Goal: Task Accomplishment & Management: Complete application form

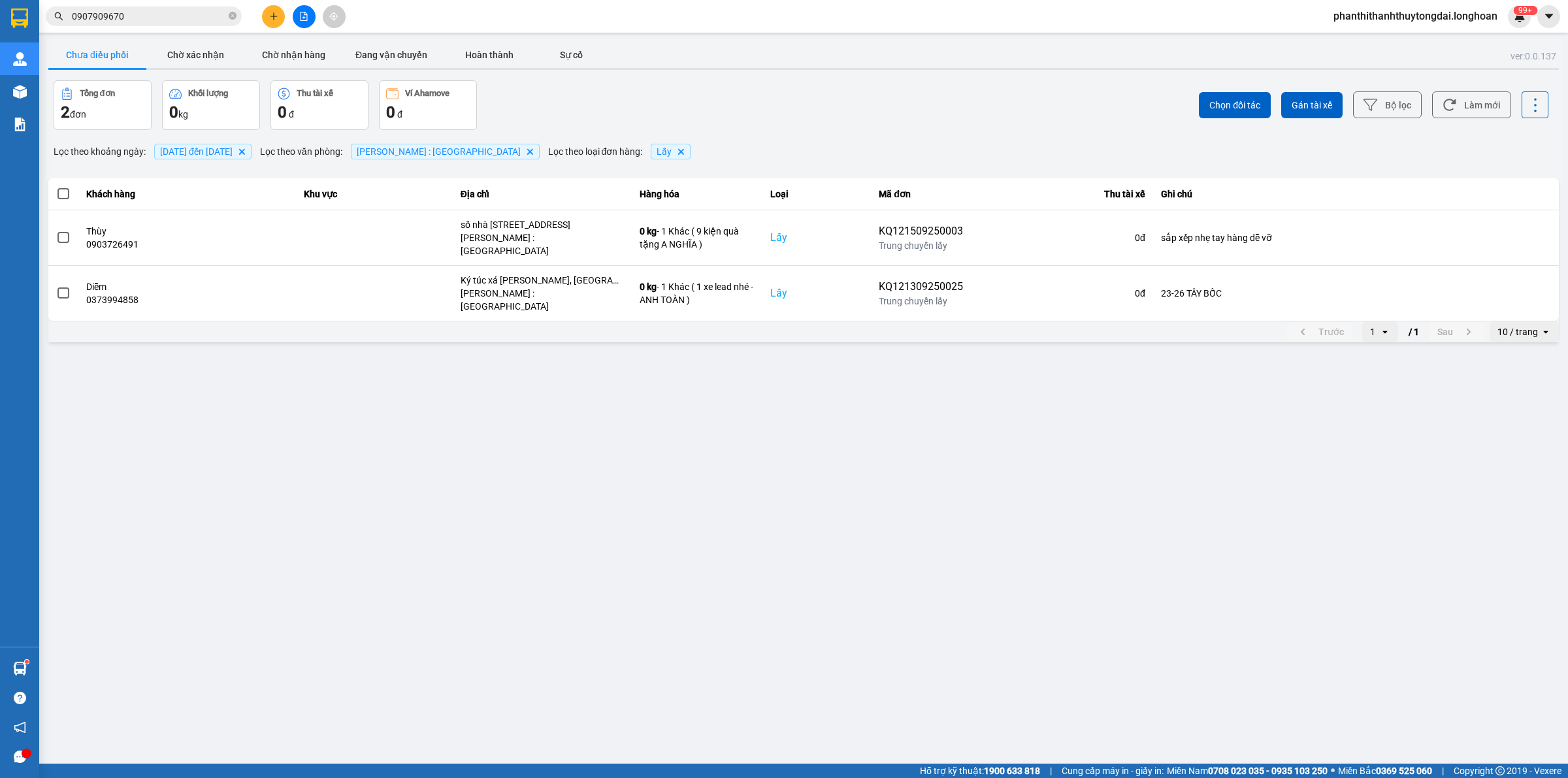
click at [271, 20] on button at bounding box center [273, 16] width 22 height 22
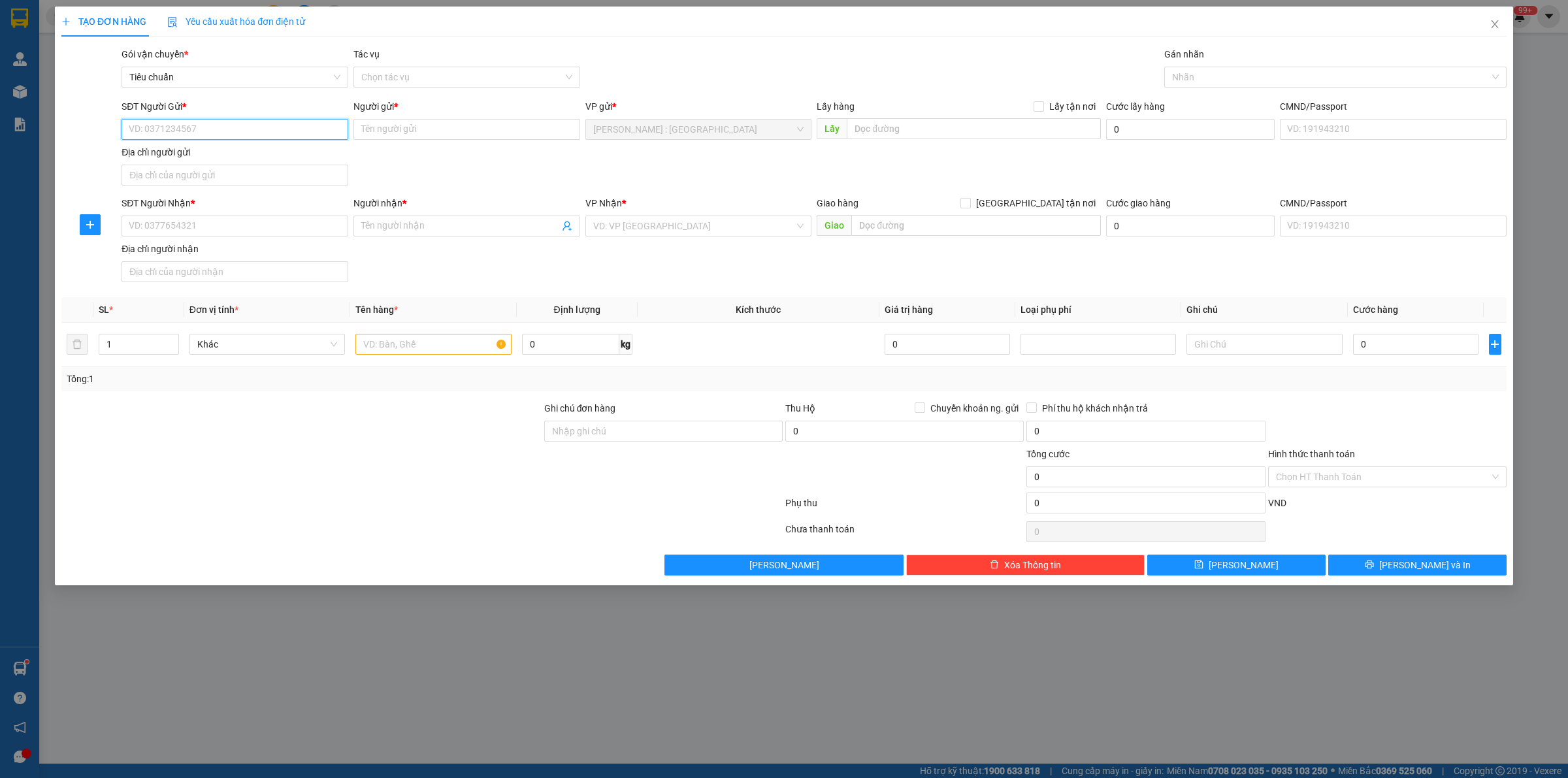
click at [253, 132] on input "SĐT Người Gửi *" at bounding box center [234, 129] width 227 height 21
paste input "0962705586"
type input "0962705586"
click at [219, 233] on input "SĐT Người Nhận *" at bounding box center [234, 225] width 227 height 21
paste input "0962705586"
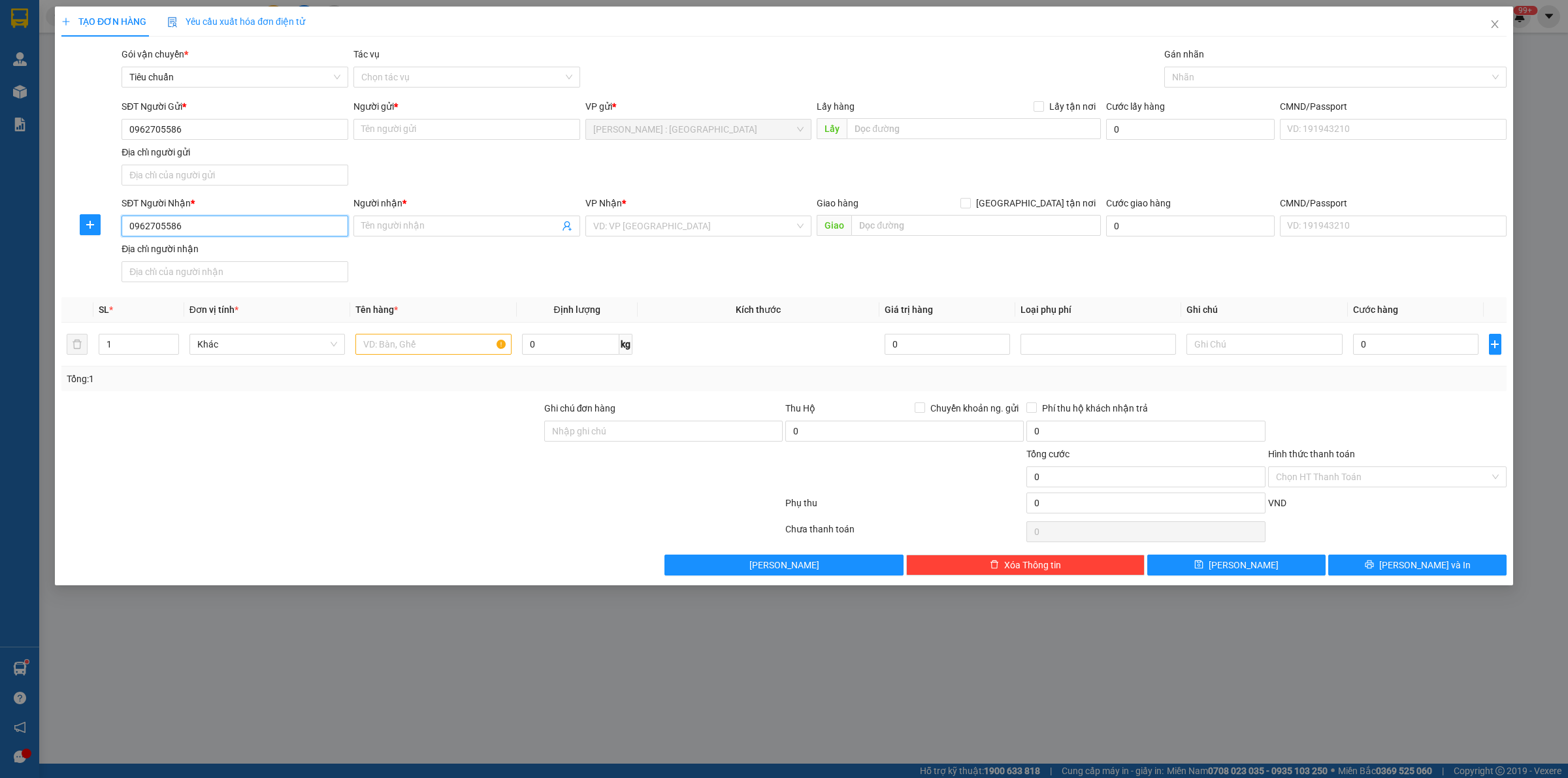
type input "0962705586"
click at [496, 145] on div "SĐT Người Gửi * 0962705586 Người gửi * Tên người gửi VP gửi * [GEOGRAPHIC_DATA]…" at bounding box center [814, 145] width 1390 height 91
click at [490, 127] on input "Người gửi *" at bounding box center [466, 129] width 227 height 21
paste input "[PERSON_NAME]"
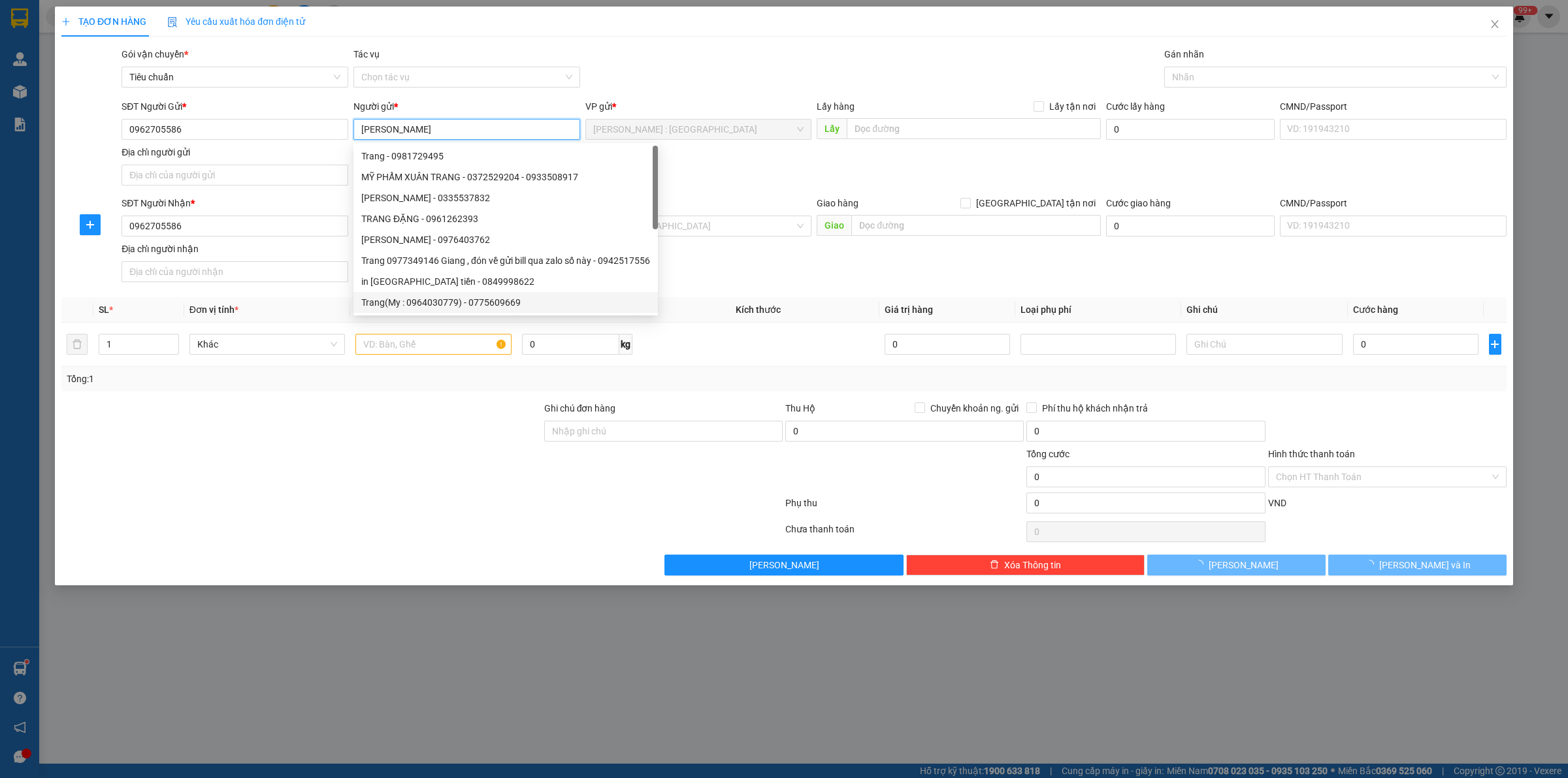
type input "[PERSON_NAME]"
drag, startPoint x: 475, startPoint y: 443, endPoint x: 431, endPoint y: 354, distance: 99.3
click at [474, 441] on div at bounding box center [301, 423] width 483 height 46
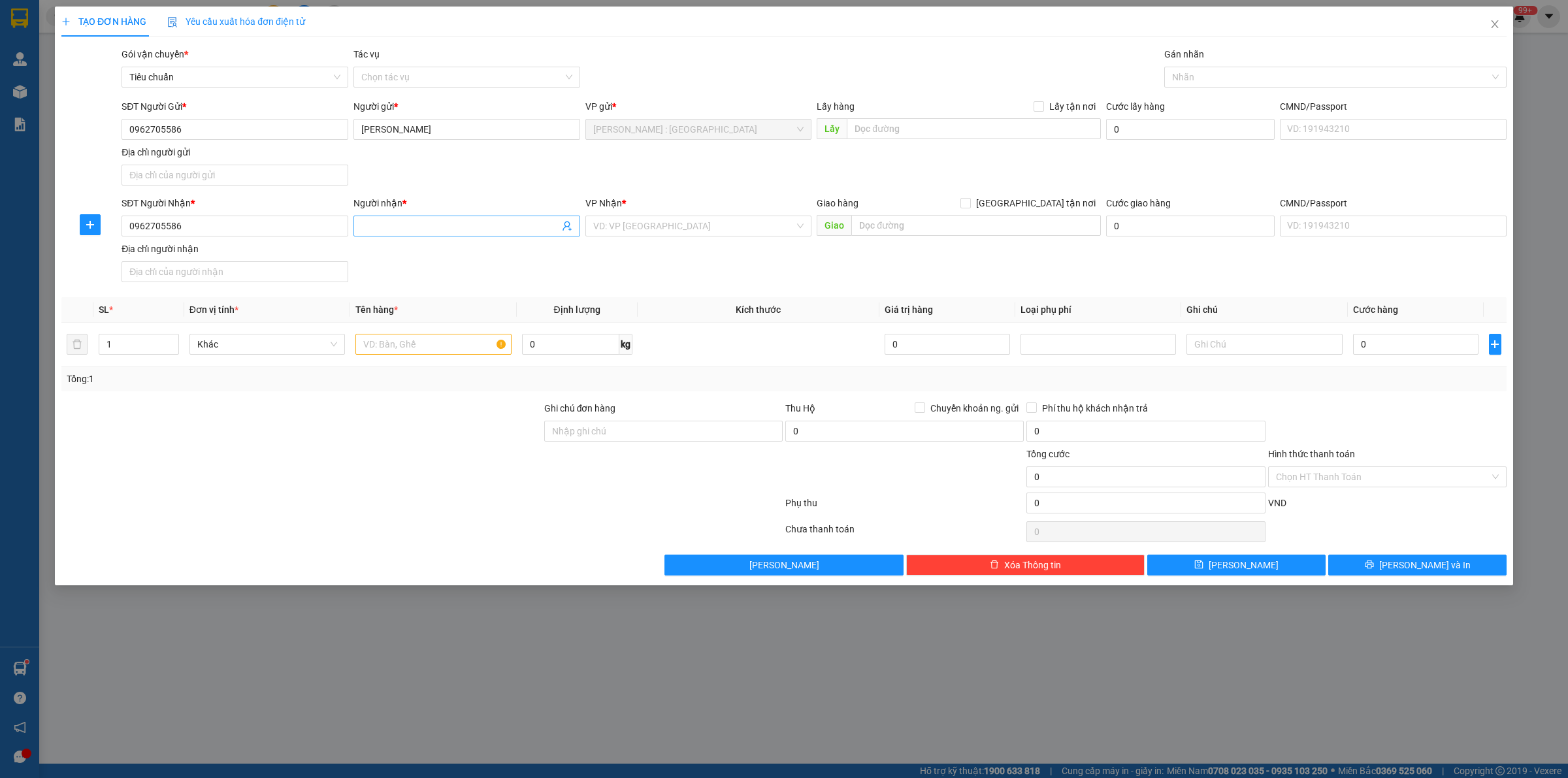
click at [372, 233] on input "Người nhận *" at bounding box center [460, 225] width 198 height 14
paste input "[PERSON_NAME]"
type input "[PERSON_NAME]"
click at [934, 139] on input "text" at bounding box center [974, 128] width 254 height 21
paste input "Tk10/27 [PERSON_NAME], p.cầu kho, quận 1 ( vô hẻm 42 [PERSON_NAME], p.cầu kho, …"
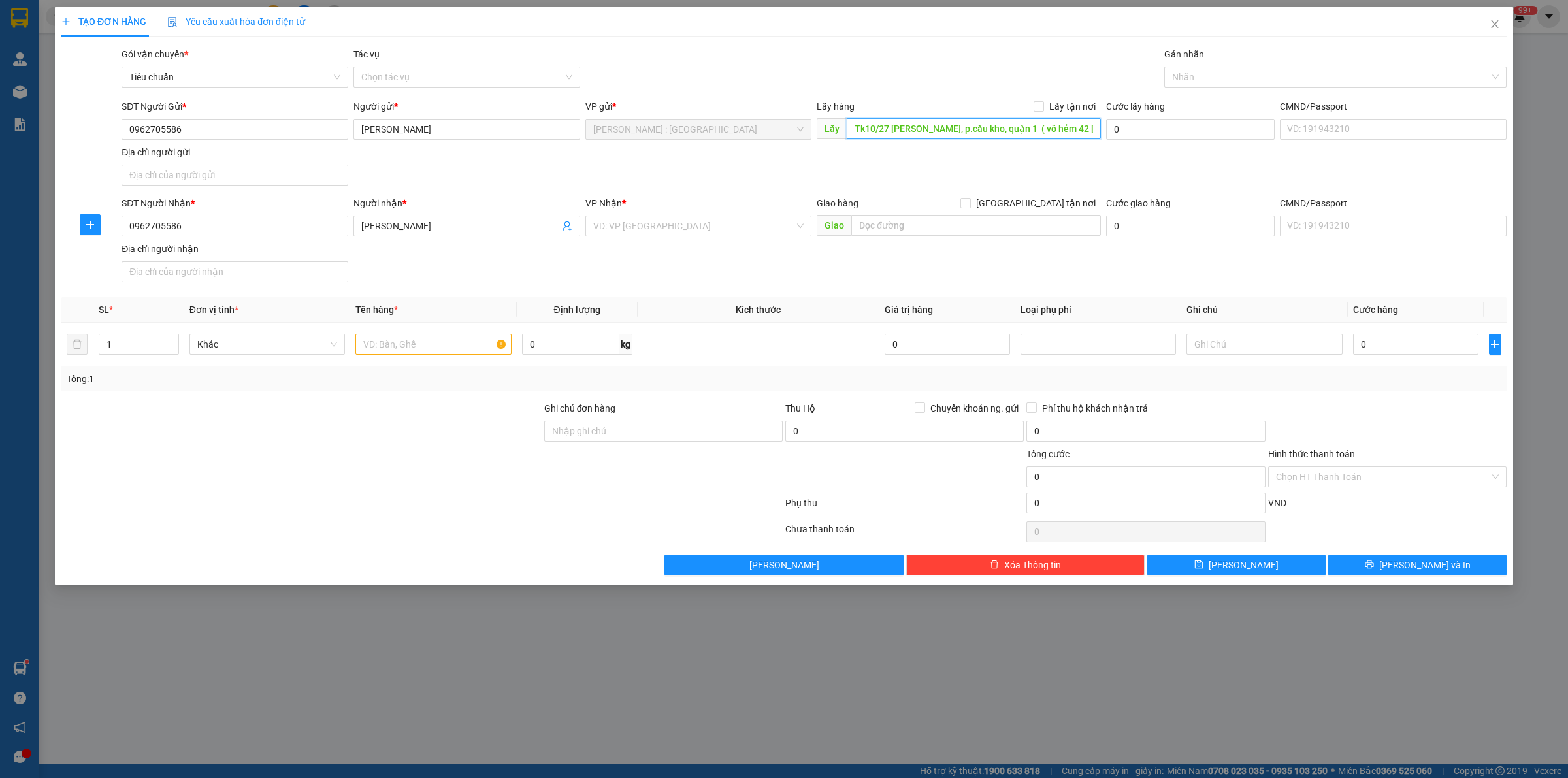
scroll to position [0, 264]
type input "Tk10/27 [PERSON_NAME], p.cầu kho, quận 1 ( vô hẻm 42 [PERSON_NAME], p.cầu kho, …"
click at [935, 232] on input "text" at bounding box center [976, 224] width 249 height 21
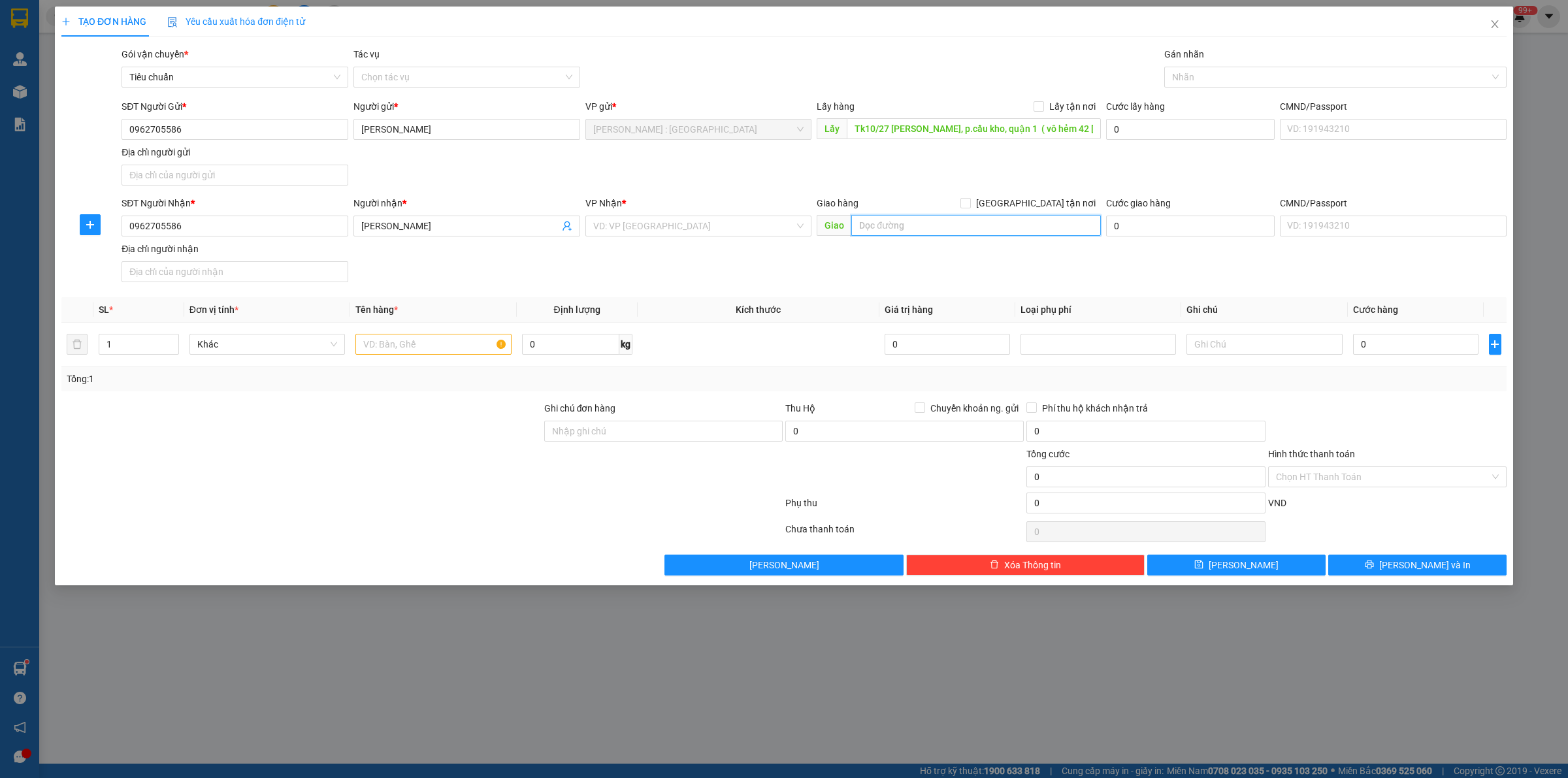
paste input "B21,đường 57,KDC 586, P. [GEOGRAPHIC_DATA], Q. Cái Răng, TP. [GEOGRAPHIC_DATA]"
type input "B21,đường 57,KDC 586, P. [GEOGRAPHIC_DATA], Q. Cái Răng, TP. [GEOGRAPHIC_DATA]"
click at [969, 199] on input "[GEOGRAPHIC_DATA] tận nơi" at bounding box center [964, 202] width 9 height 9
checkbox input "true"
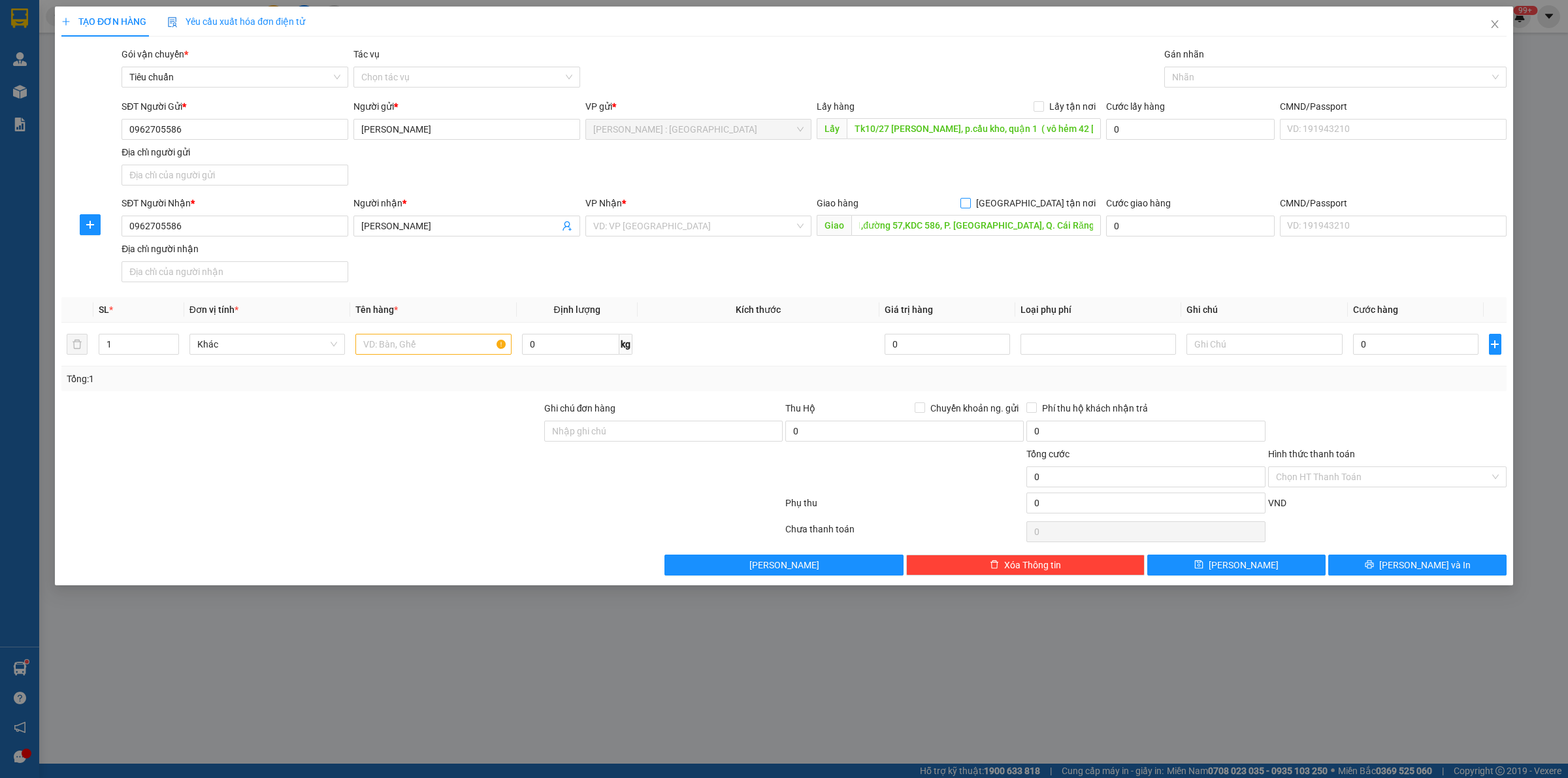
scroll to position [0, 0]
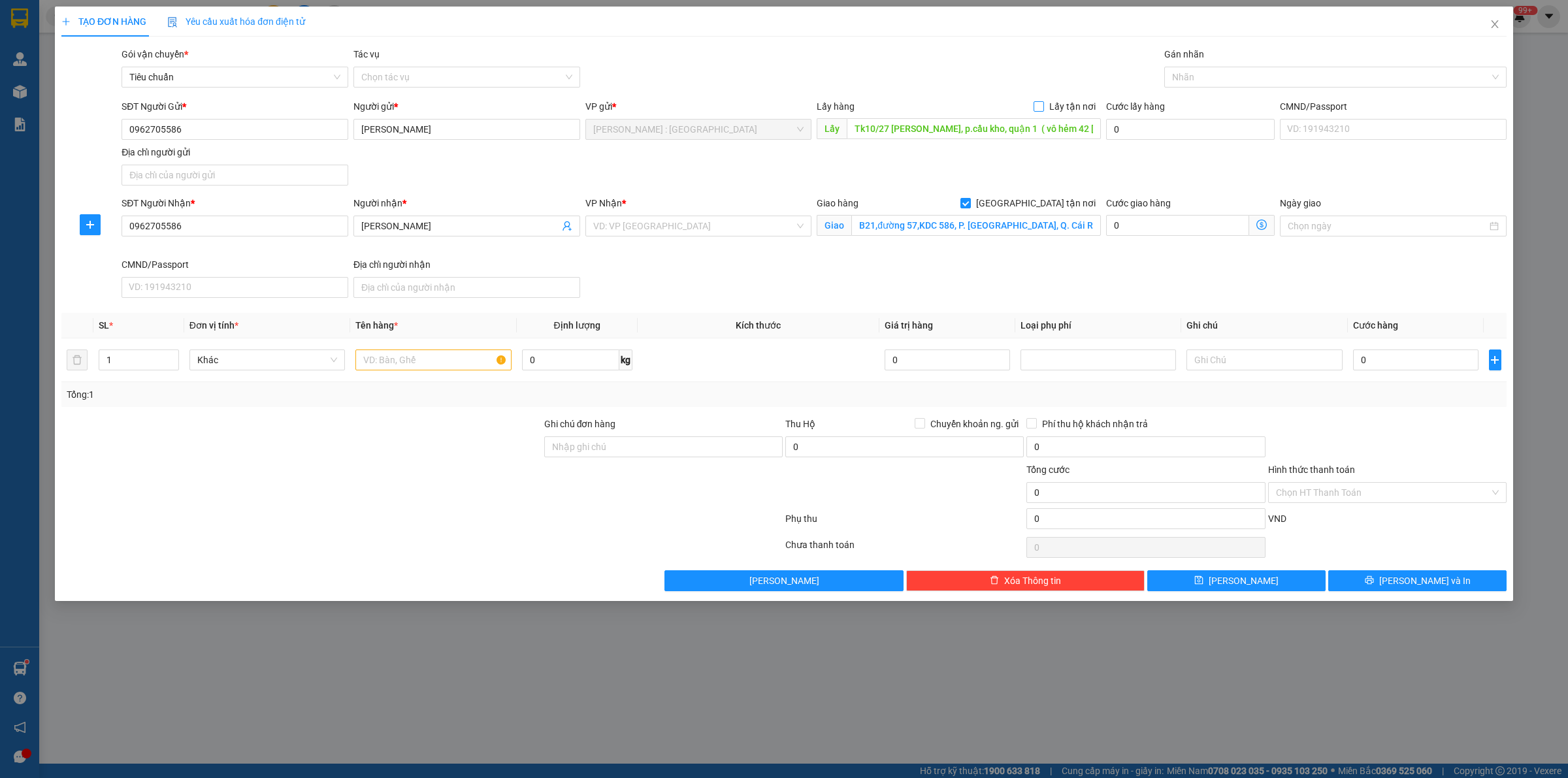
click at [1041, 111] on span at bounding box center [1038, 106] width 11 height 11
click at [1041, 111] on input "Lấy tận nơi" at bounding box center [1038, 106] width 9 height 9
checkbox input "true"
click at [766, 229] on input "search" at bounding box center [693, 226] width 202 height 20
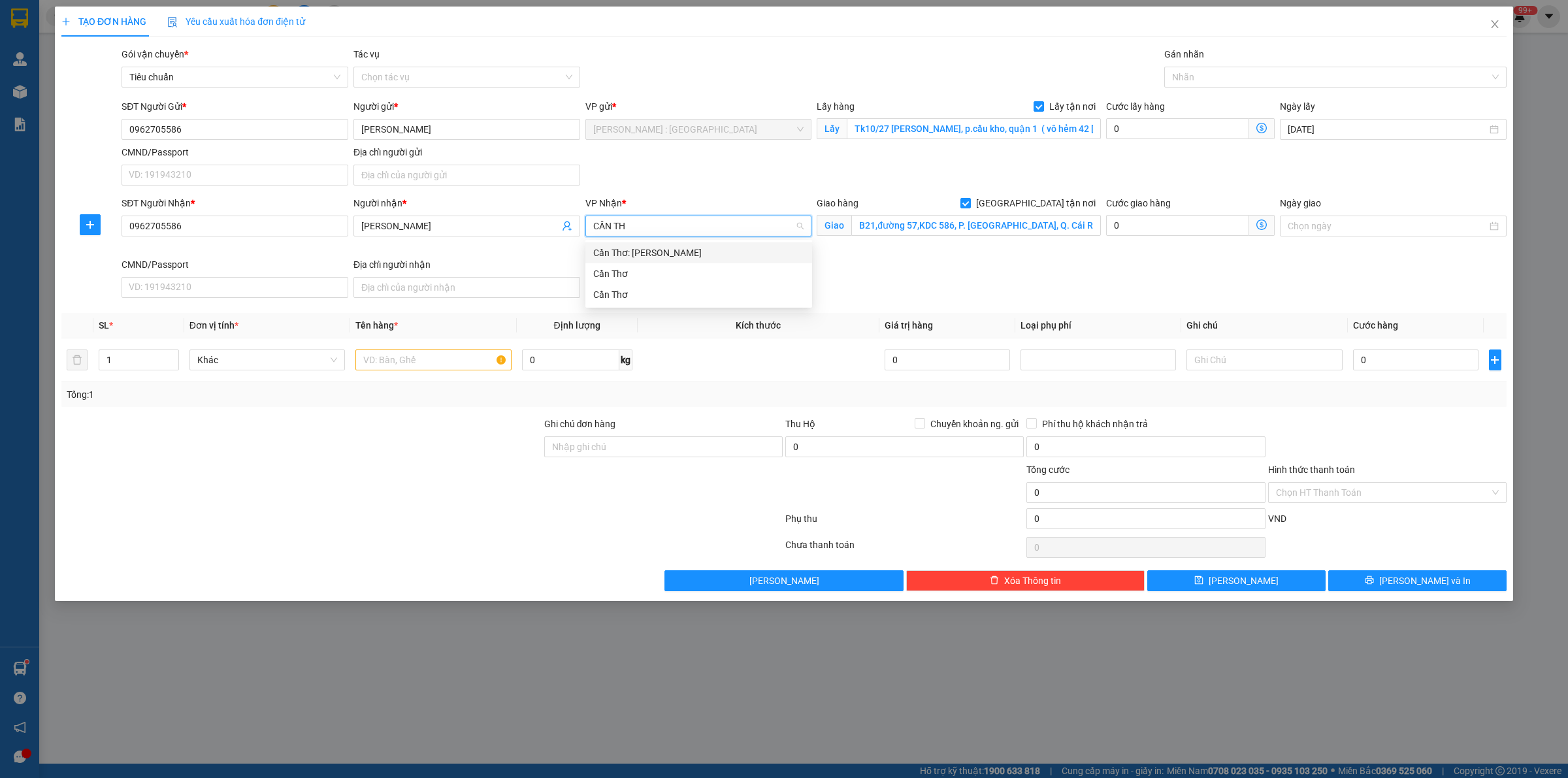
type input "CẦN TH"
click at [723, 256] on div "Cần Thơ: [PERSON_NAME]" at bounding box center [698, 252] width 211 height 14
click at [416, 358] on input "text" at bounding box center [432, 359] width 155 height 21
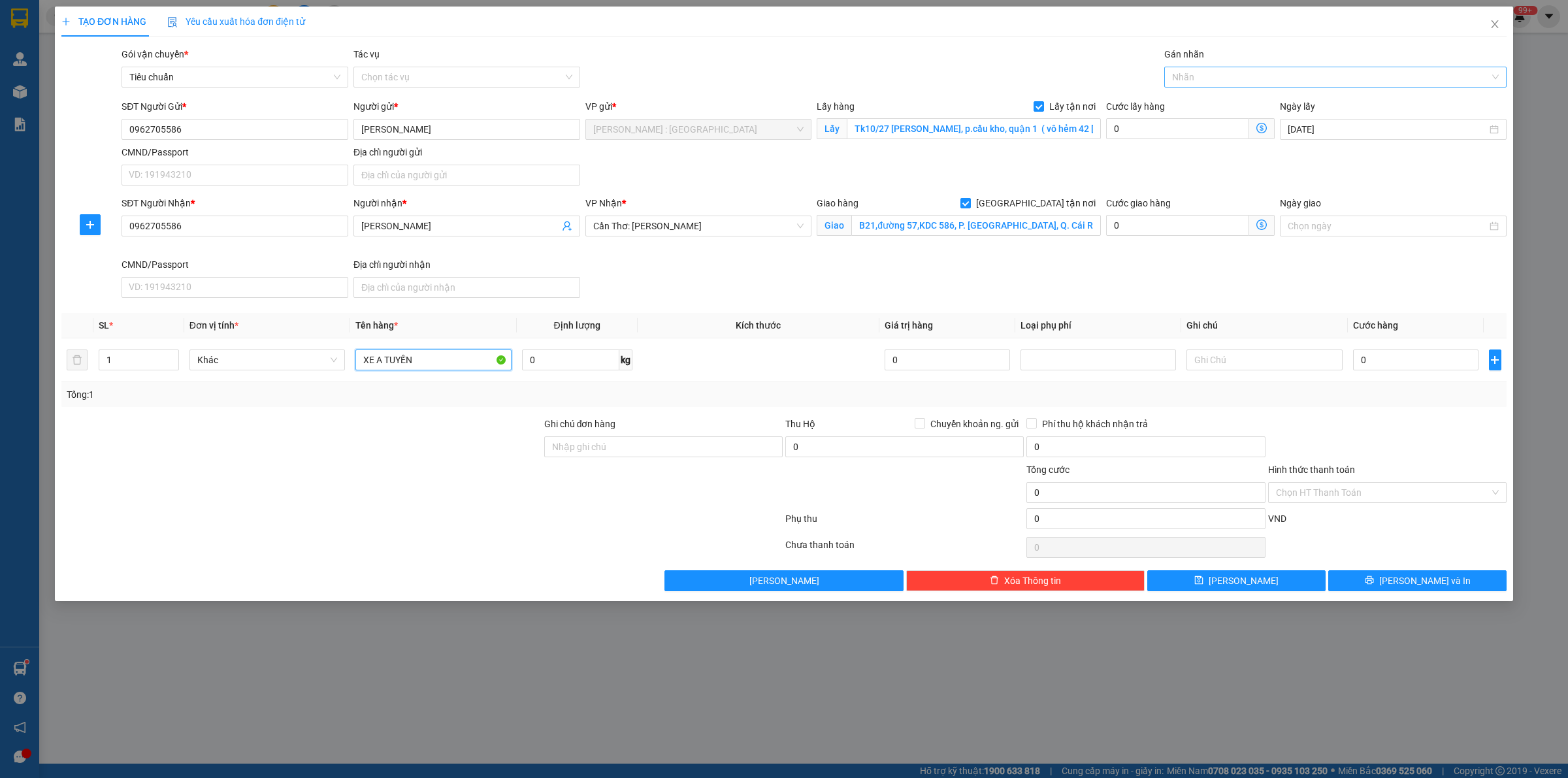
click at [1274, 82] on div at bounding box center [1329, 76] width 323 height 16
type input "XE A TUYẾN"
type input "GIAO"
click at [1271, 93] on div "[GEOGRAPHIC_DATA] tận nơi" at bounding box center [1335, 103] width 343 height 21
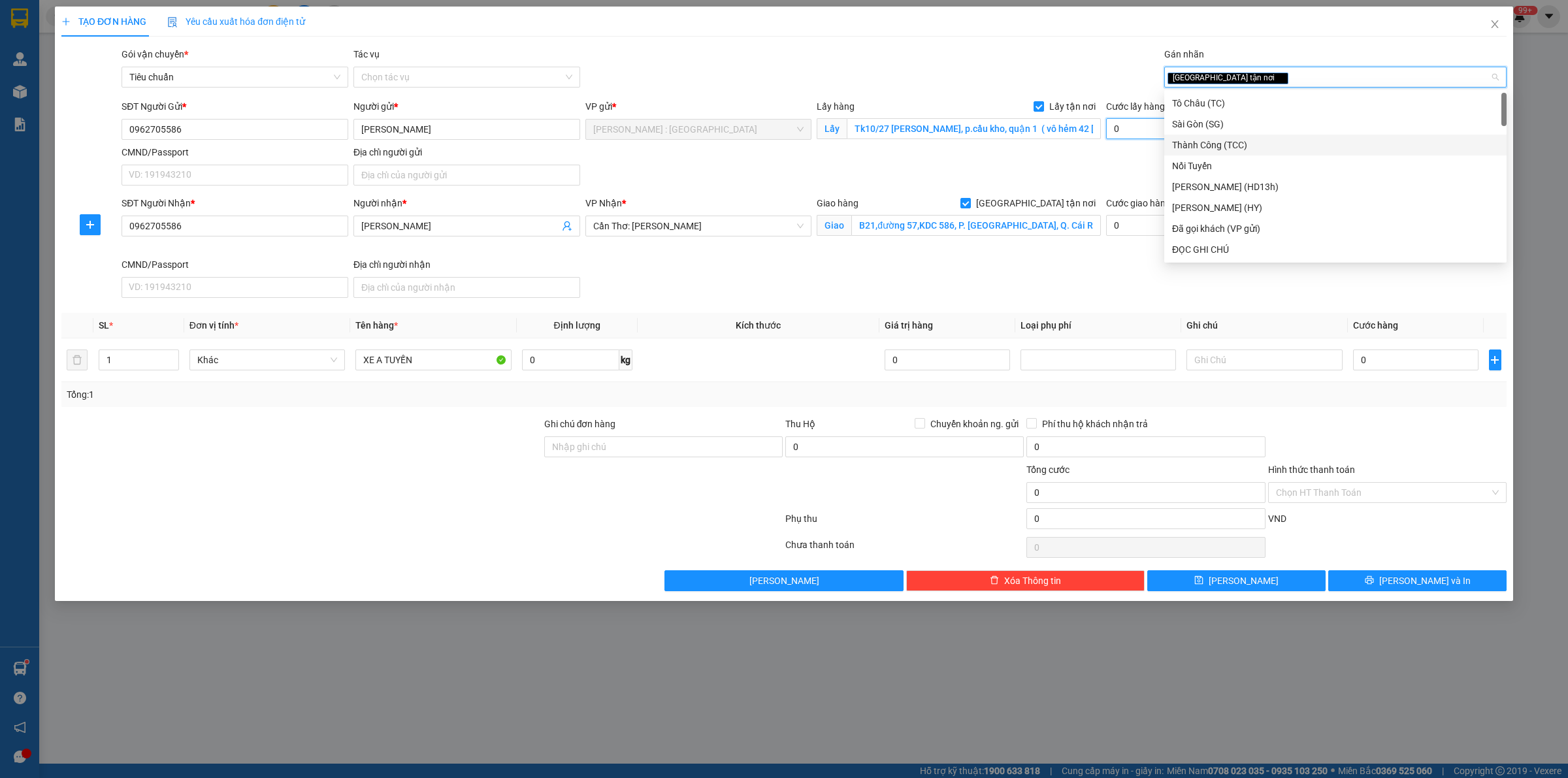
click at [1122, 127] on input "0" at bounding box center [1177, 128] width 143 height 21
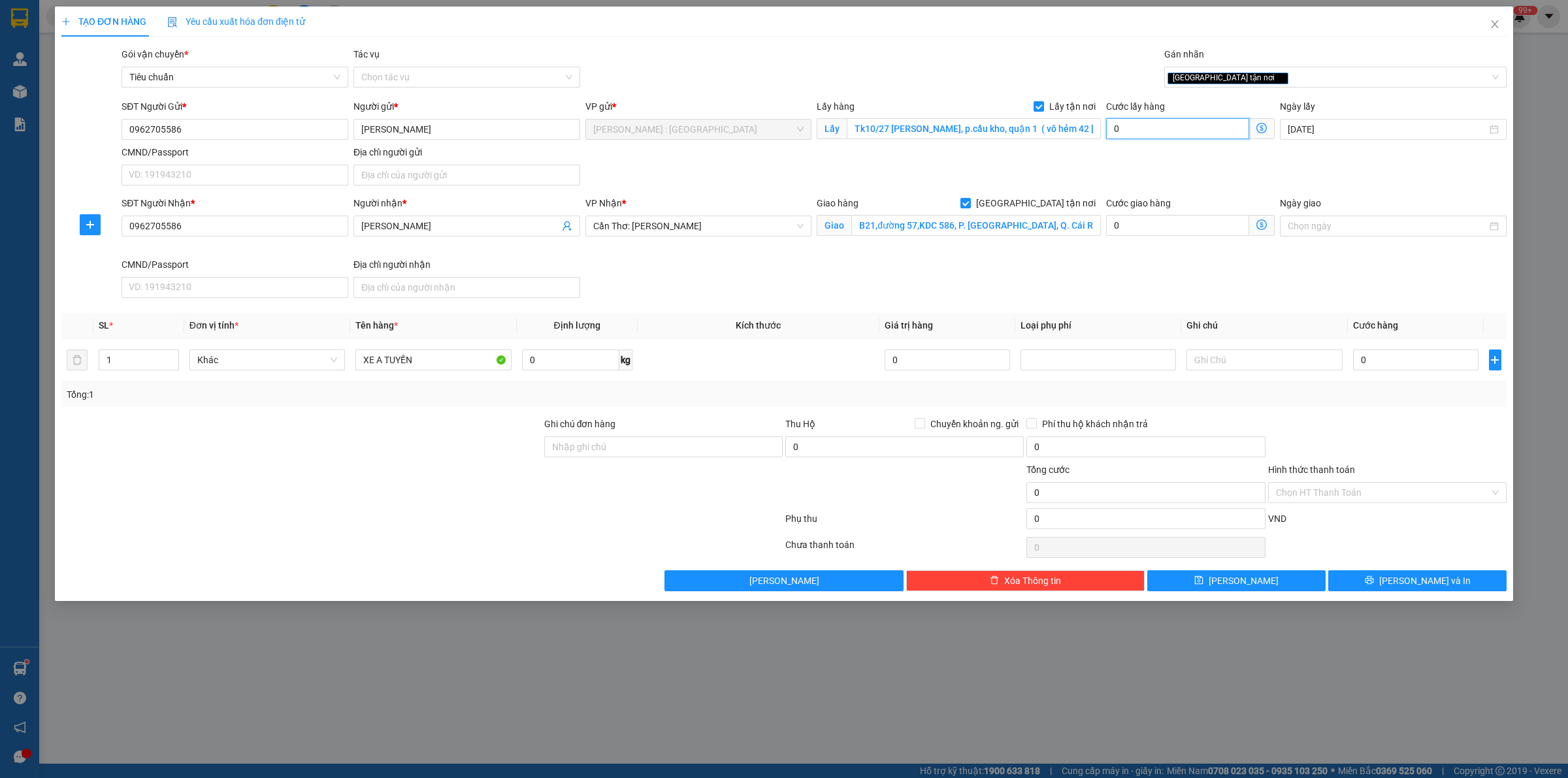
type input "6"
type input "65"
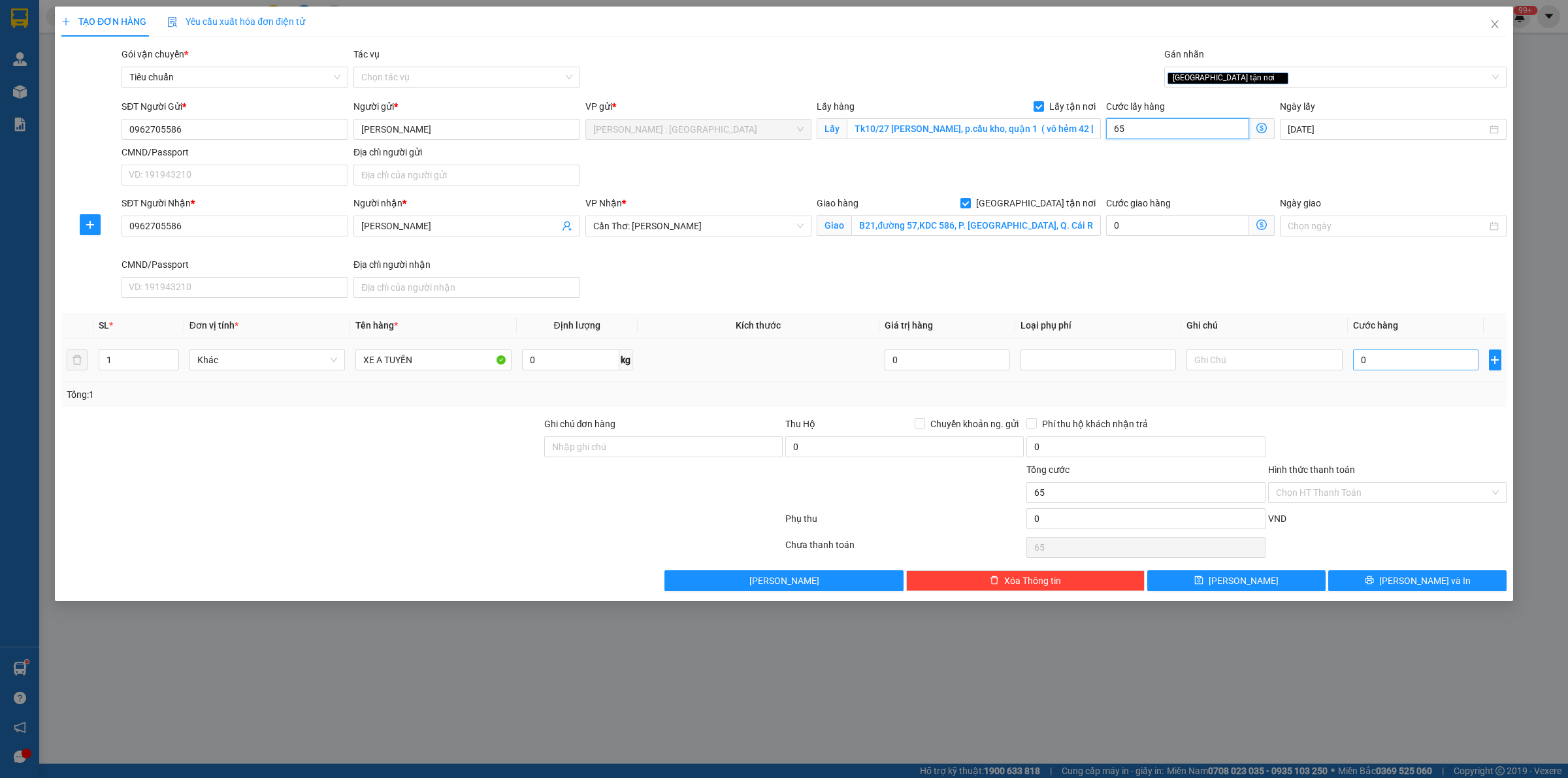
type input "65"
type input "65.000"
click at [1408, 364] on input "0" at bounding box center [1415, 359] width 126 height 21
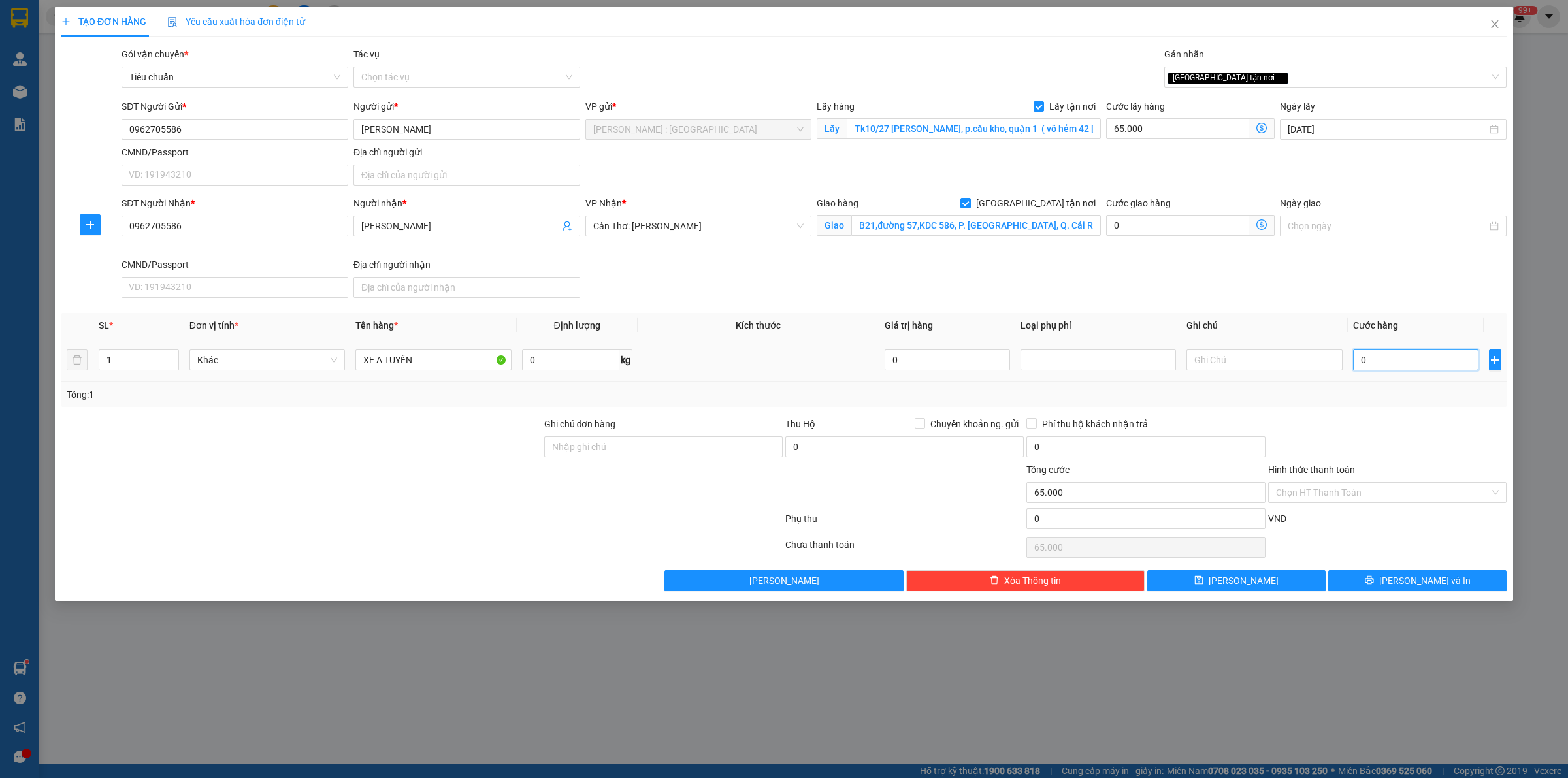
type input "3"
type input "65.003"
type input "30"
type input "65.030"
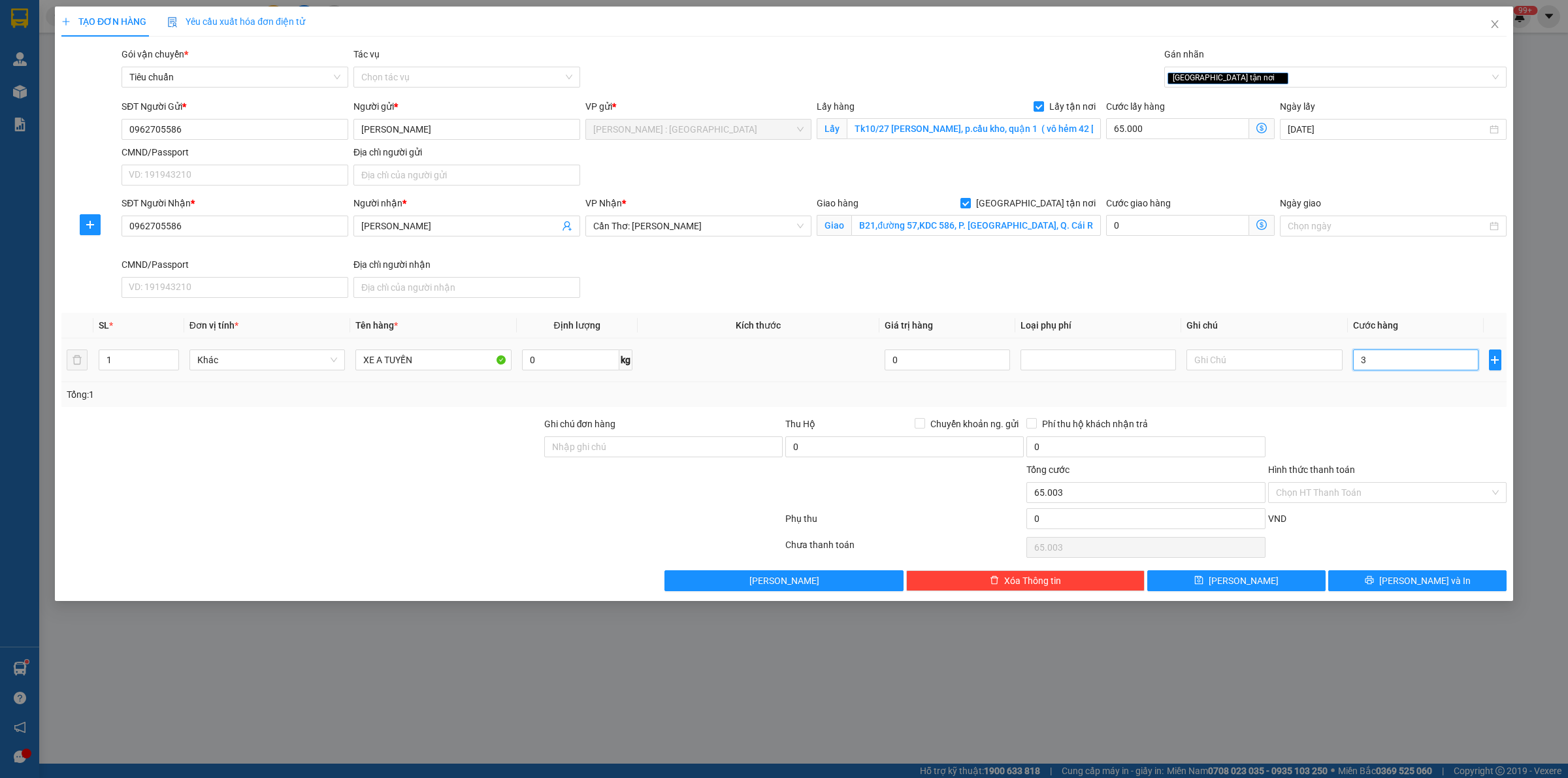
type input "65.030"
type input "300"
type input "65.300"
type input "300.000"
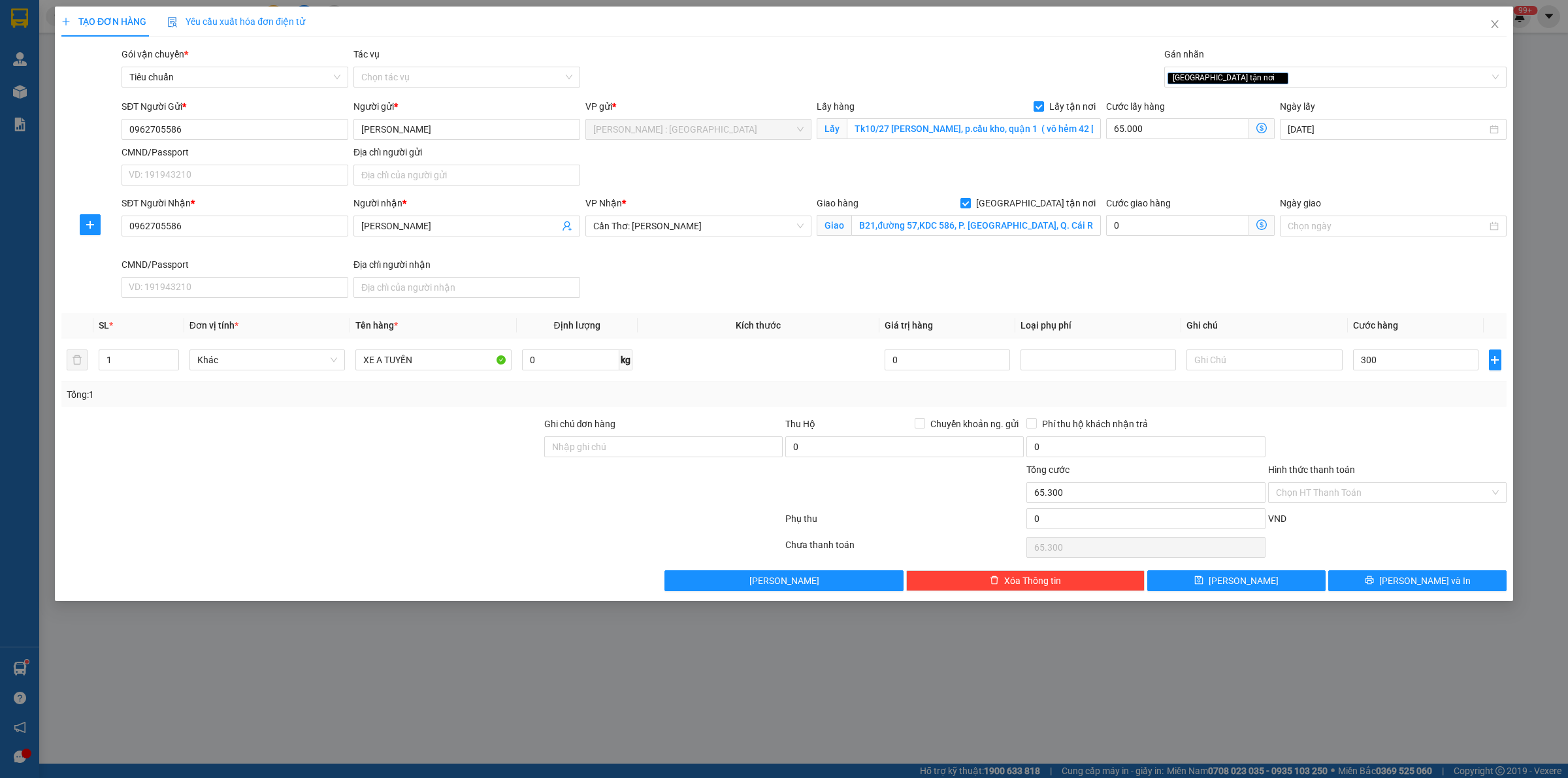
type input "365.000"
click at [1366, 276] on div "SĐT Người Nhận * 0962705586 Người nhận * Lữ Minh Thi VP Nhận * Cần Thơ: Kho Nin…" at bounding box center [814, 249] width 1390 height 107
click at [1382, 272] on div "SĐT Người Nhận * 0962705586 Người nhận * Lữ Minh Thi VP Nhận * Cần Thơ: Kho Nin…" at bounding box center [814, 249] width 1390 height 107
click at [652, 282] on div "SĐT Người Nhận * 0962705586 Người nhận * Lữ Minh Thi VP Nhận * Cần Thơ: Kho Nin…" at bounding box center [814, 249] width 1390 height 107
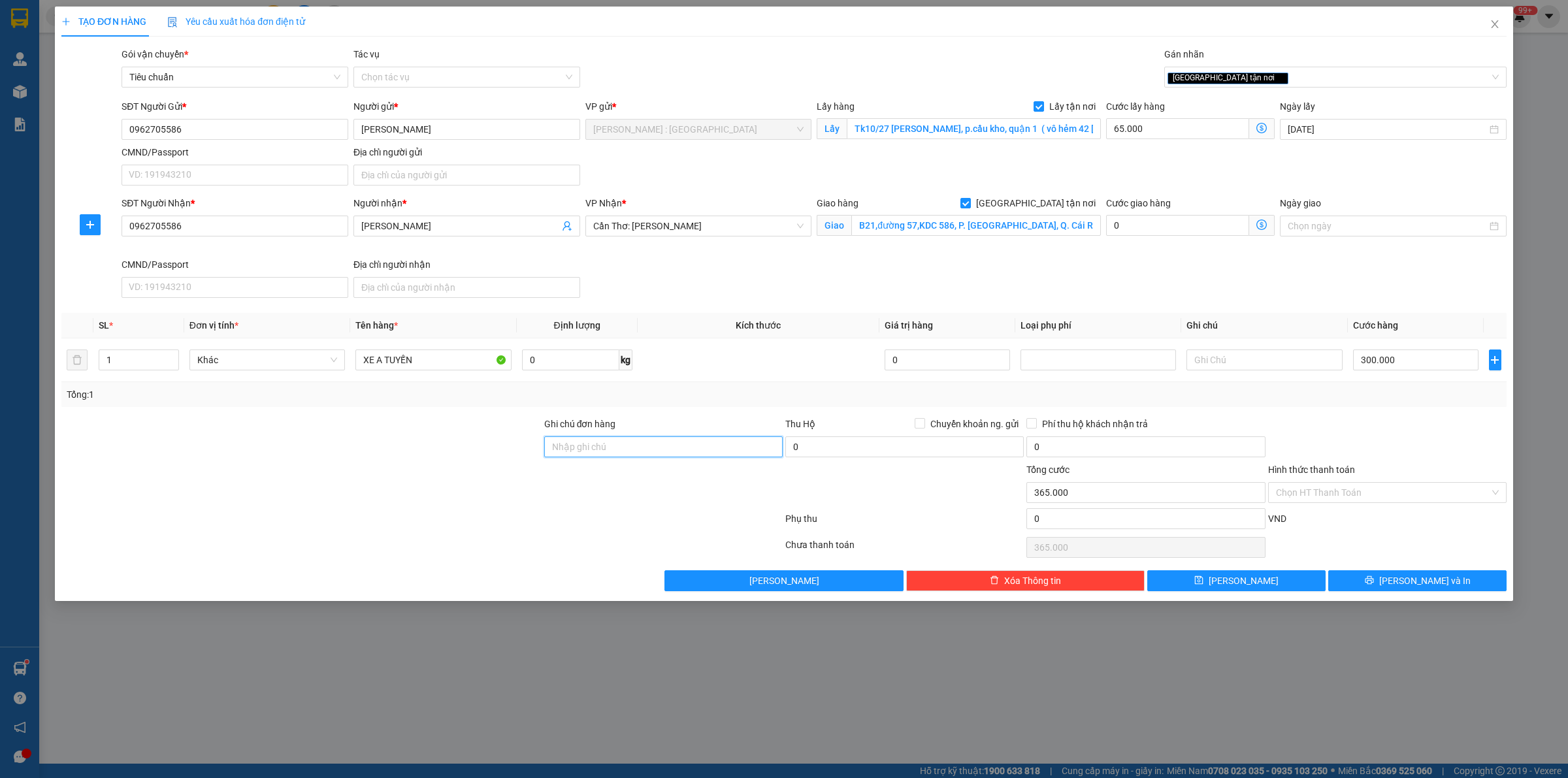
drag, startPoint x: 722, startPoint y: 452, endPoint x: 726, endPoint y: 446, distance: 7.2
click at [722, 452] on input "Ghi chú đơn hàng" at bounding box center [663, 446] width 239 height 21
click at [450, 538] on div at bounding box center [422, 547] width 723 height 26
click at [598, 451] on input "Ghi chú đơn hàng" at bounding box center [663, 446] width 239 height 21
click at [1203, 581] on button "[PERSON_NAME]" at bounding box center [1236, 580] width 178 height 21
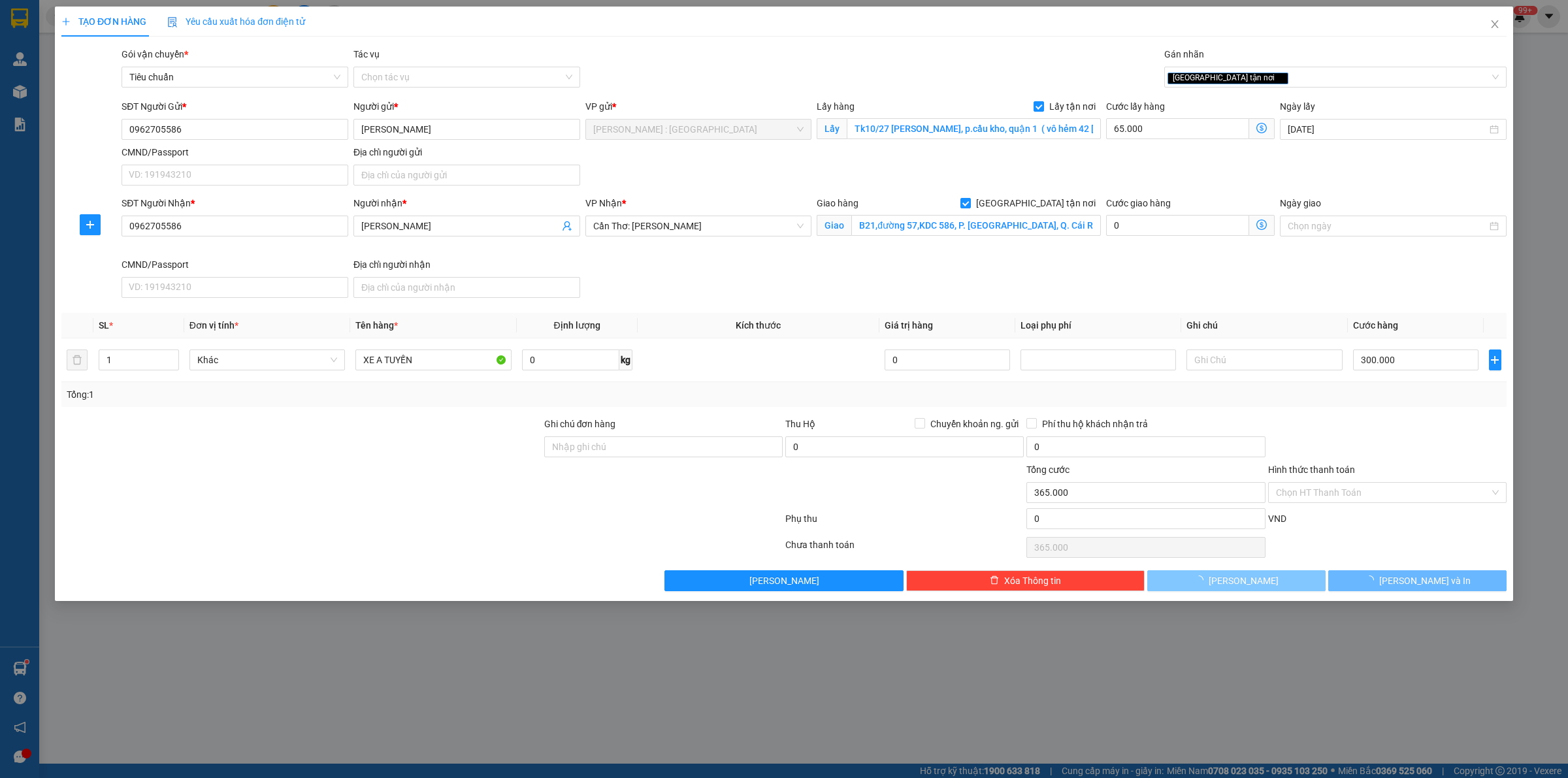
checkbox input "false"
type input "0"
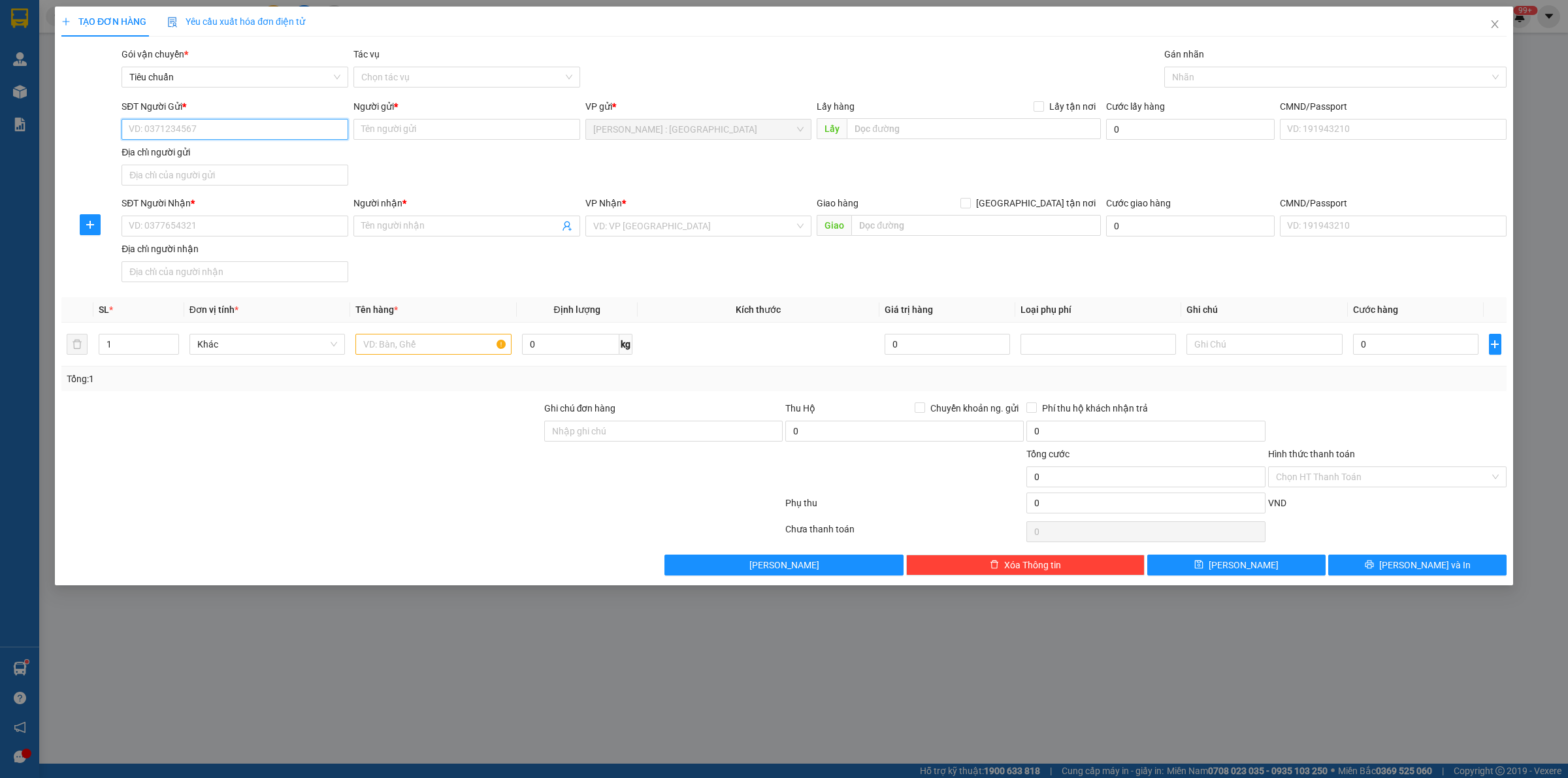
click at [159, 131] on input "SĐT Người Gửi *" at bounding box center [234, 129] width 227 height 21
paste input "0338407730"
type input "0338407730"
click at [550, 137] on input "Người gửi *" at bounding box center [466, 129] width 227 height 21
paste input "[PERSON_NAME]"
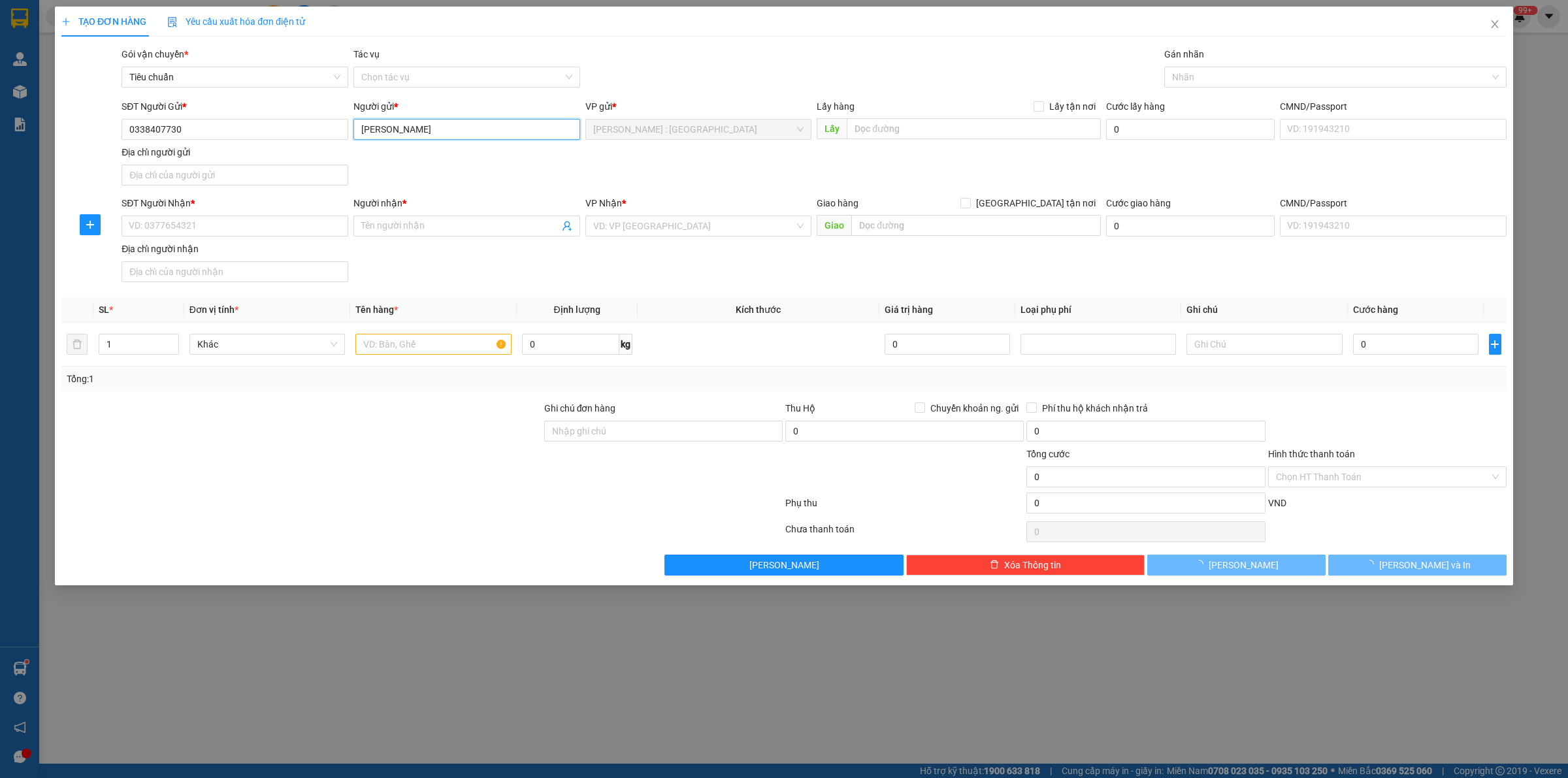
type input "[PERSON_NAME]"
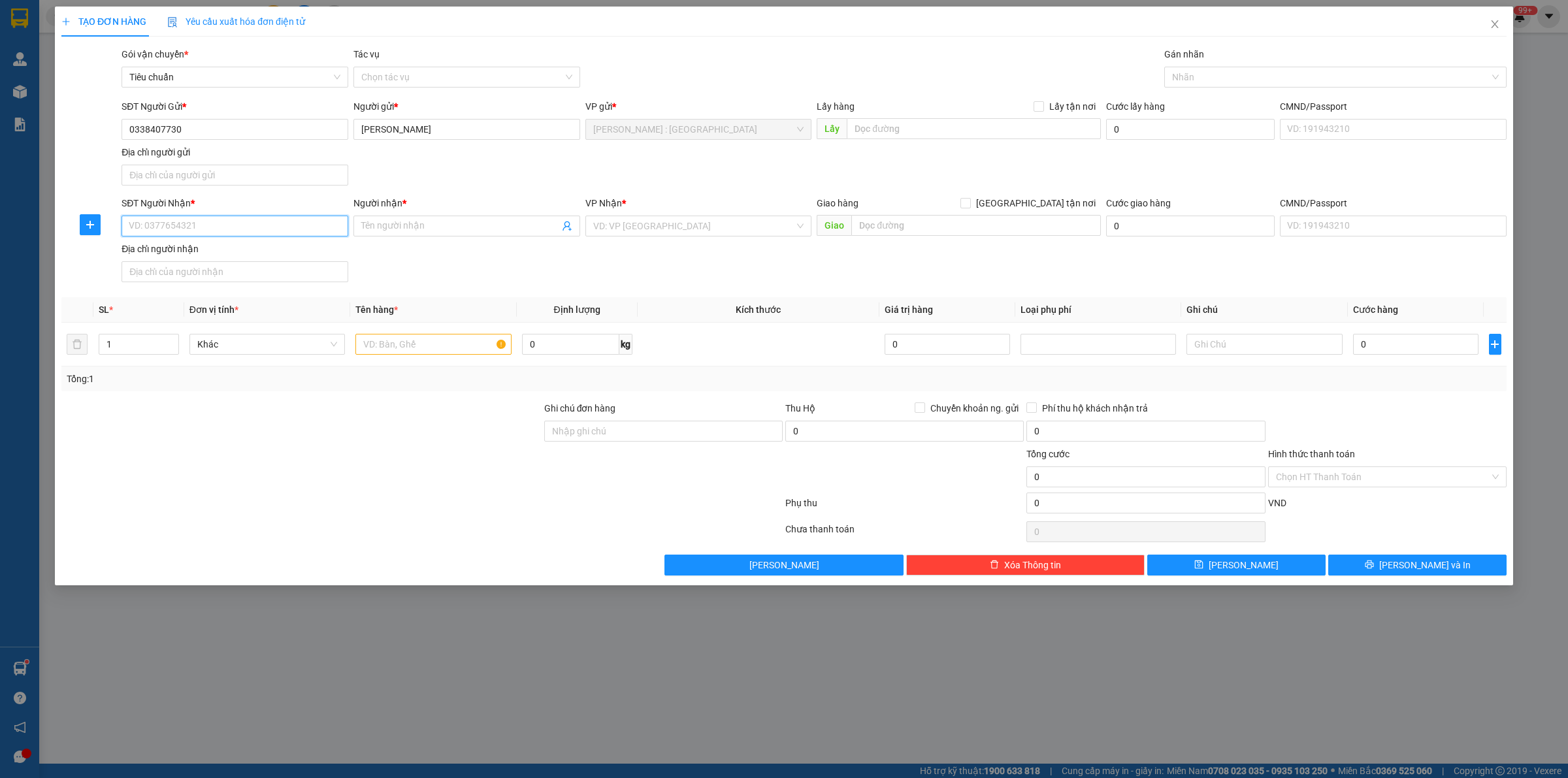
click at [322, 236] on input "SĐT Người Nhận *" at bounding box center [234, 225] width 227 height 21
paste input "0383890866"
type input "0383890866"
click at [461, 233] on input "Người nhận *" at bounding box center [460, 225] width 198 height 14
paste input "[PERSON_NAME]"
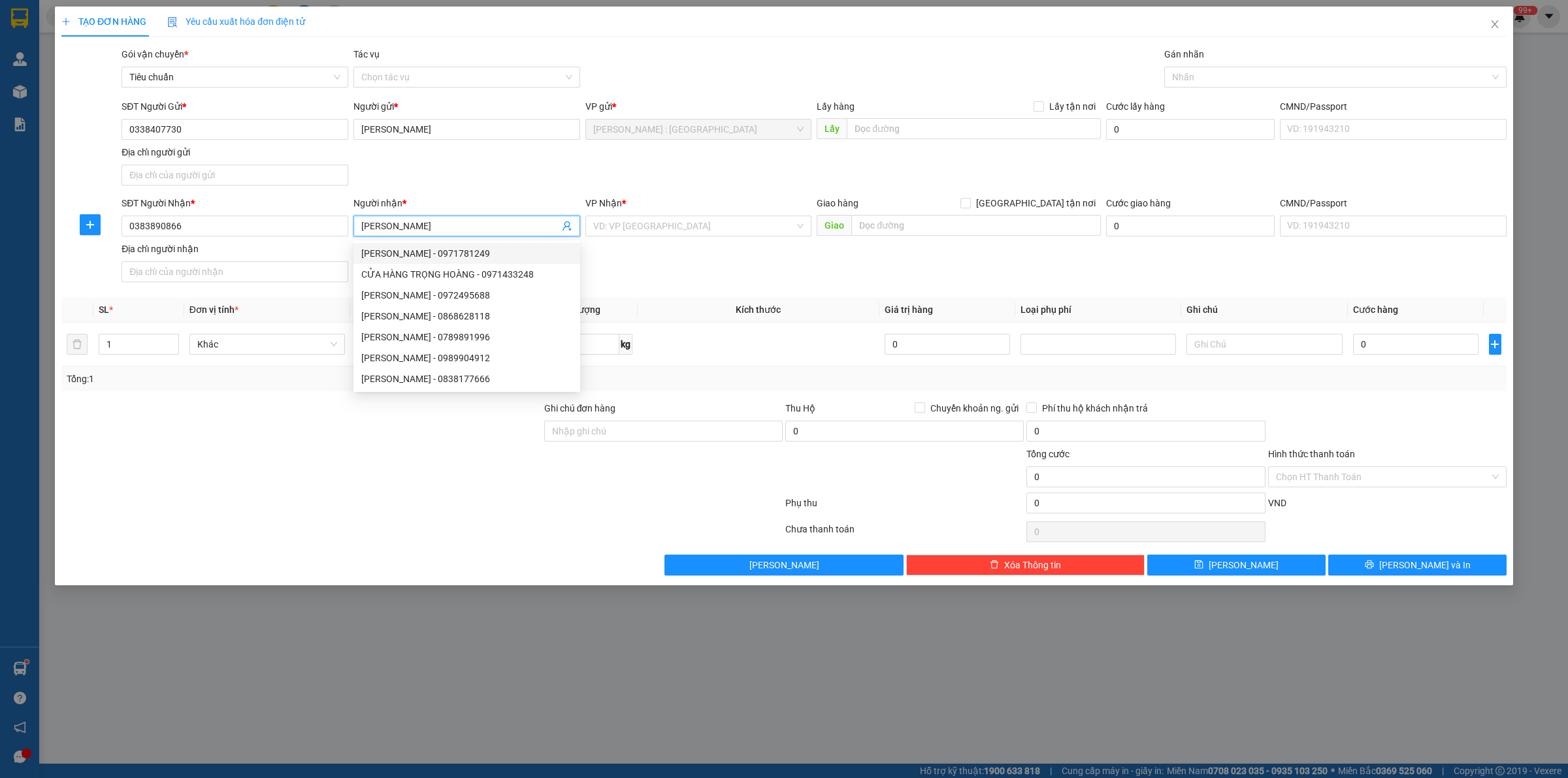
type input "[PERSON_NAME]"
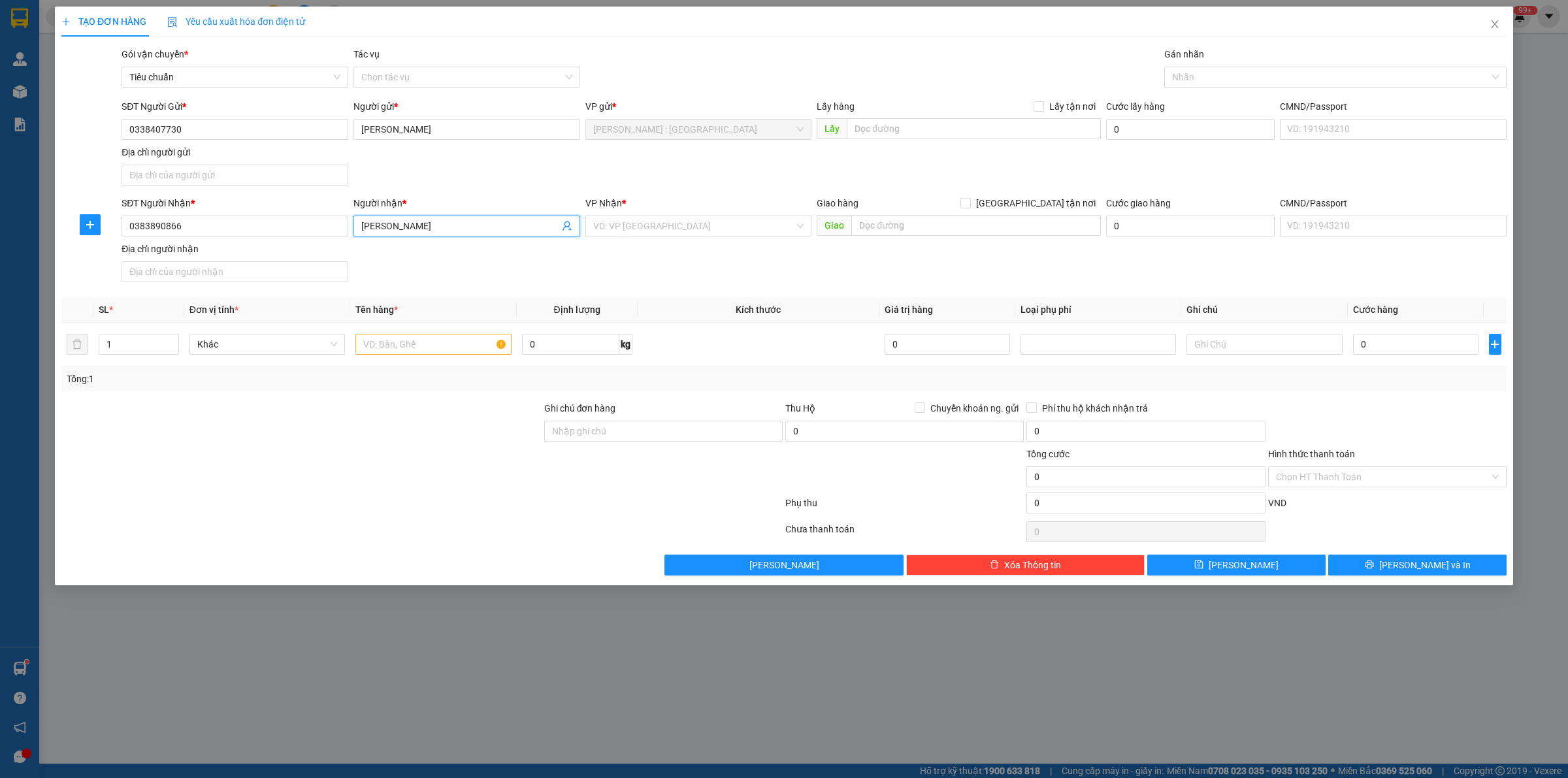
drag, startPoint x: 422, startPoint y: 230, endPoint x: 313, endPoint y: 239, distance: 109.4
click at [313, 239] on div "SĐT Người Nhận * 0383890866 Người nhận * lê hội lê hội VP Nhận * VD: VP Sài Gòn…" at bounding box center [814, 242] width 1390 height 91
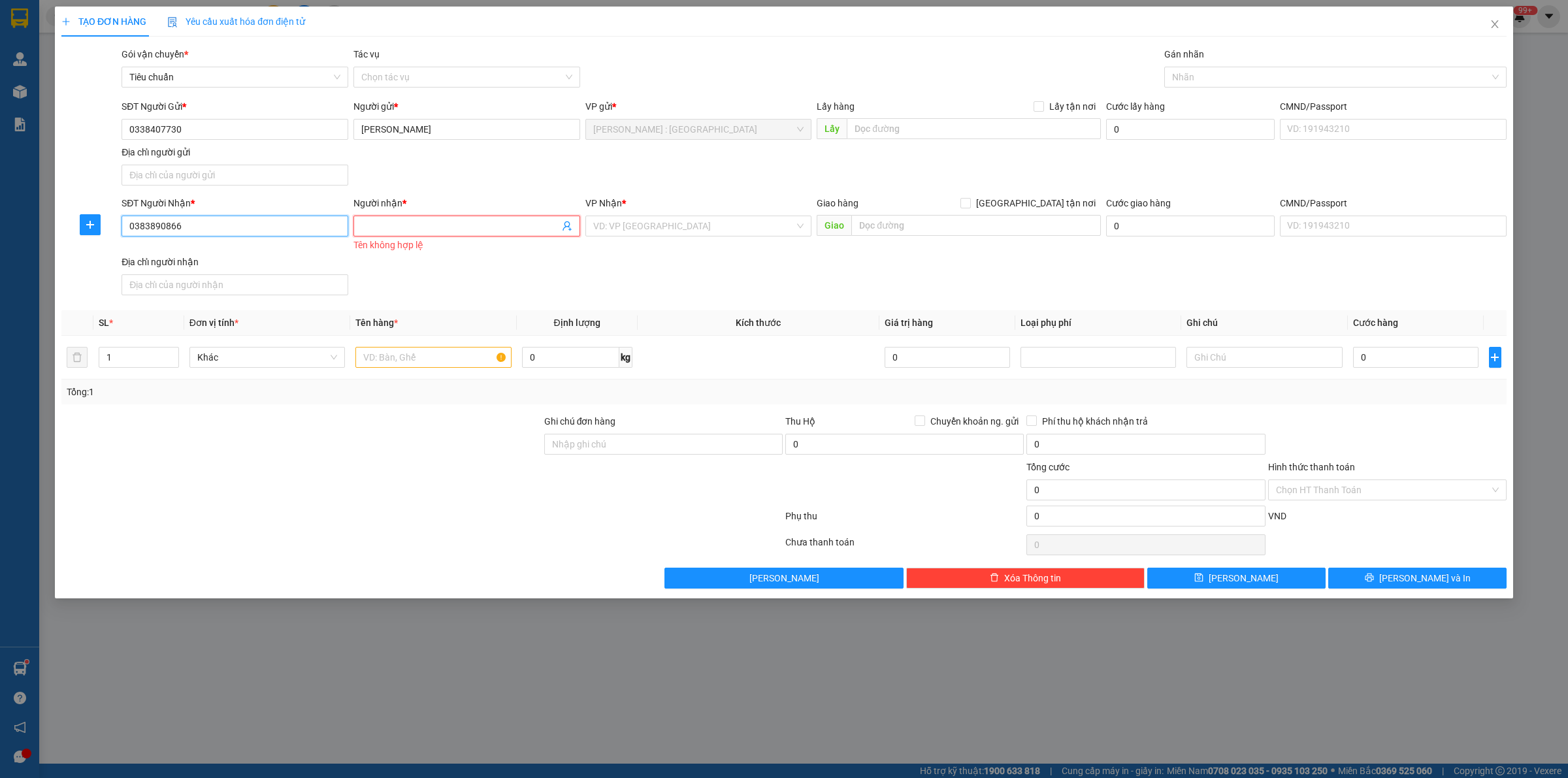
click at [289, 235] on input "0383890866" at bounding box center [234, 225] width 227 height 21
click at [469, 123] on input "[PERSON_NAME]" at bounding box center [466, 129] width 227 height 21
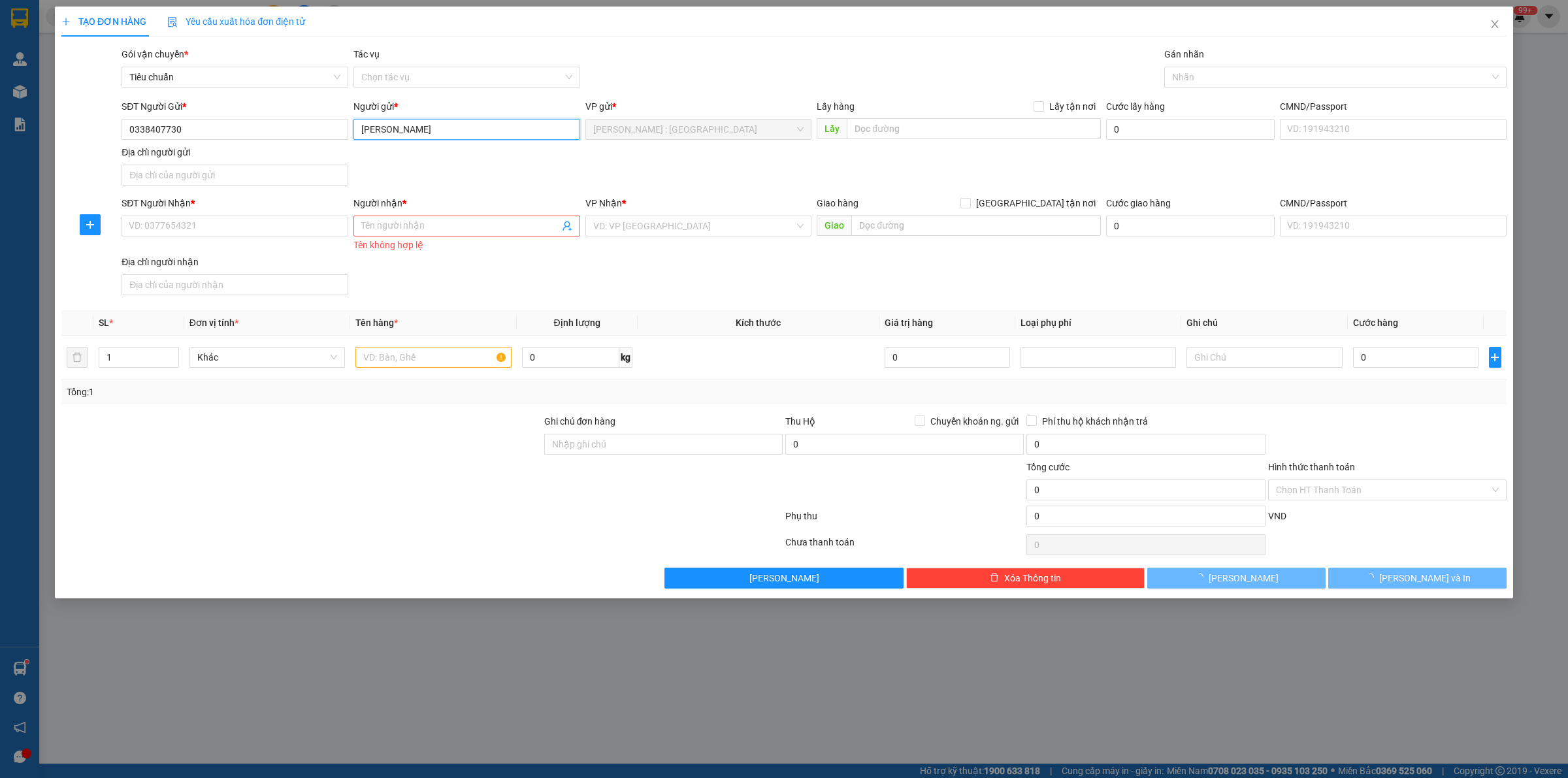
paste input "lê hội-0383890866"
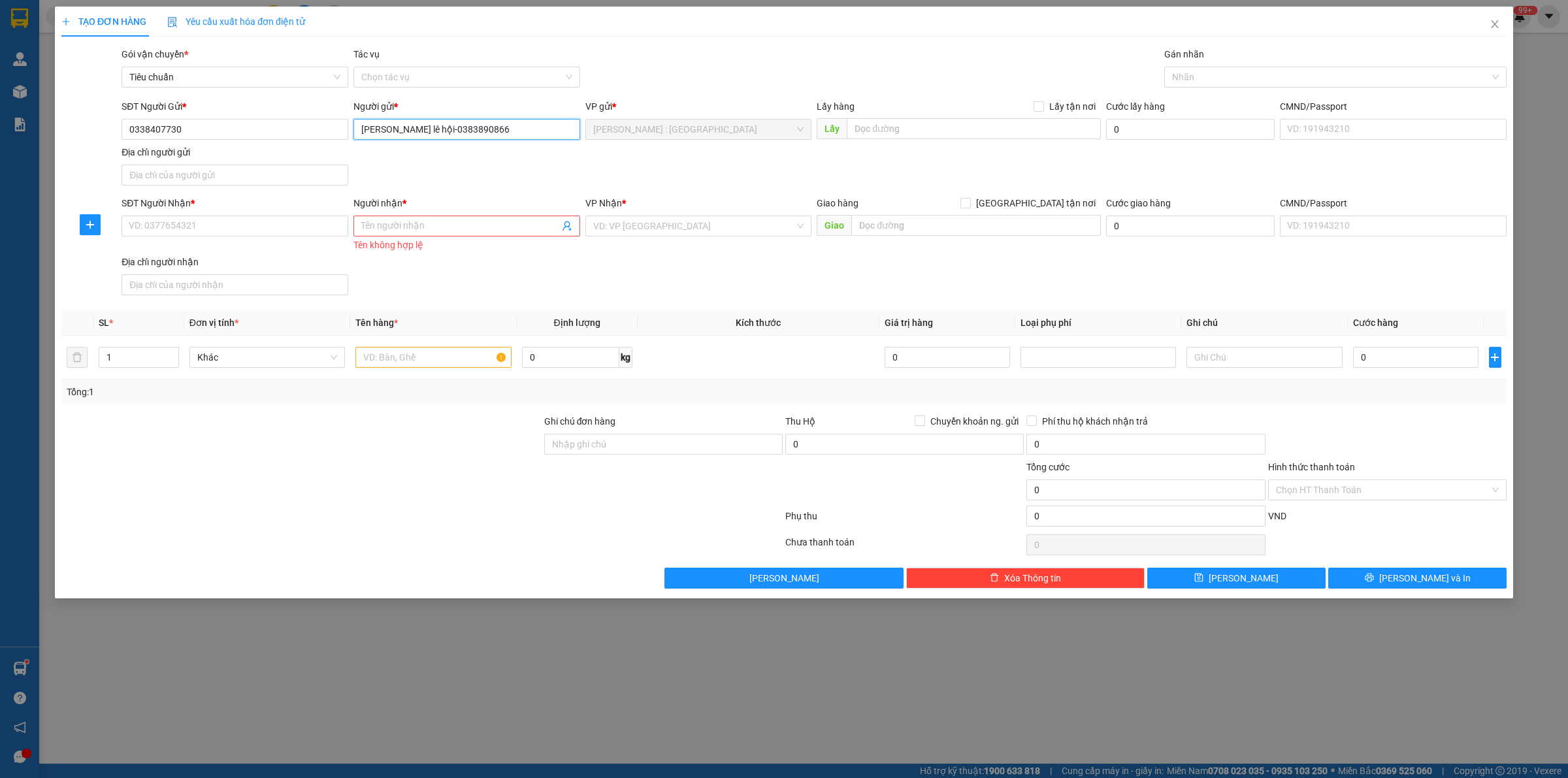
type input "[PERSON_NAME] lê hội-0383890866"
click at [276, 229] on input "SĐT Người Nhận *" at bounding box center [234, 225] width 227 height 21
paste input "0376.394.106"
type input "0376.394.106"
click at [425, 223] on input "Người nhận *" at bounding box center [460, 225] width 198 height 14
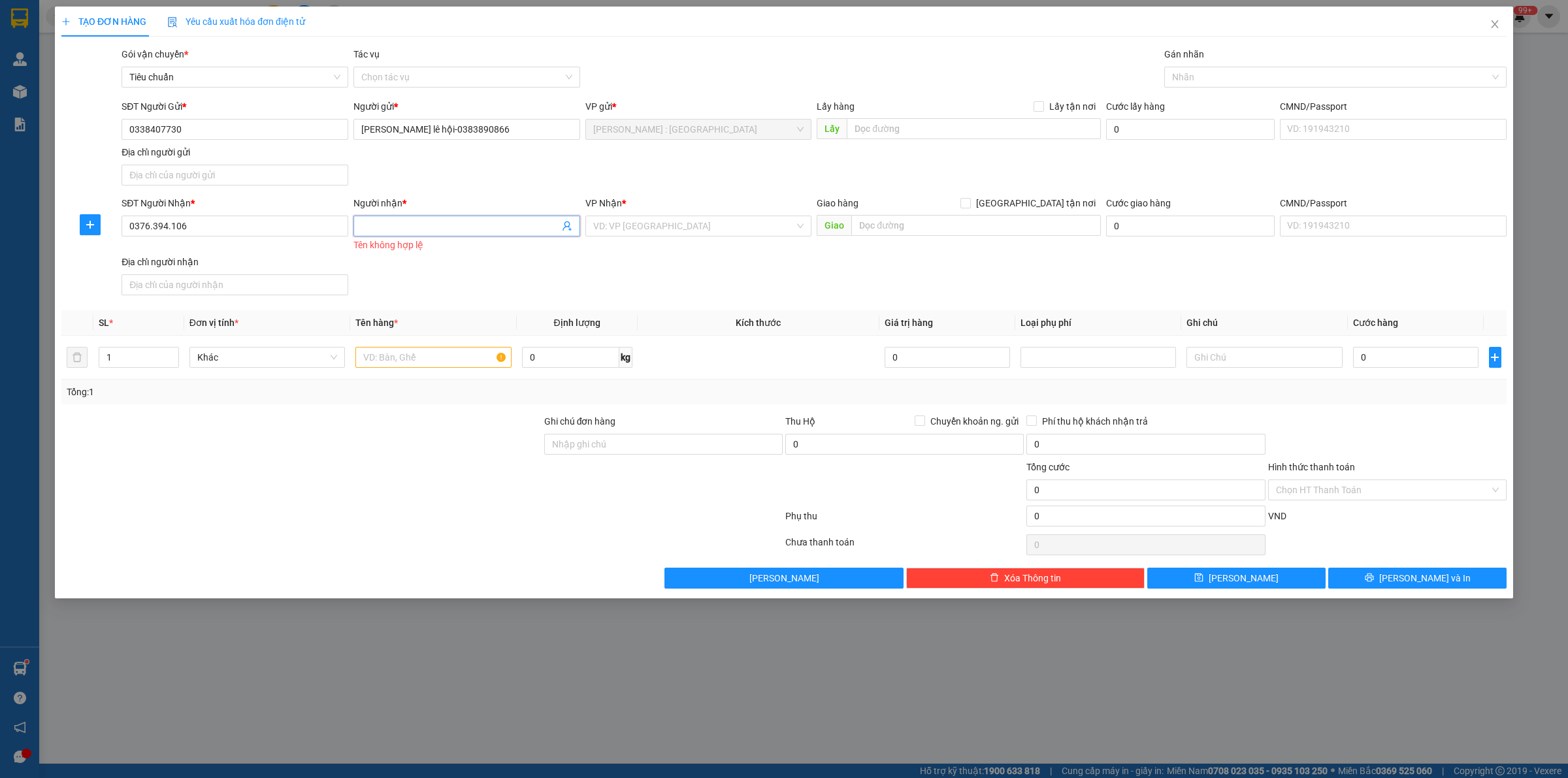
paste input "A Trợ"
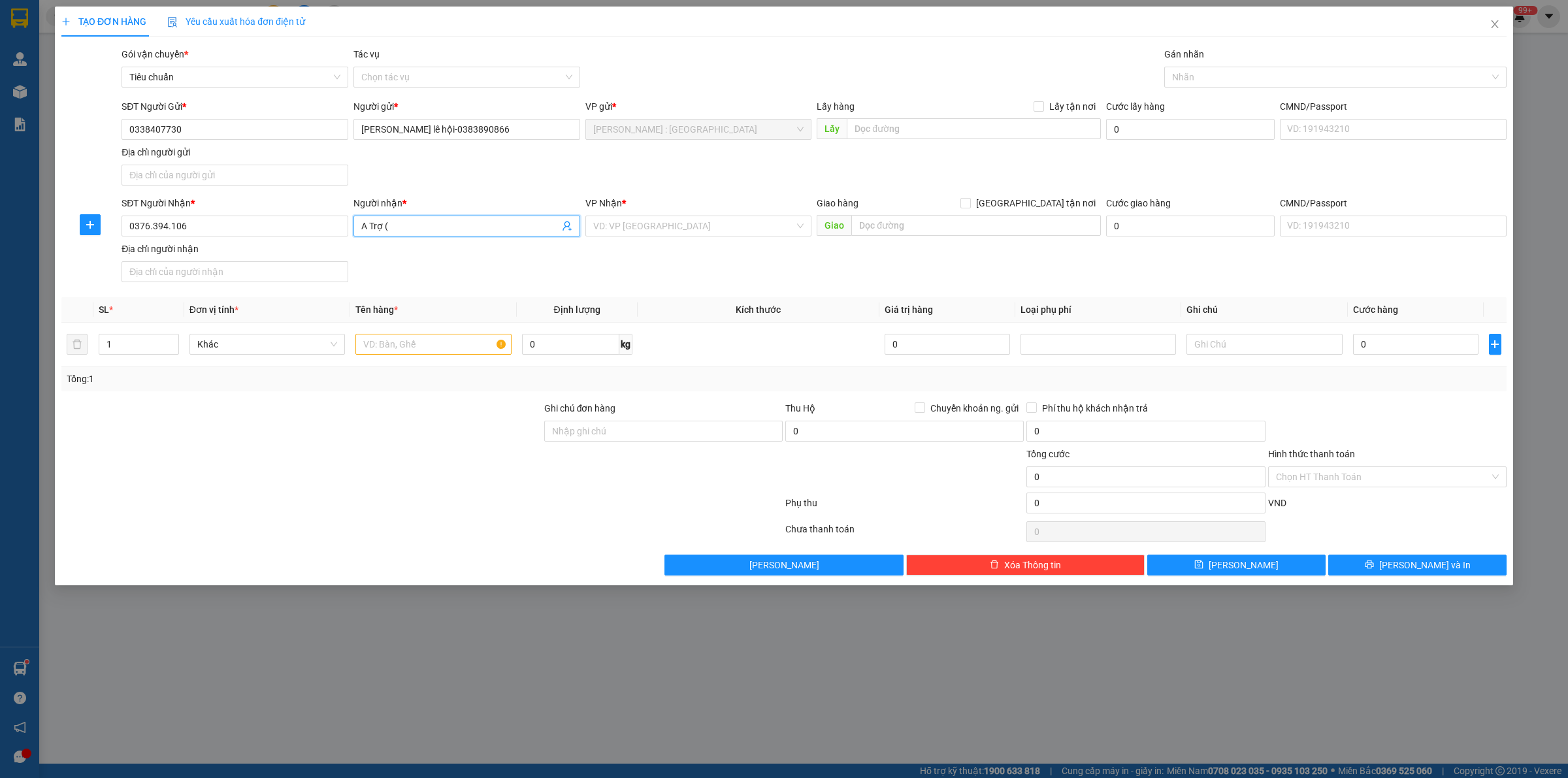
paste input "A Tuấn Anh"
paste input "0965.155.299"
type input "A Trợ ( A Tuấn Anh0965.155.299)"
click at [1024, 222] on input "text" at bounding box center [976, 224] width 249 height 21
paste input "Số 1 [PERSON_NAME], Phường Hòa [GEOGRAPHIC_DATA]"
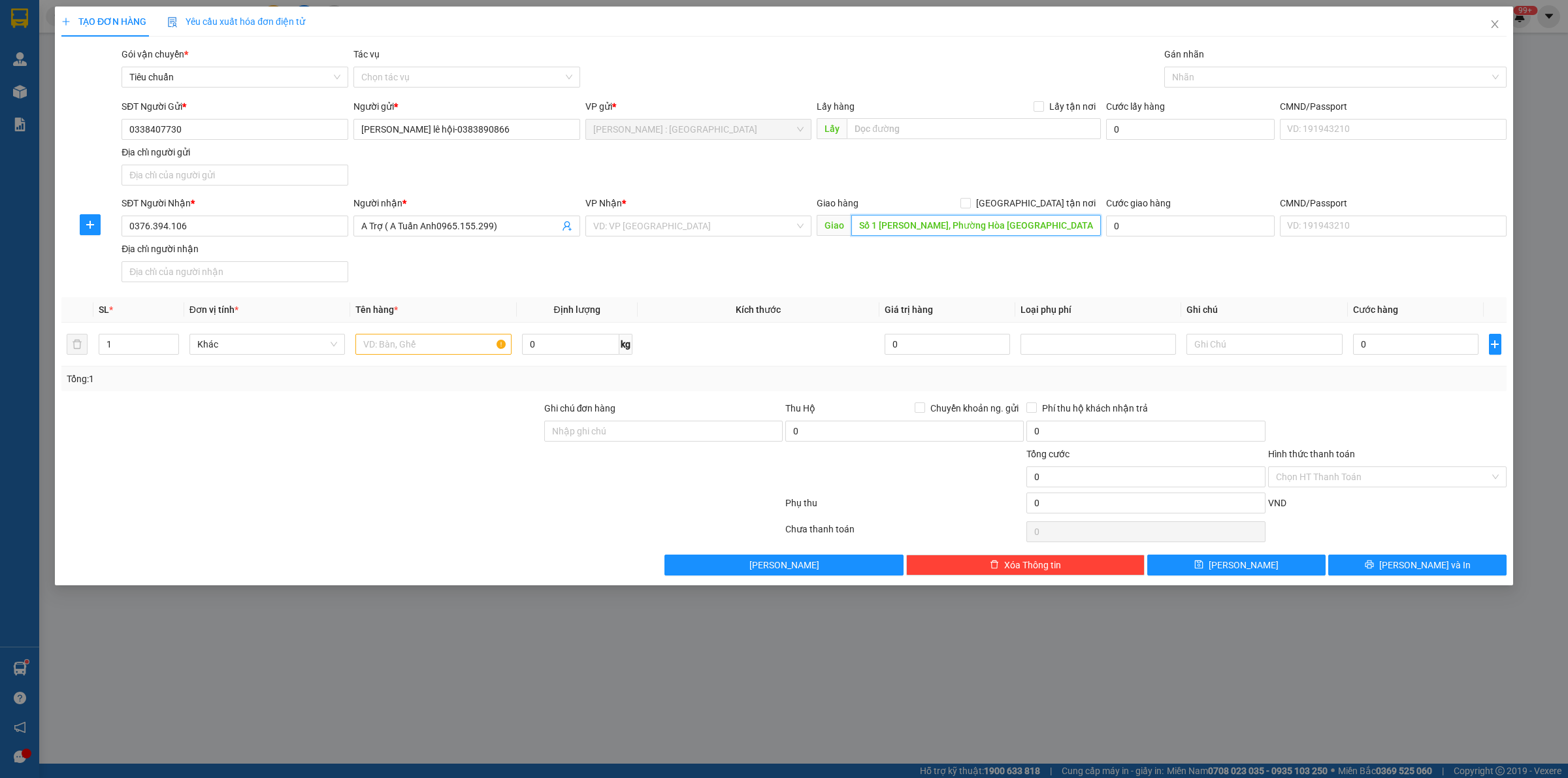
type input "Số 1 [PERSON_NAME], Phường Hòa [GEOGRAPHIC_DATA]"
click at [893, 126] on input "text" at bounding box center [974, 128] width 254 height 21
paste input "[GEOGRAPHIC_DATA], [GEOGRAPHIC_DATA], [GEOGRAPHIC_DATA], [GEOGRAPHIC_DATA], [GE…"
type input "[GEOGRAPHIC_DATA], [GEOGRAPHIC_DATA], [GEOGRAPHIC_DATA], [GEOGRAPHIC_DATA], [GE…"
click at [1038, 105] on input "Lấy tận nơi" at bounding box center [1038, 106] width 9 height 9
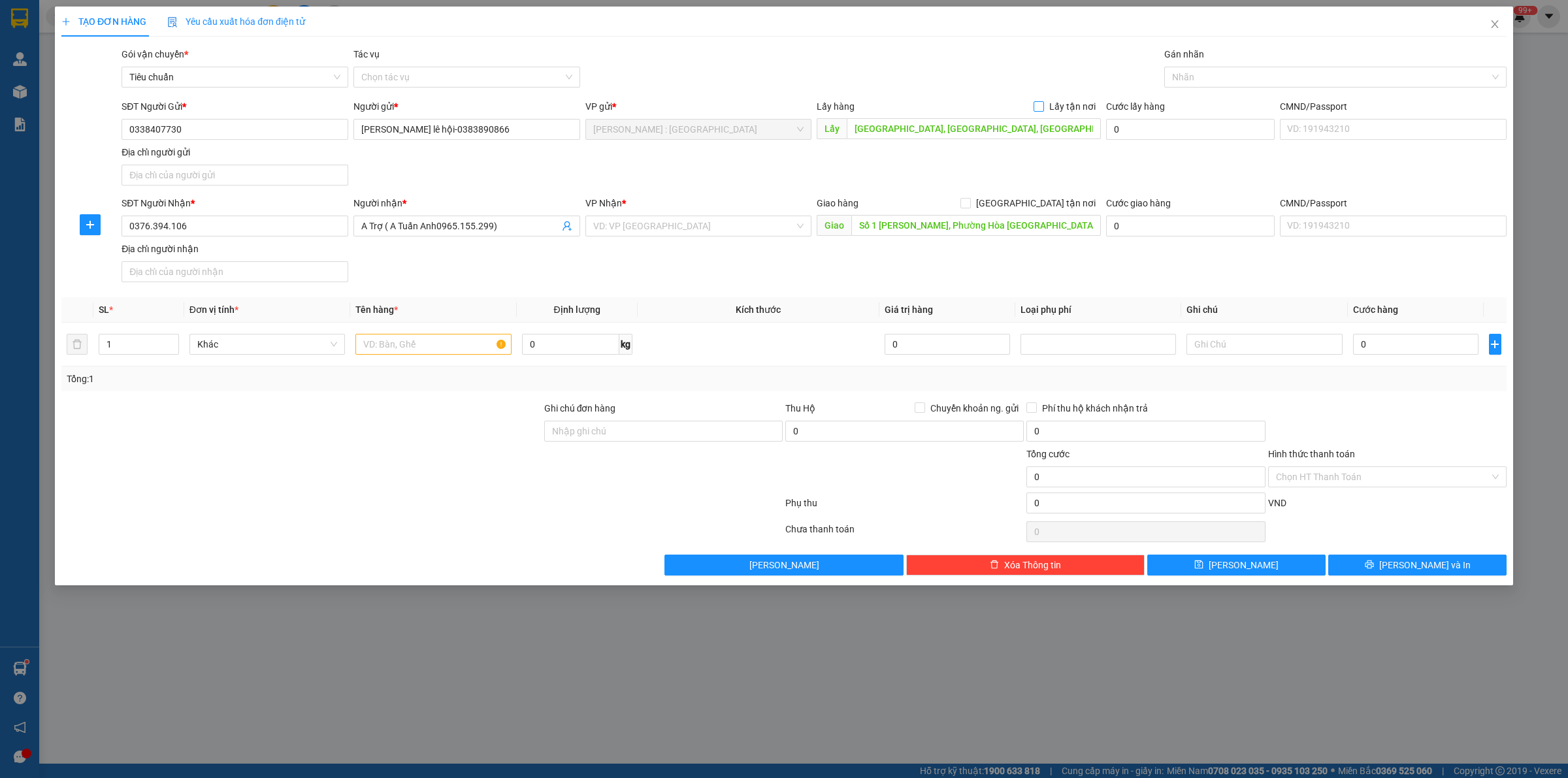
checkbox input "true"
click at [969, 205] on input "[GEOGRAPHIC_DATA] tận nơi" at bounding box center [964, 202] width 9 height 9
click at [970, 209] on span at bounding box center [965, 203] width 11 height 11
click at [969, 207] on input "[GEOGRAPHIC_DATA] tận nơi" at bounding box center [964, 202] width 9 height 9
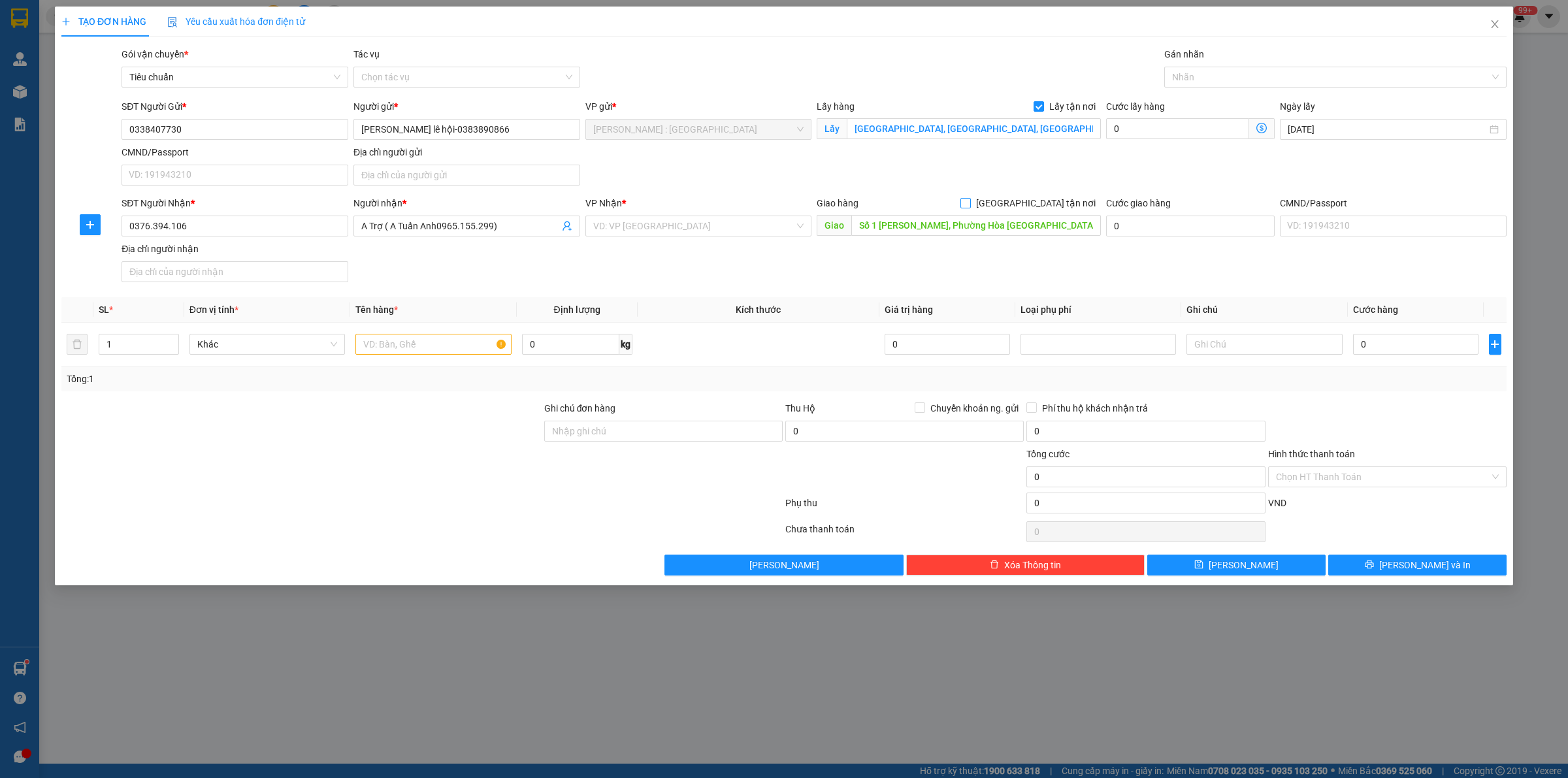
checkbox input "true"
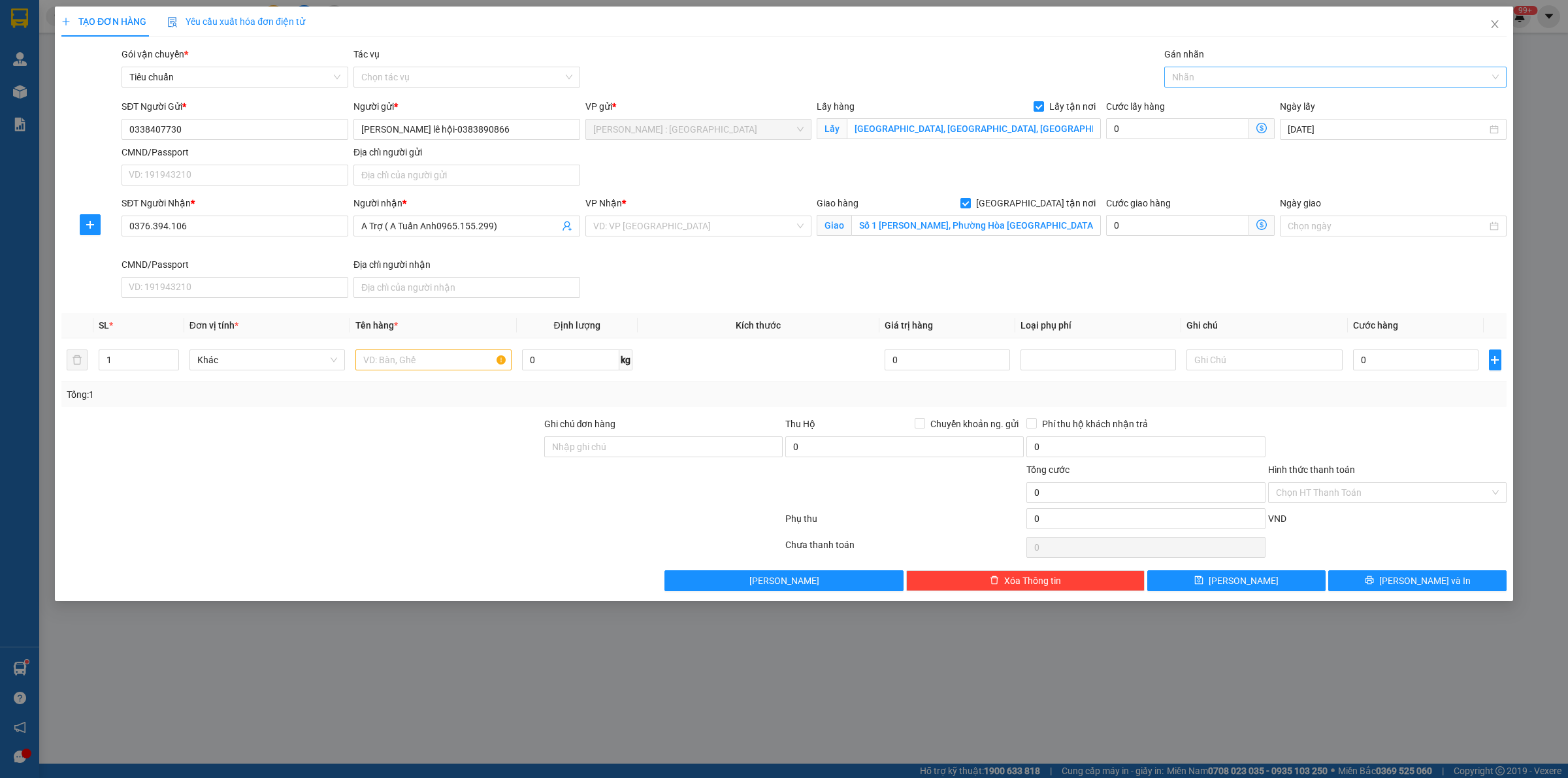
click at [1210, 82] on div at bounding box center [1329, 76] width 323 height 16
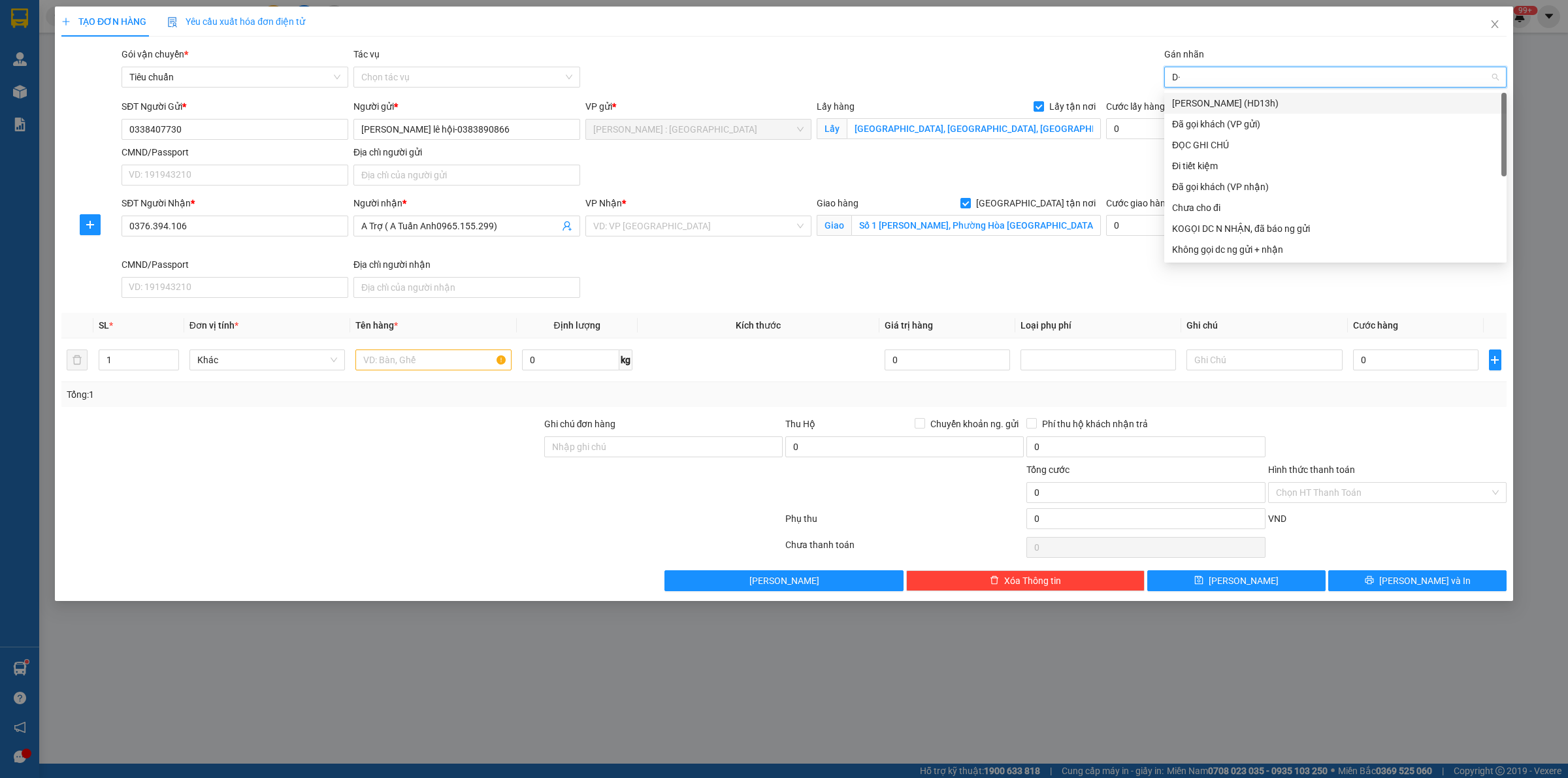
type input "D"
type input "Đ"
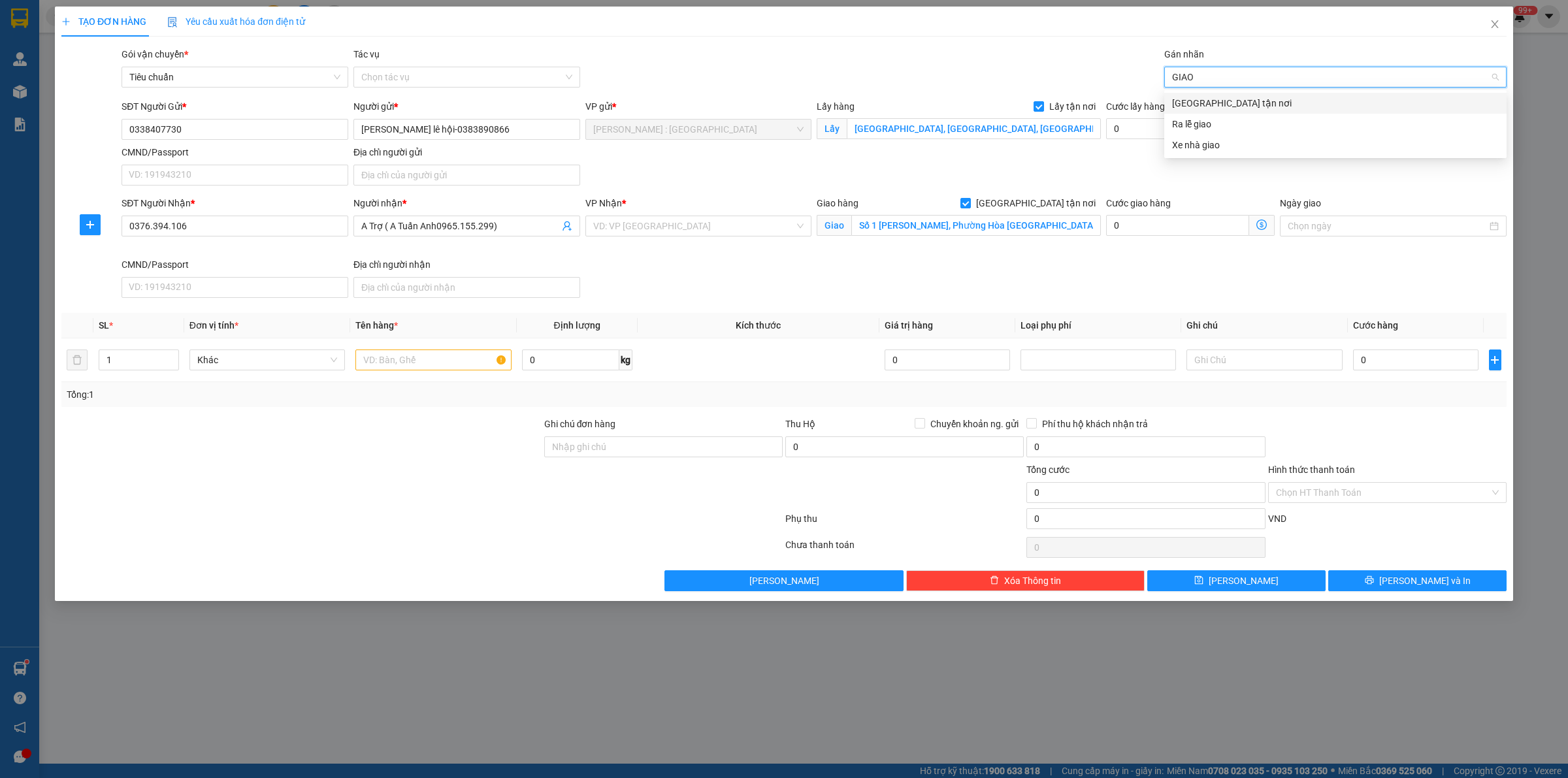
type input "GIAO"
click at [1241, 102] on div "[GEOGRAPHIC_DATA] tận nơi" at bounding box center [1334, 102] width 327 height 14
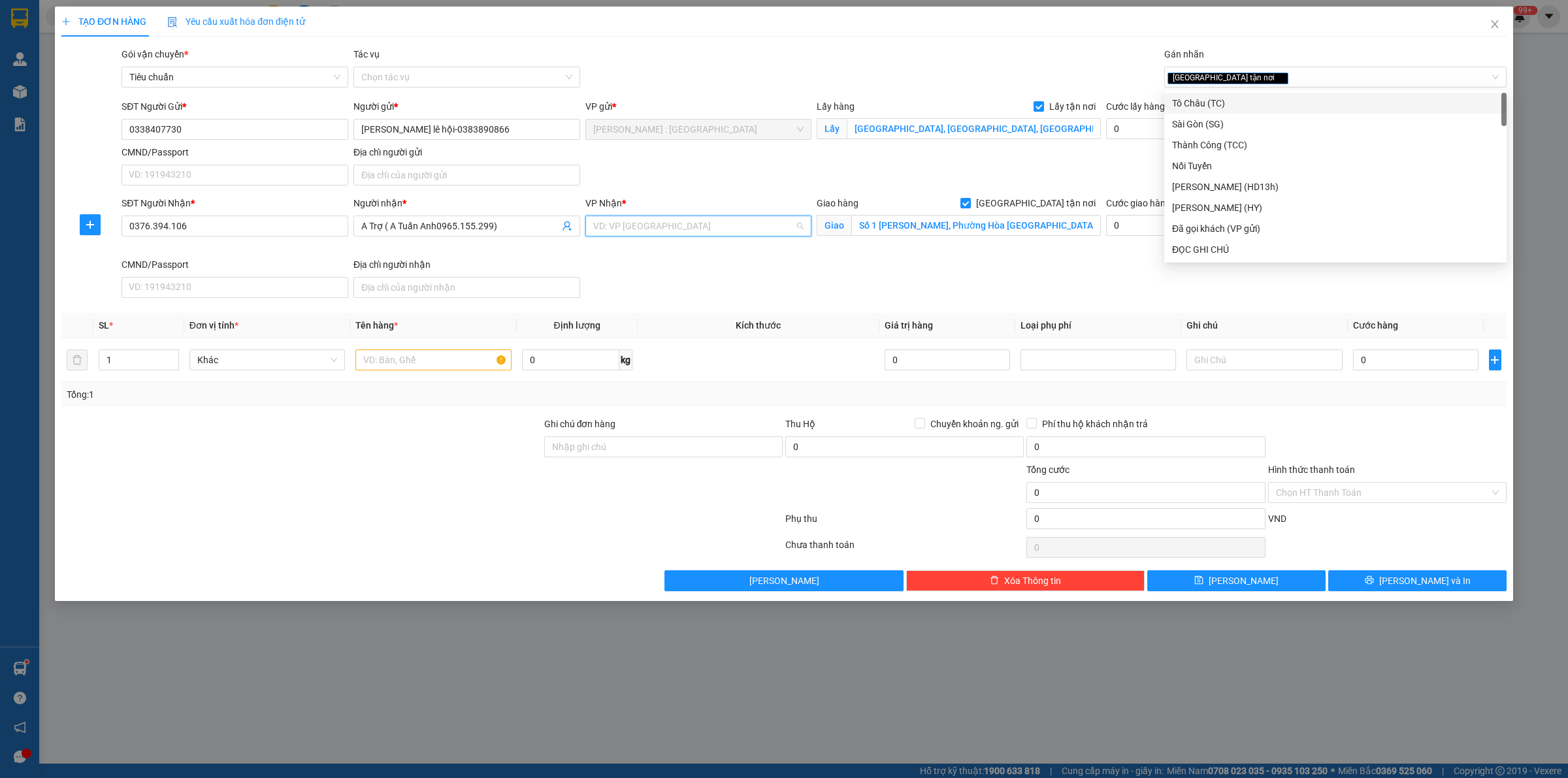
drag, startPoint x: 760, startPoint y: 225, endPoint x: 745, endPoint y: 210, distance: 21.2
click at [758, 225] on input "search" at bounding box center [693, 226] width 202 height 20
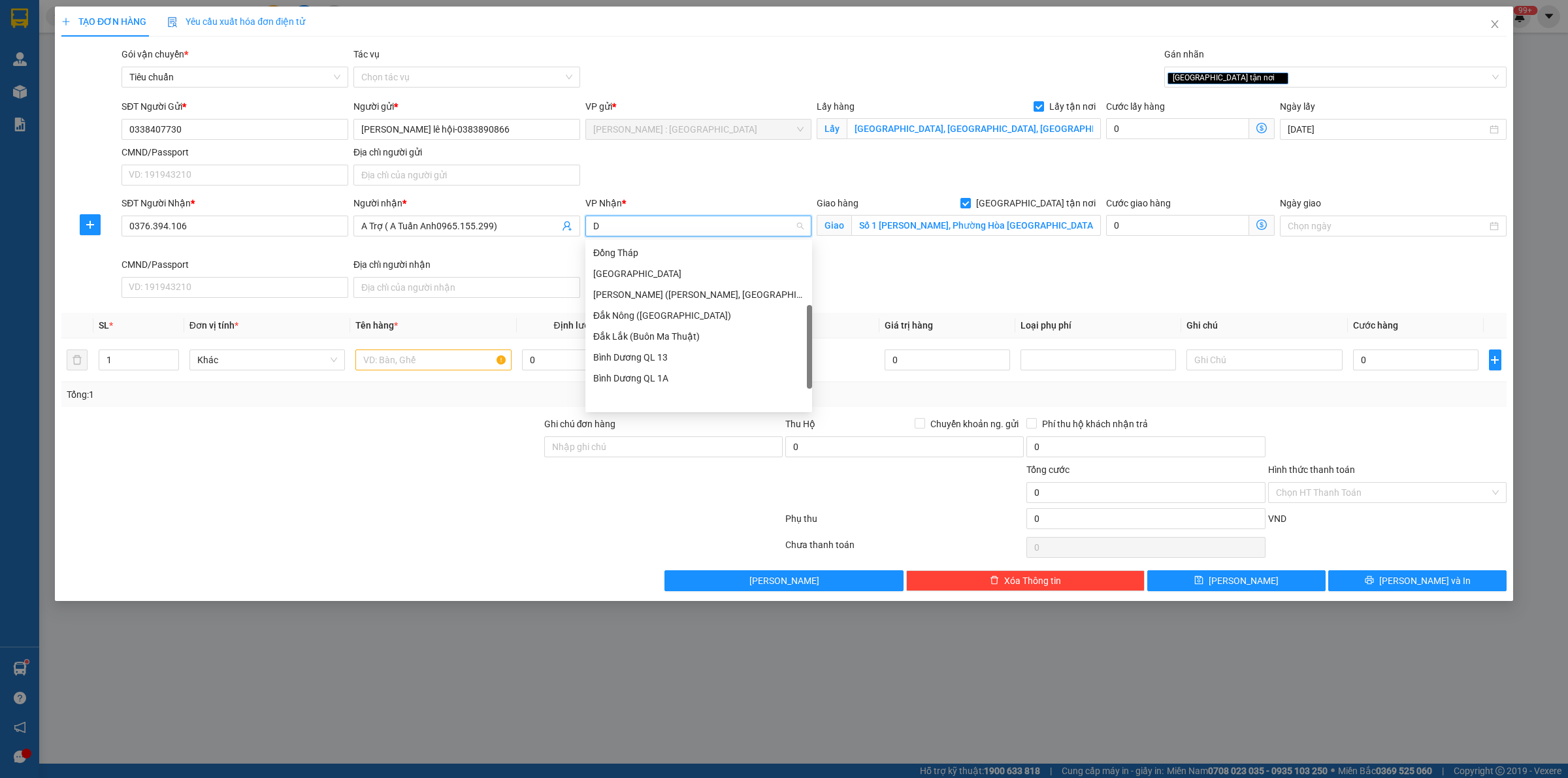
scroll to position [177, 0]
type input "D"
type input "ĐÀ"
click at [720, 275] on div "[GEOGRAPHIC_DATA] : VP [PERSON_NAME]" at bounding box center [713, 273] width 240 height 14
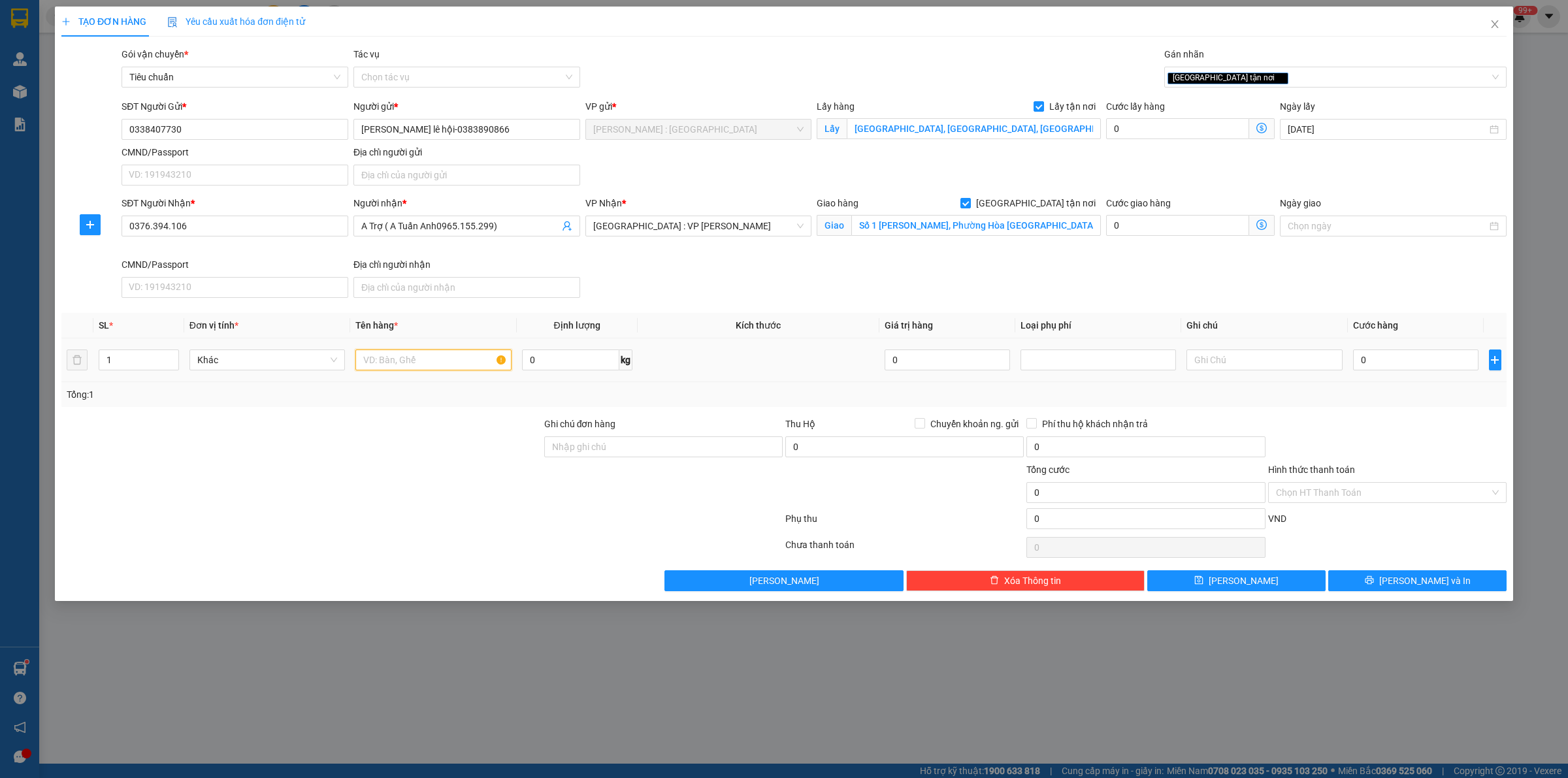
click at [457, 360] on input "text" at bounding box center [432, 359] width 155 height 21
click at [1388, 351] on input "0" at bounding box center [1415, 359] width 126 height 21
type input "4"
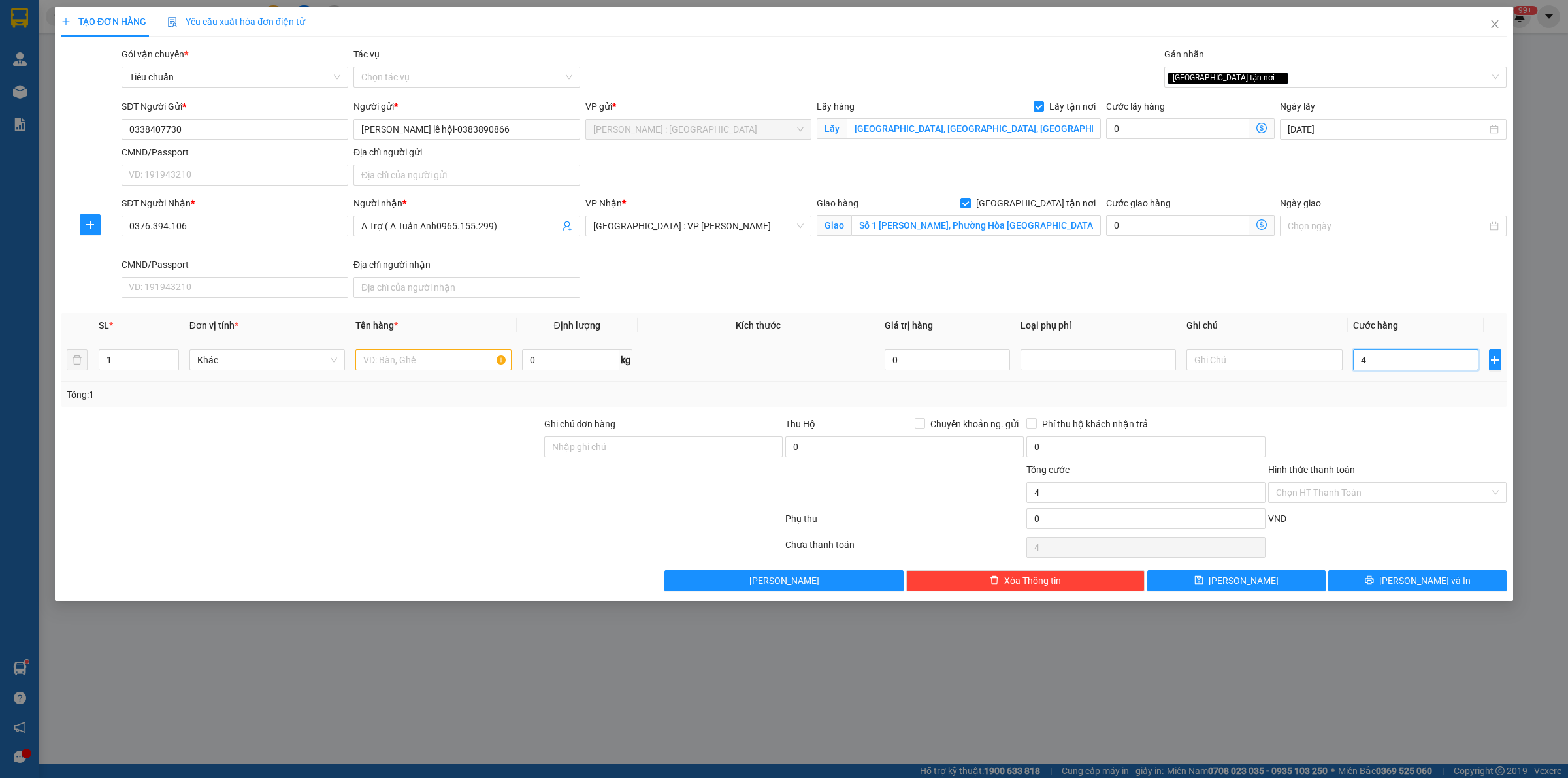
type input "40"
type input "400"
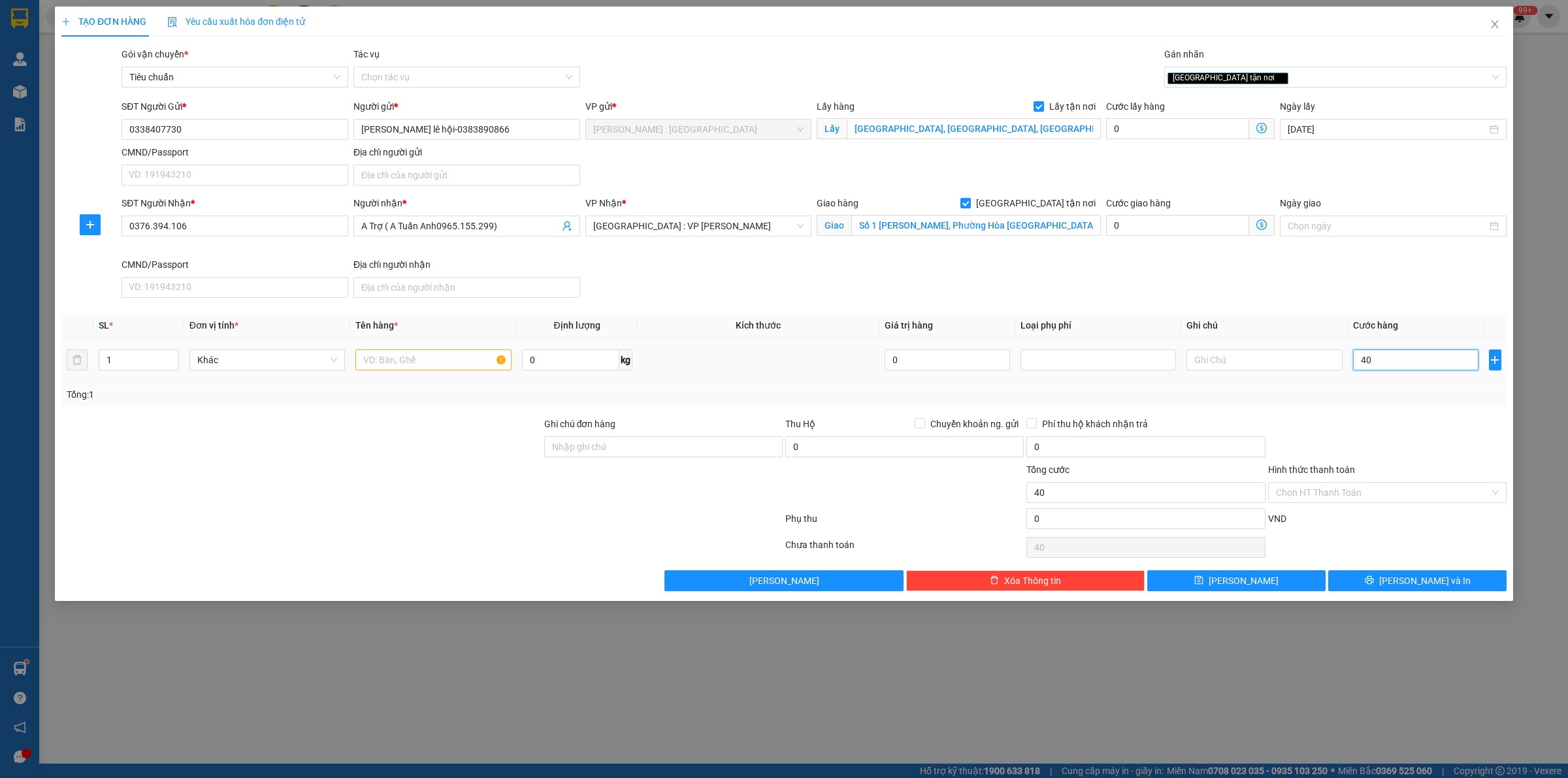
type input "400"
type input "4.000"
type input "4.000.000"
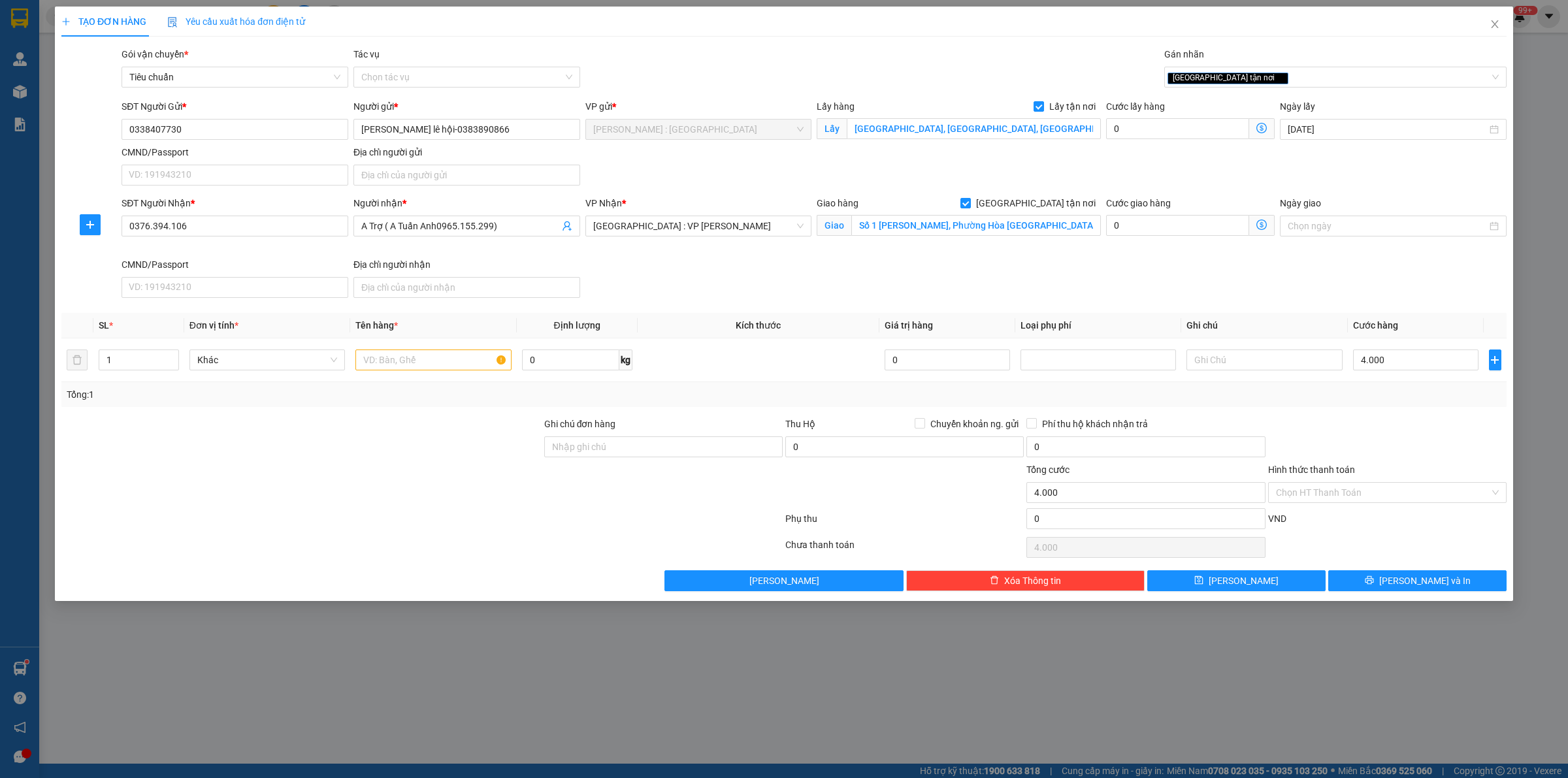
type input "4.000.000"
click at [1313, 268] on div "SĐT Người Nhận * 0376.394.106 Người nhận * A Trợ ( A Tuấn Anh0965.155.299) VP N…" at bounding box center [814, 249] width 1390 height 107
click at [432, 355] on input "text" at bounding box center [432, 359] width 155 height 21
paste input "17 tủ điện"
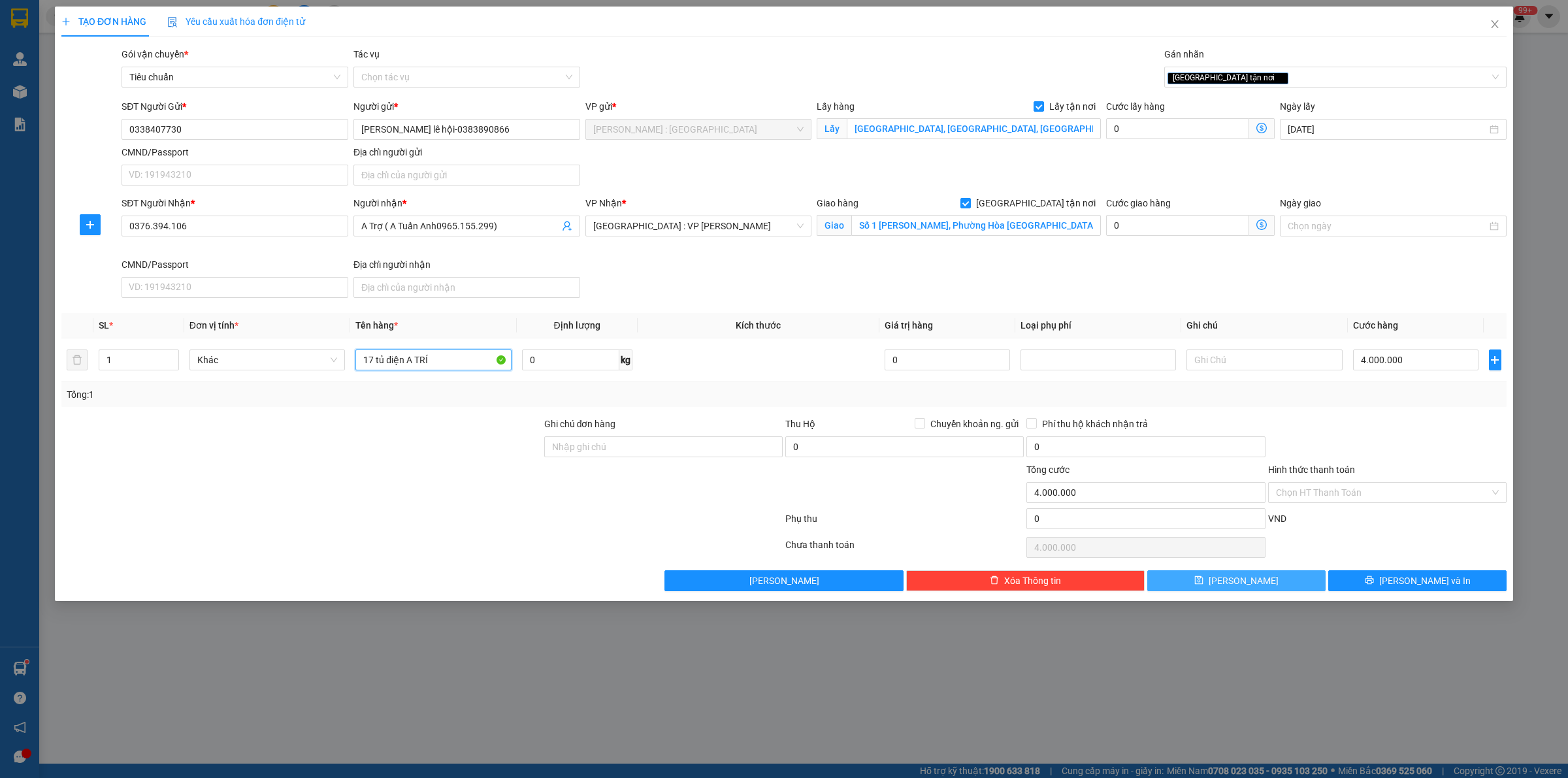
type input "17 tủ điện A TRÍ"
click at [1302, 587] on button "[PERSON_NAME]" at bounding box center [1236, 580] width 178 height 21
click at [170, 229] on input "0376.394.106" at bounding box center [234, 225] width 227 height 21
click at [154, 227] on input "0376.394106" at bounding box center [234, 225] width 227 height 21
type input "0376394106"
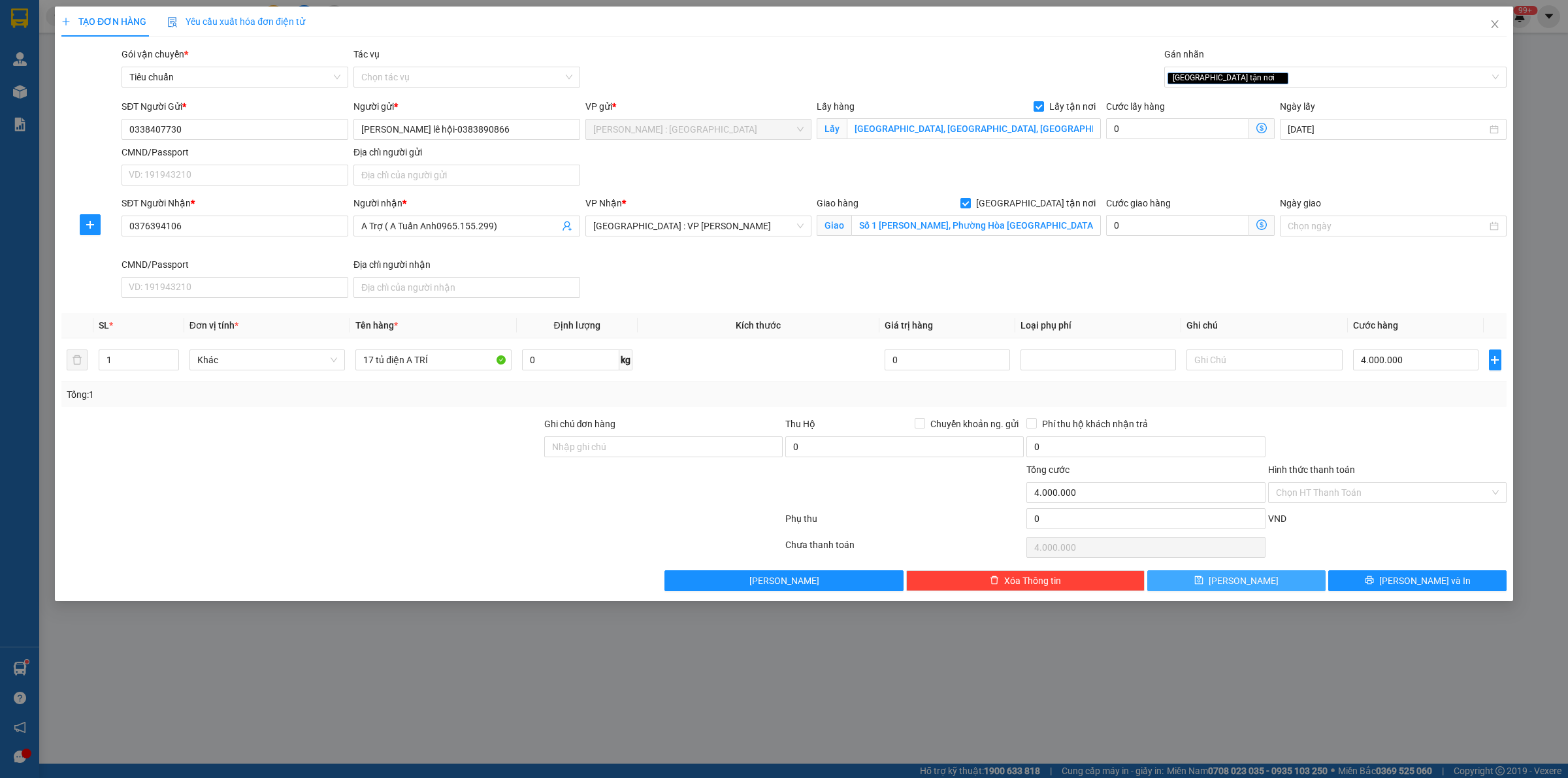
click at [1215, 580] on button "[PERSON_NAME]" at bounding box center [1236, 580] width 178 height 21
checkbox input "false"
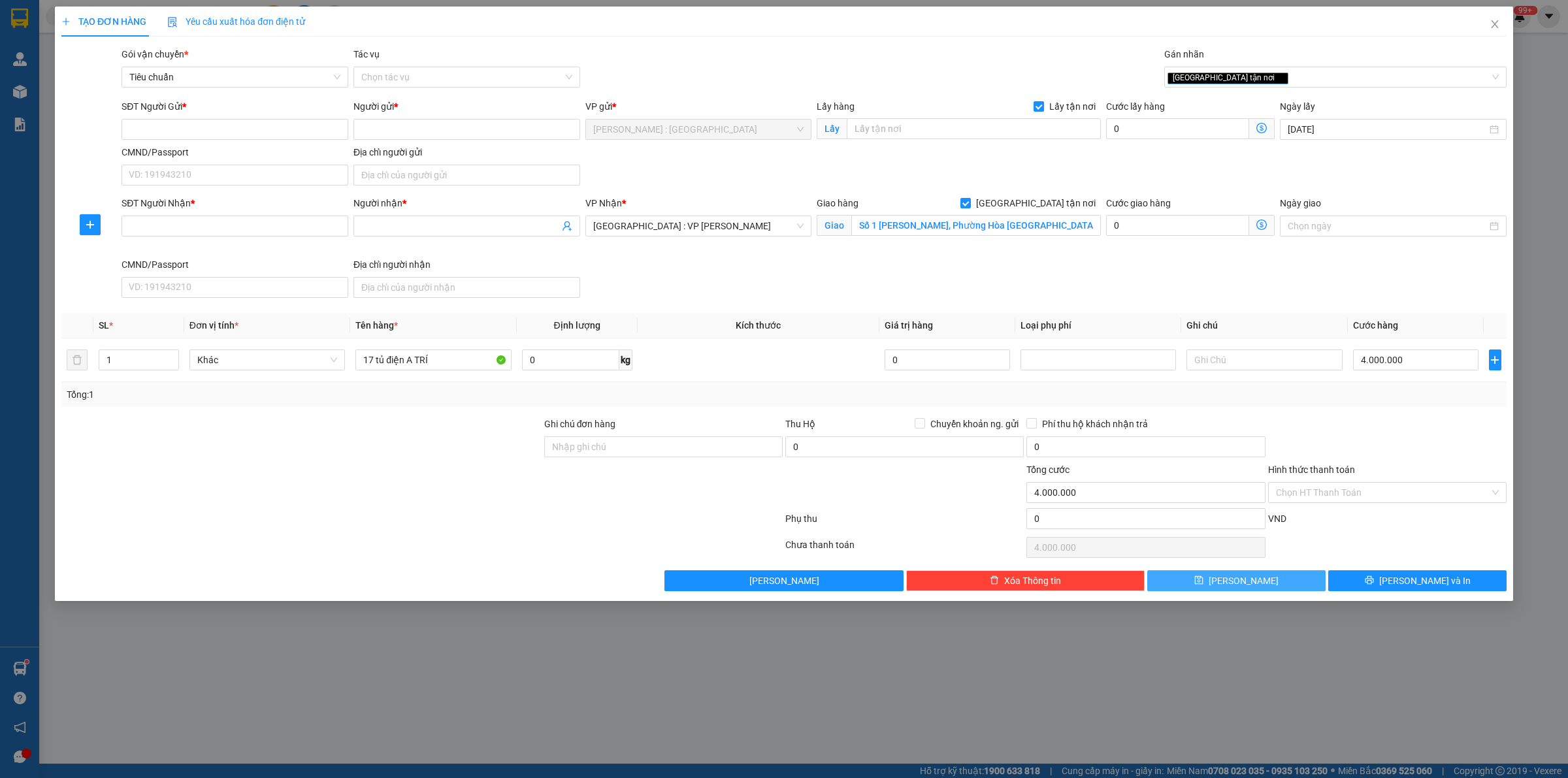
checkbox input "false"
type input "0"
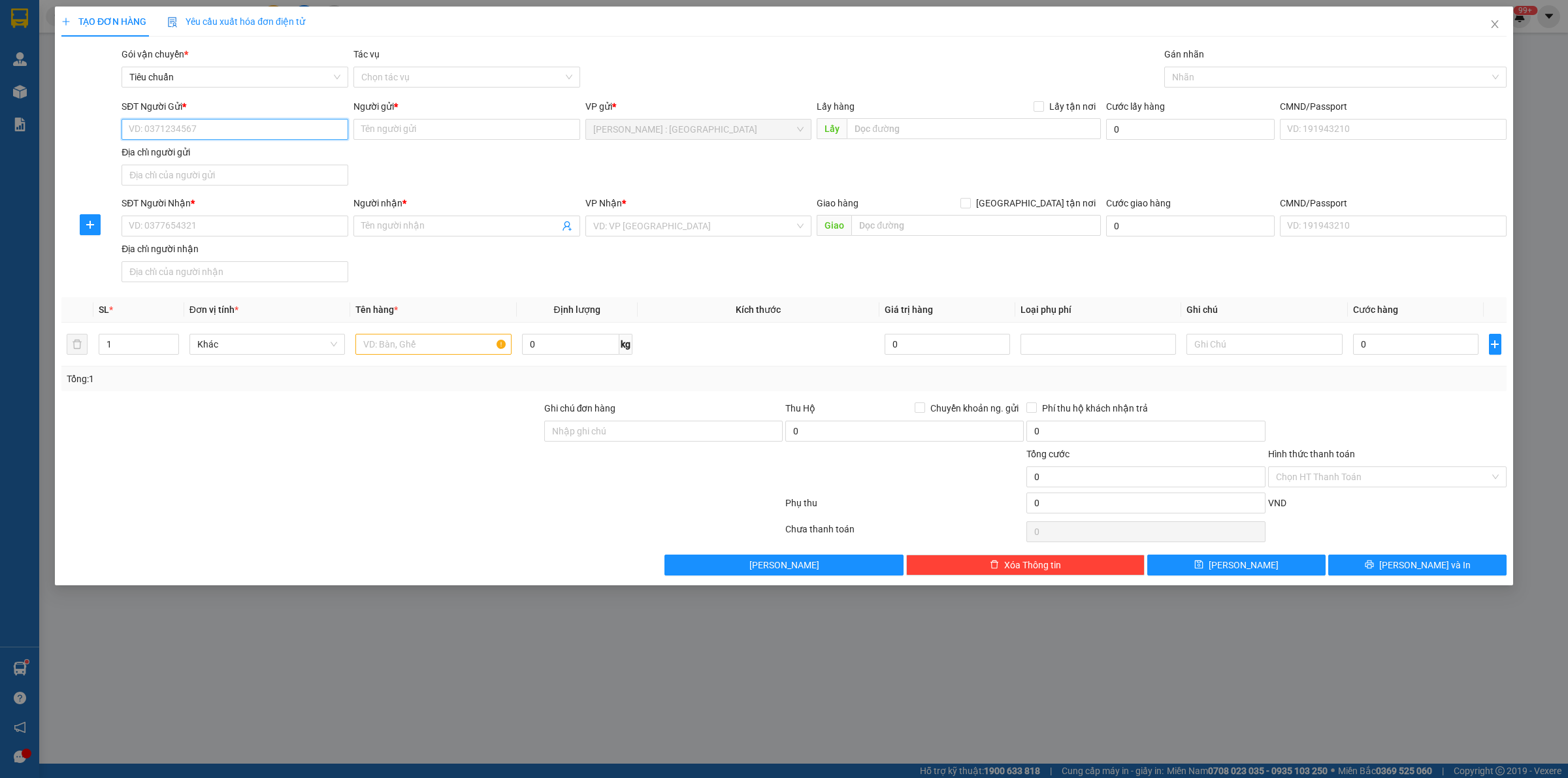
click at [312, 131] on input "SĐT Người Gửi *" at bounding box center [234, 129] width 227 height 21
paste input "0935820488"
type input "0935820488"
click at [243, 218] on input "SĐT Người Nhận *" at bounding box center [234, 225] width 227 height 21
paste input "0944030823"
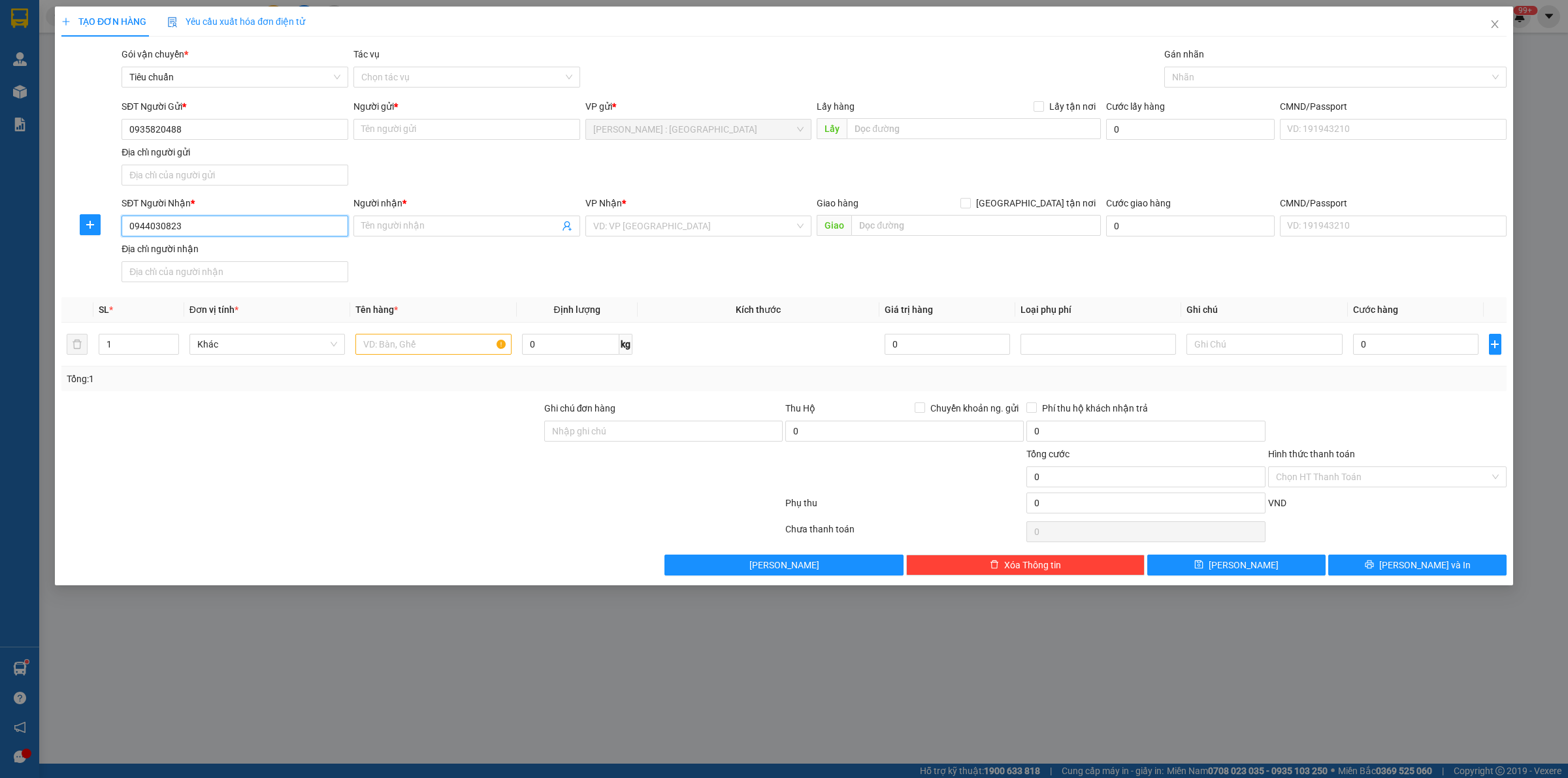
type input "0944030823"
click at [386, 130] on input "Người gửi *" at bounding box center [466, 129] width 227 height 21
paste input "mr [PERSON_NAME]"
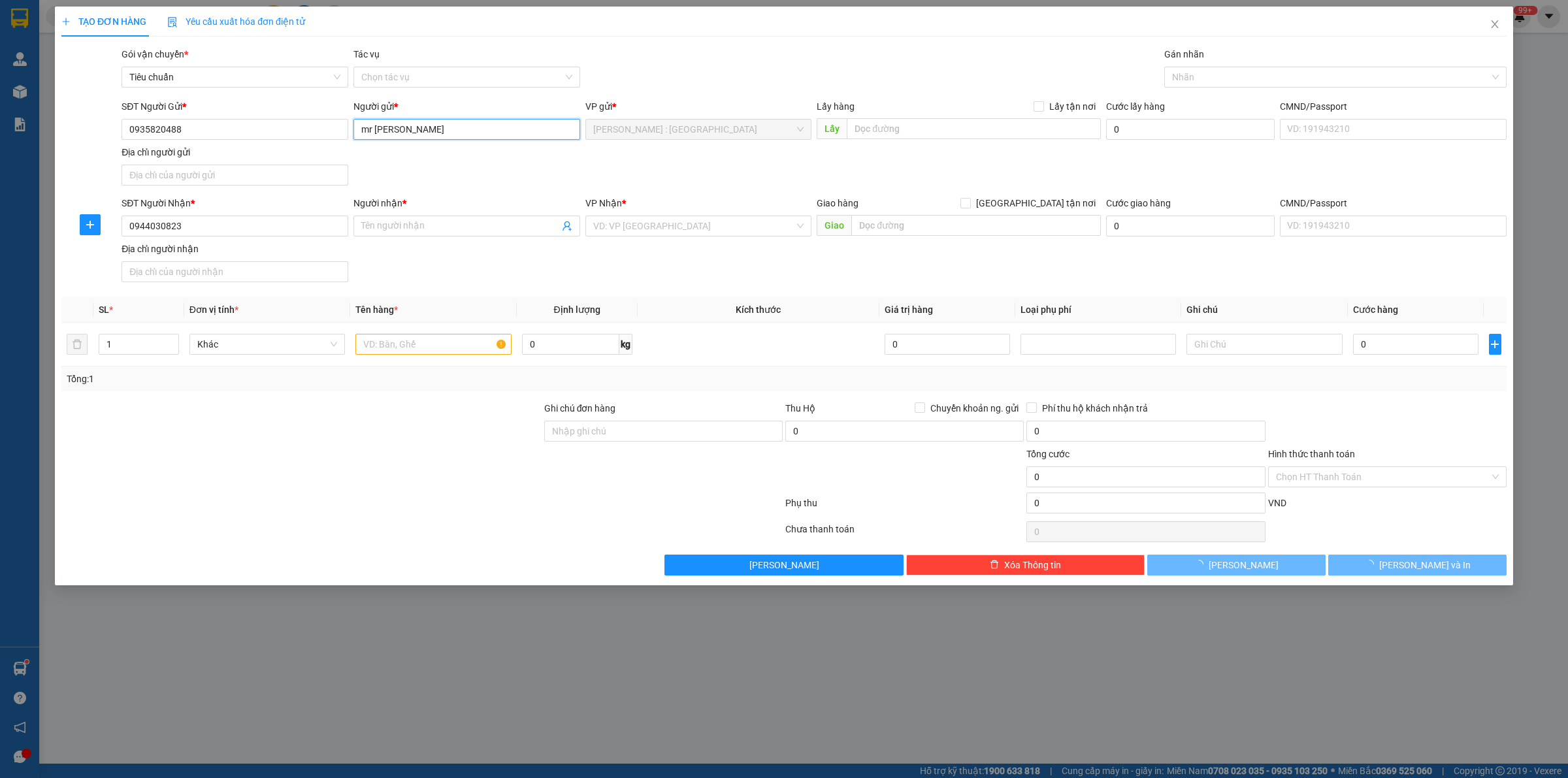
type input "mr [PERSON_NAME]"
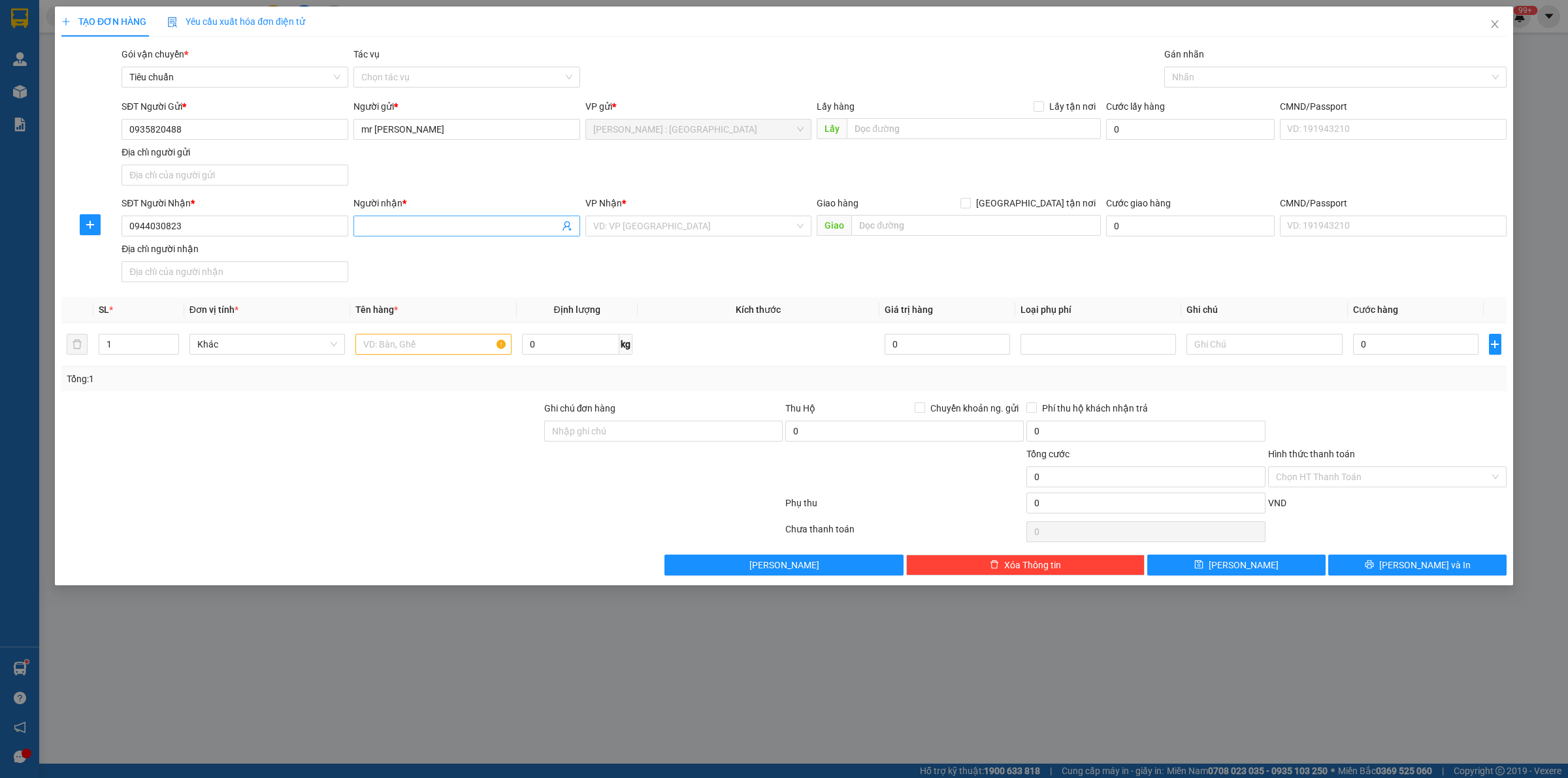
click at [391, 227] on input "Người nhận *" at bounding box center [460, 225] width 198 height 14
paste input "tiến tài"
type input "tiến tài"
drag, startPoint x: 913, startPoint y: 148, endPoint x: 925, endPoint y: 135, distance: 17.7
click at [918, 145] on div "SĐT Người Gửi * 0935820488 Người gửi * mr [PERSON_NAME] VP gửi * [GEOGRAPHIC_DA…" at bounding box center [814, 145] width 1390 height 91
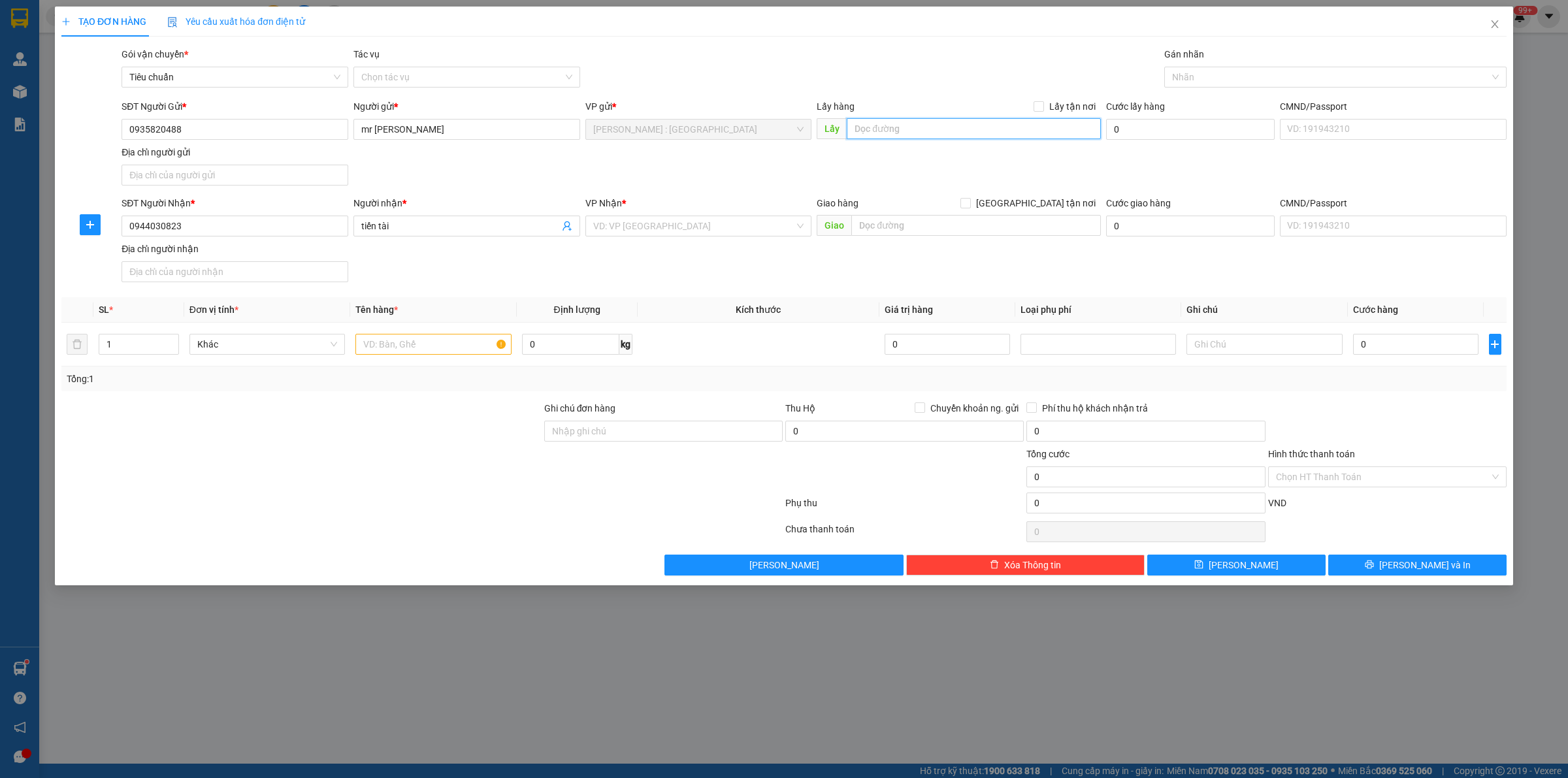
click at [925, 135] on input "text" at bounding box center [974, 128] width 254 height 21
paste input "Địa chỉ: [STREET_ADDRESS]"
type input "Địa chỉ: [STREET_ADDRESS]"
click at [1037, 103] on input "Lấy tận nơi" at bounding box center [1038, 106] width 9 height 9
checkbox input "true"
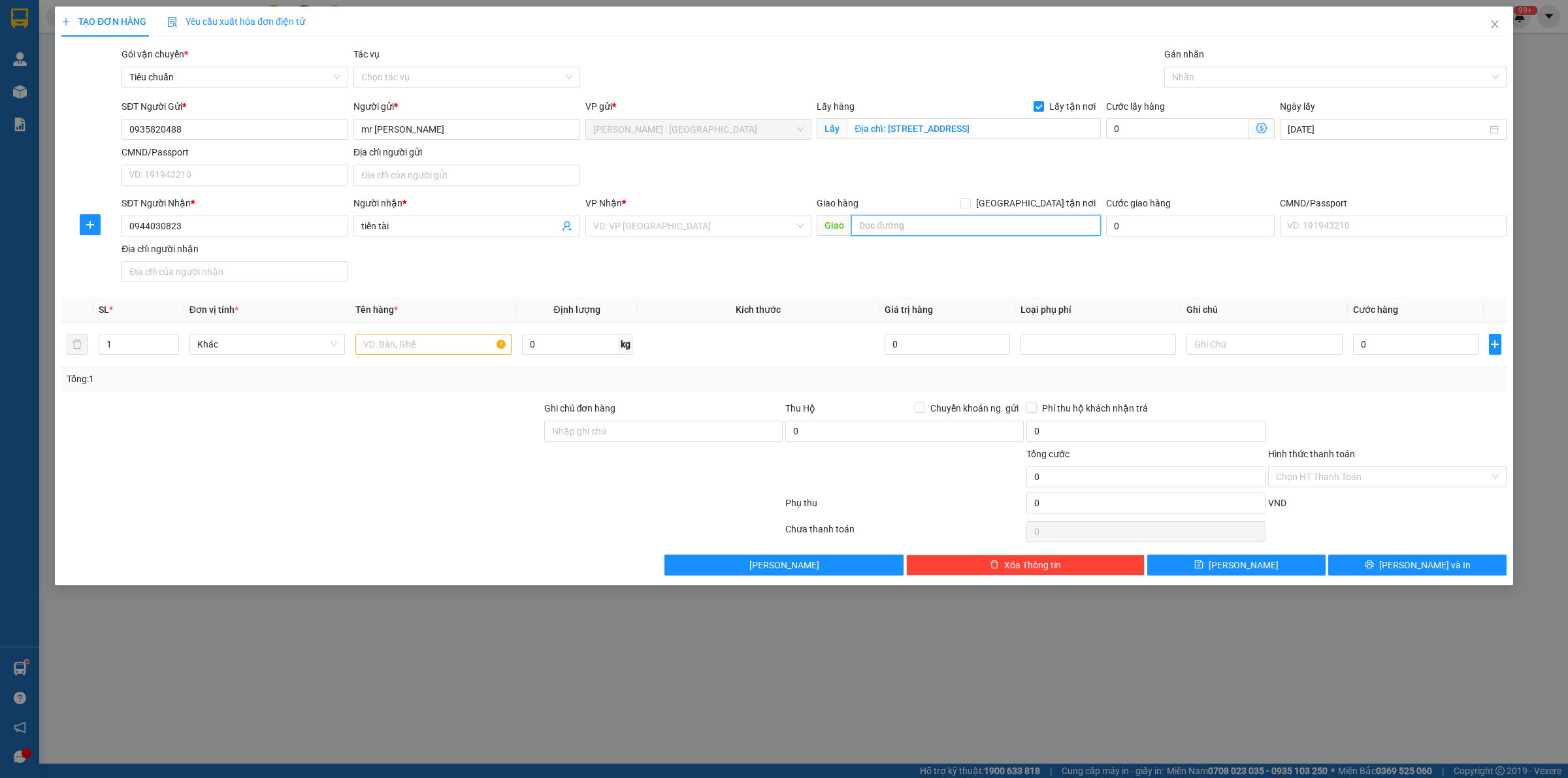
click at [888, 230] on input "text" at bounding box center [976, 224] width 249 height 21
paste input "Địa chỉ: [STREET_ADDRESS][PERSON_NAME] Định"
type input "Địa chỉ: [STREET_ADDRESS][PERSON_NAME] Định"
click at [969, 204] on input "[GEOGRAPHIC_DATA] tận nơi" at bounding box center [964, 202] width 9 height 9
checkbox input "true"
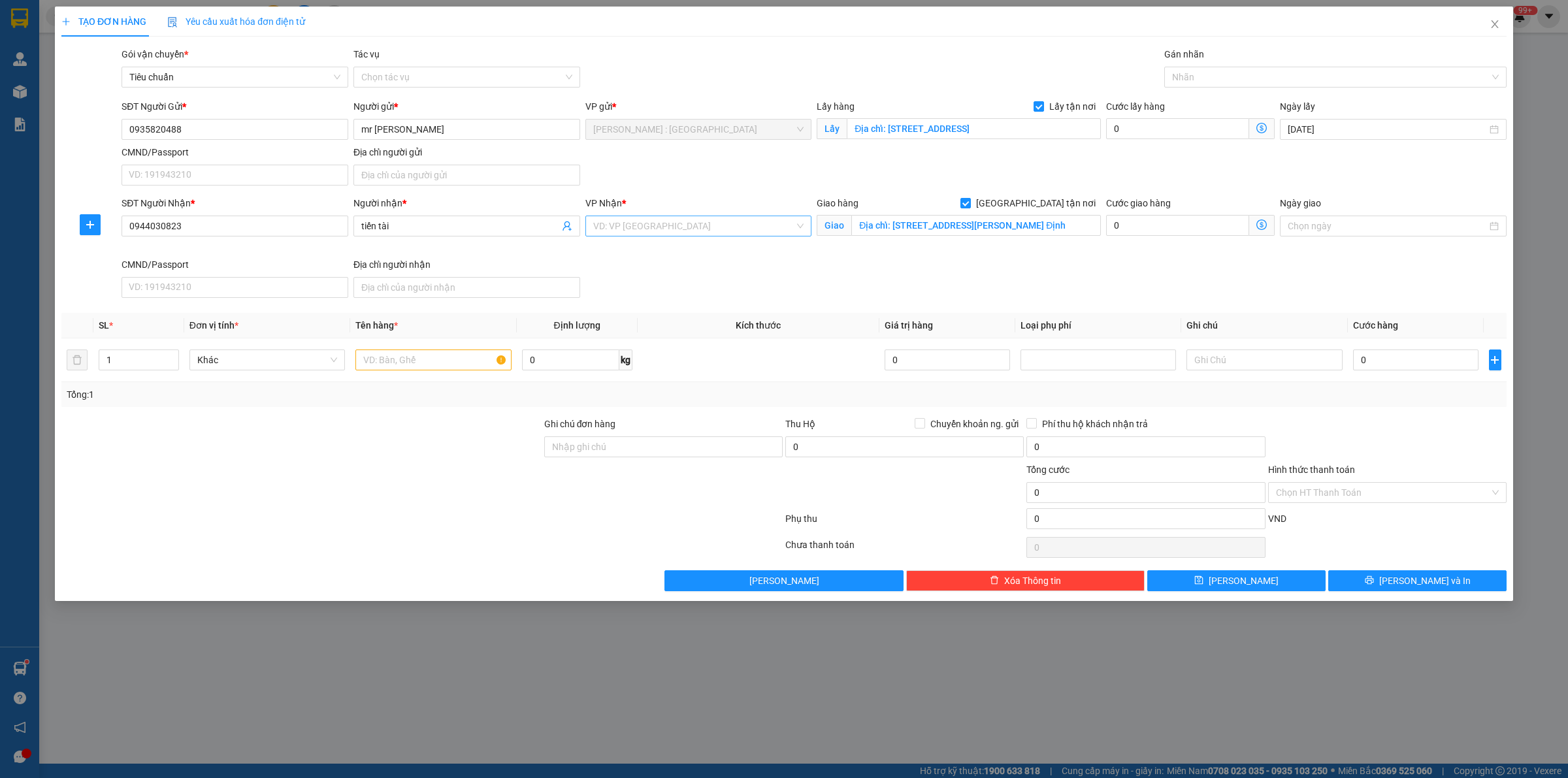
click at [697, 227] on input "search" at bounding box center [693, 226] width 202 height 20
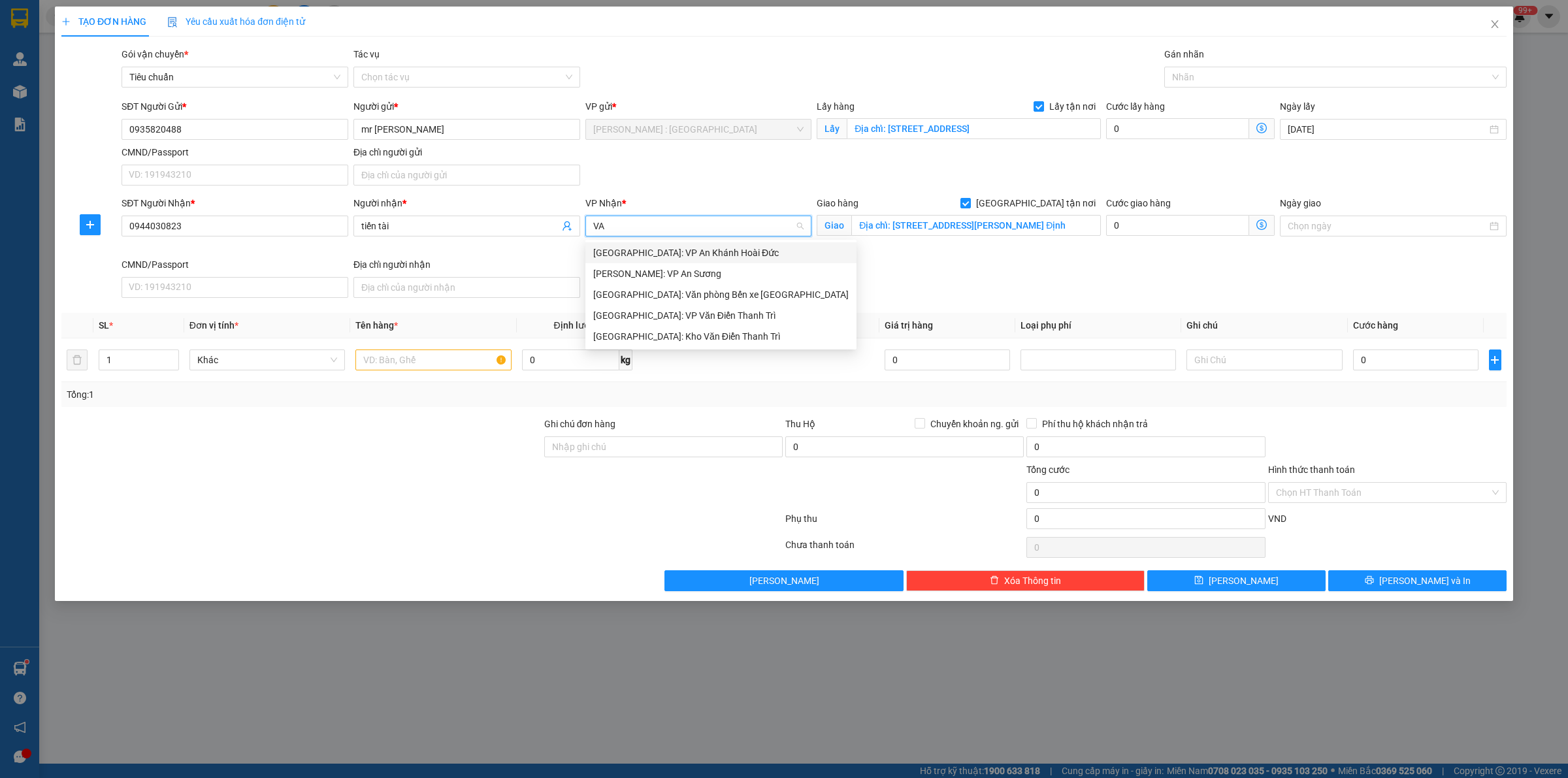
scroll to position [0, 0]
type input "VĂN"
click at [757, 297] on div "[GEOGRAPHIC_DATA]: Kho Văn Điển Thanh Trì" at bounding box center [720, 294] width 255 height 14
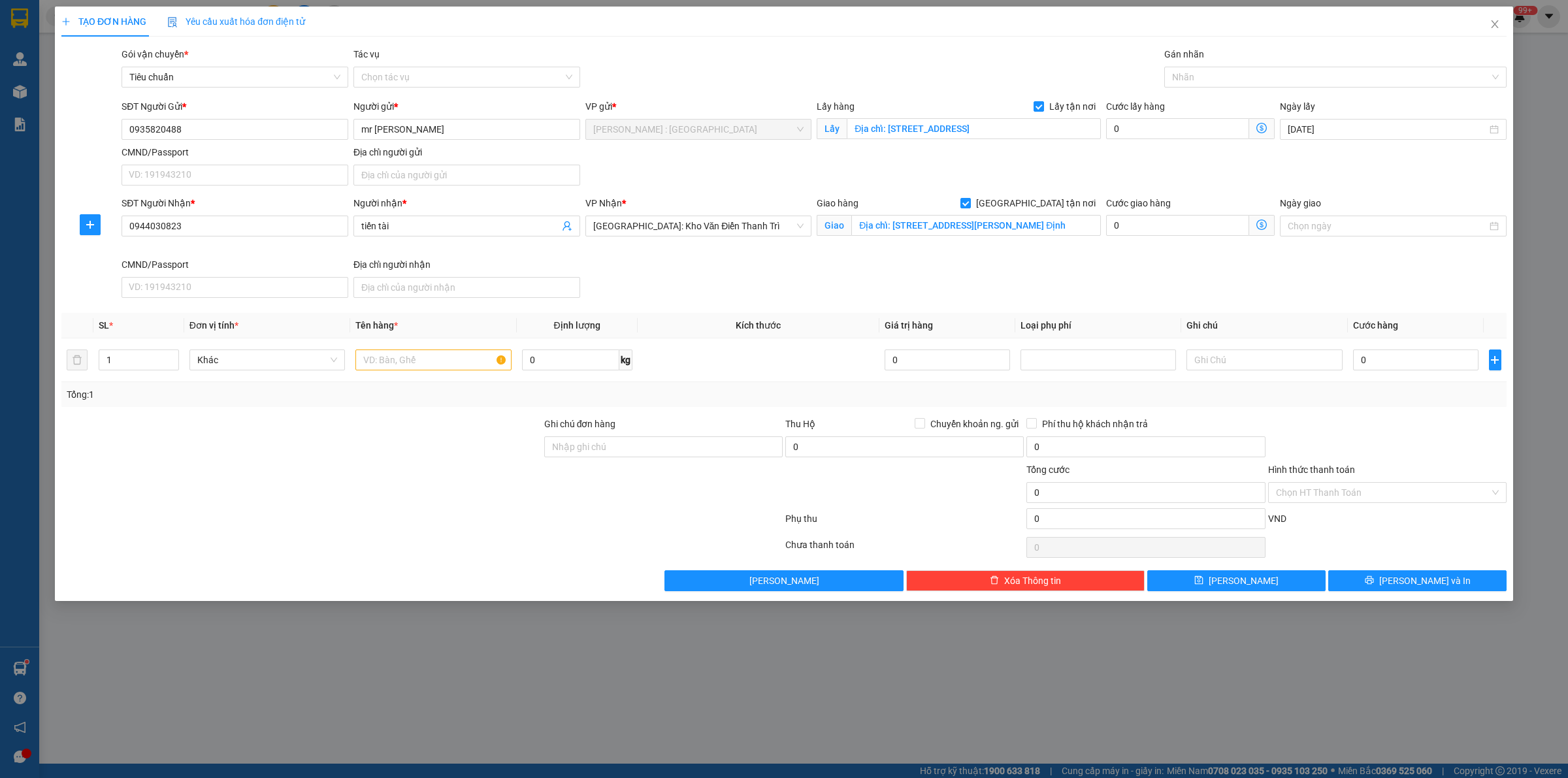
click at [1208, 66] on div "Gán nhãn" at bounding box center [1335, 57] width 343 height 20
click at [1194, 76] on div at bounding box center [1329, 76] width 323 height 16
type input "GIAO"
click at [1236, 96] on div "[GEOGRAPHIC_DATA] tận nơi" at bounding box center [1334, 102] width 327 height 14
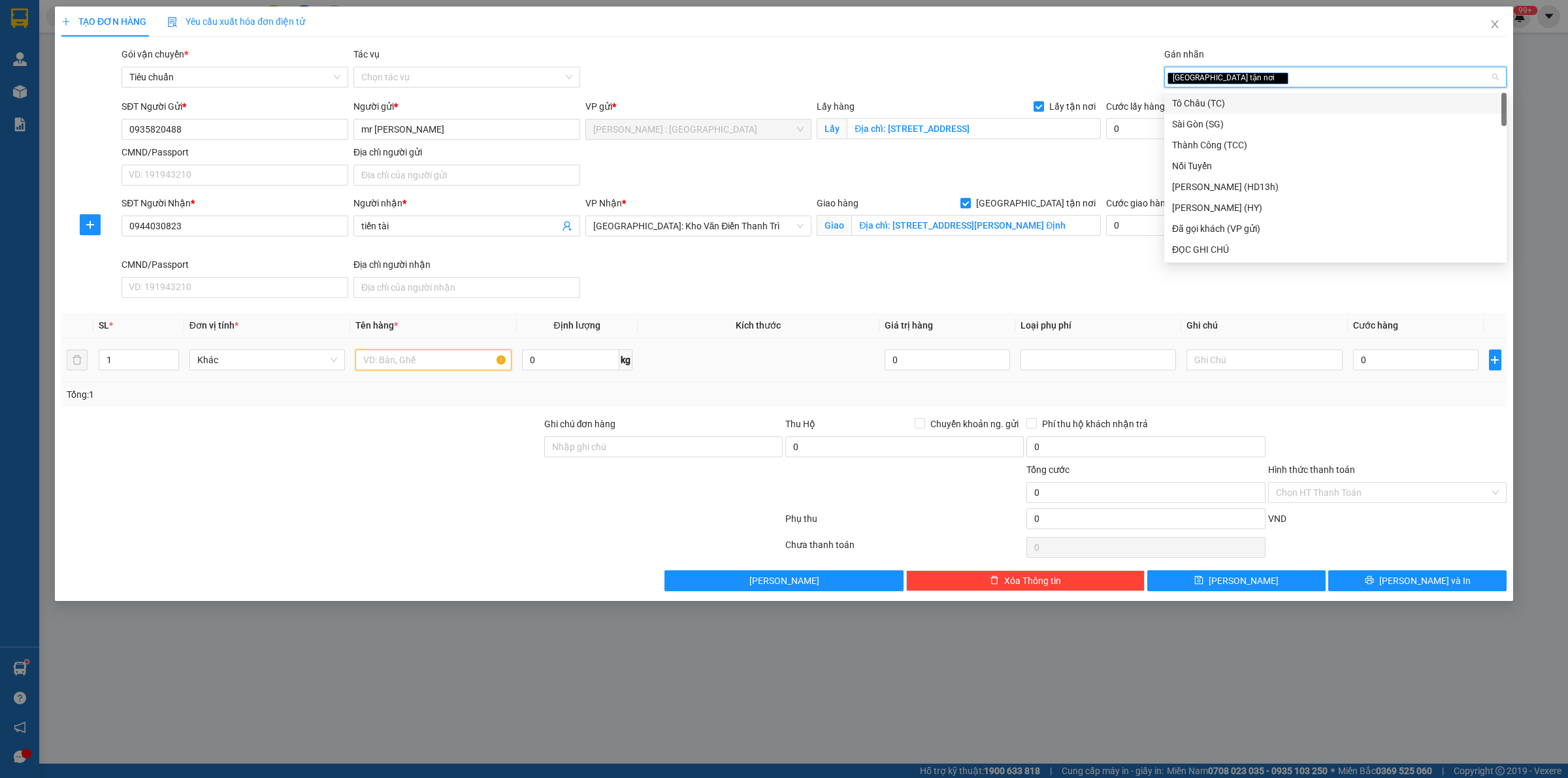
click at [456, 367] on input "text" at bounding box center [432, 359] width 155 height 21
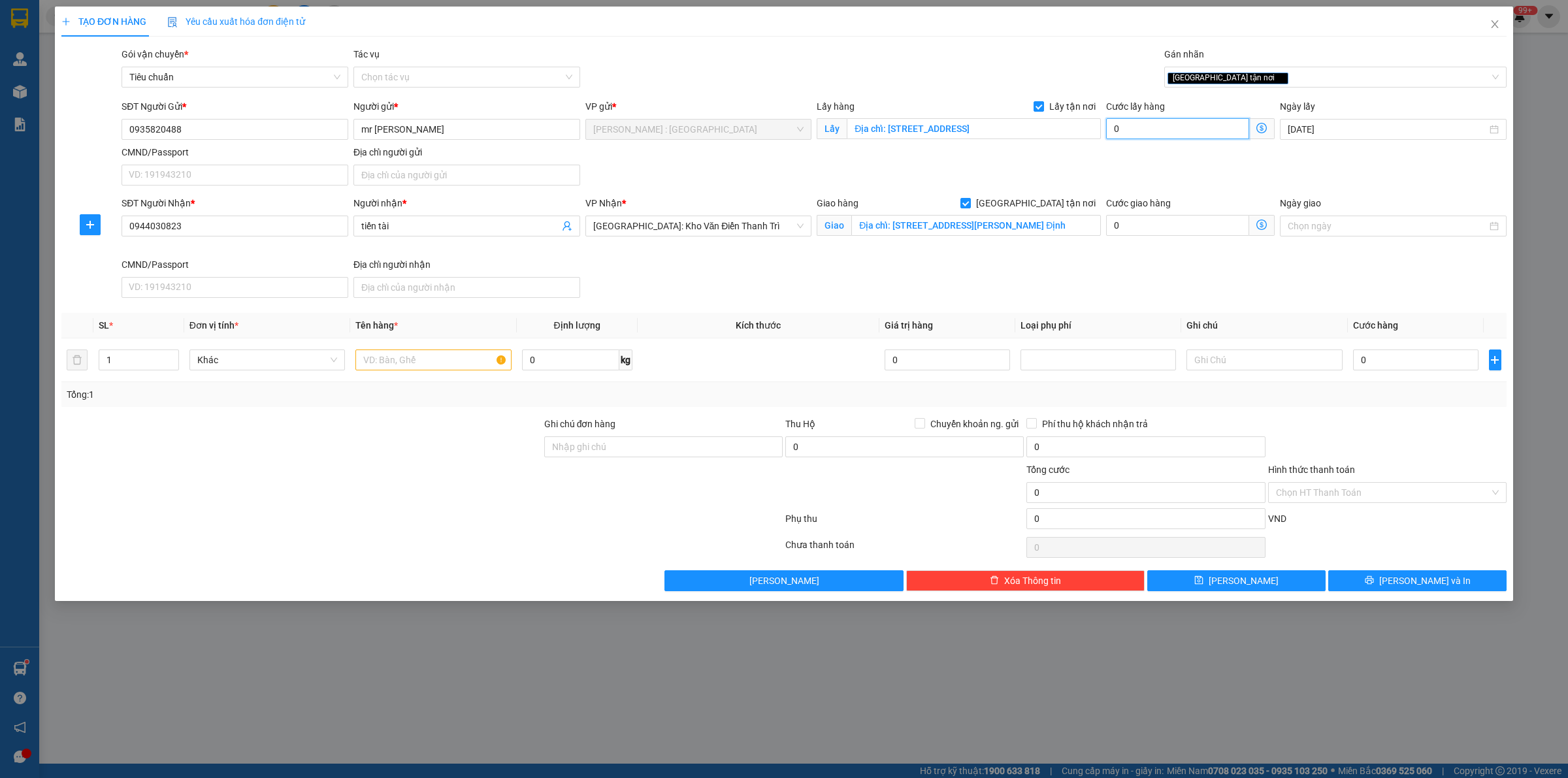
click at [1199, 130] on input "0" at bounding box center [1177, 128] width 143 height 21
type input "1"
type input "10"
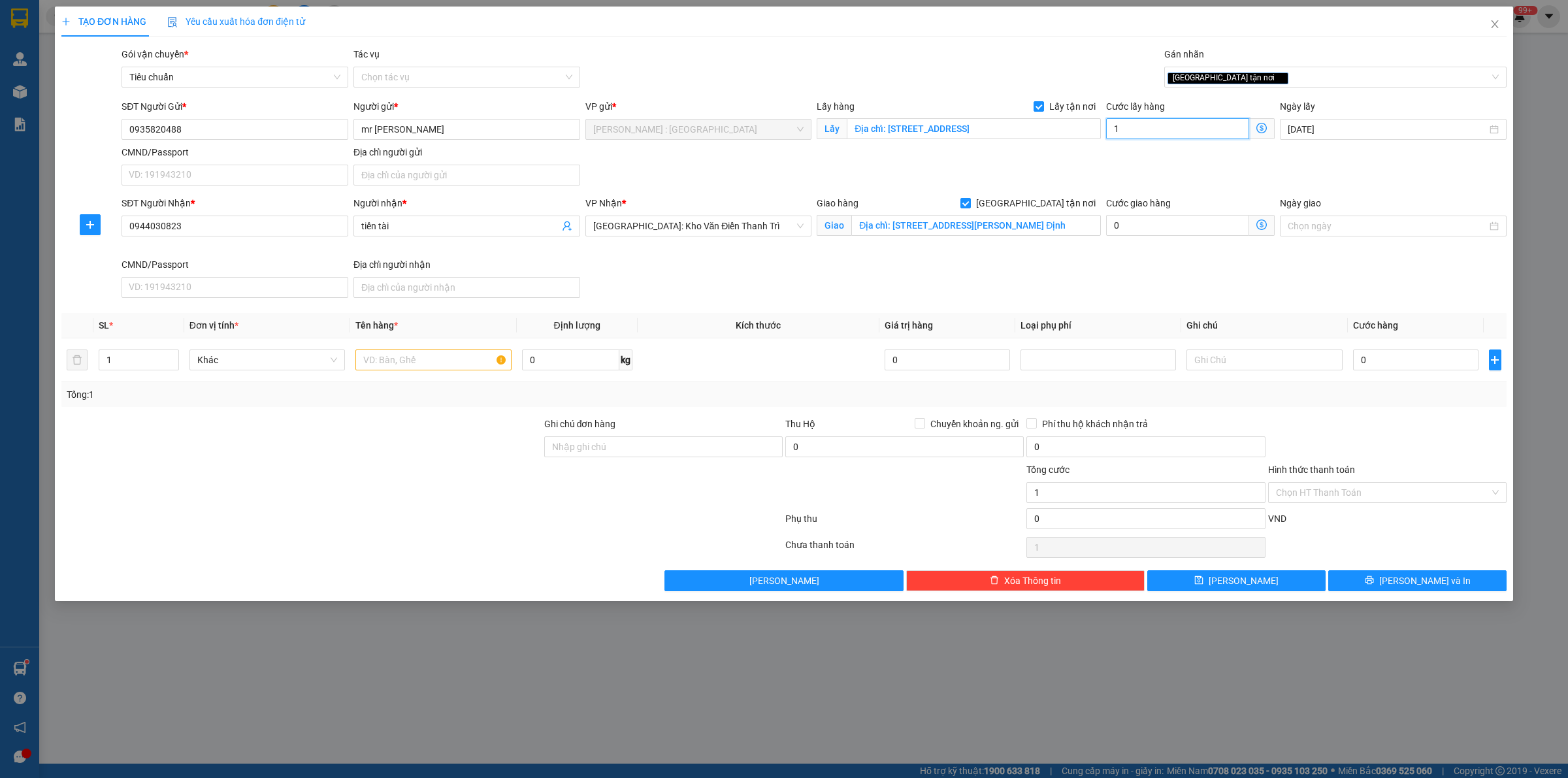
type input "10"
type input "100"
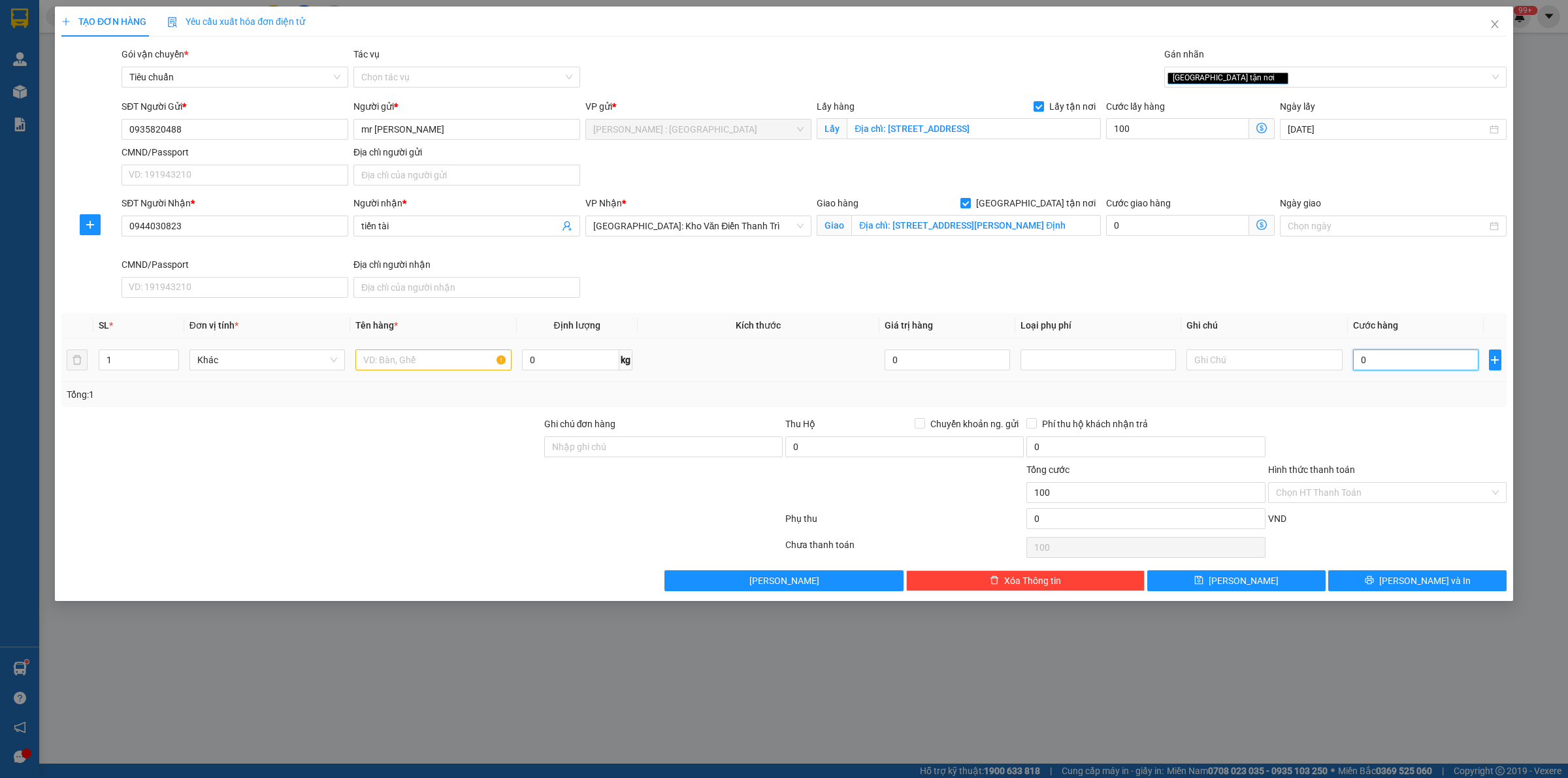
type input "100.000"
click at [1431, 360] on input "0" at bounding box center [1415, 359] width 126 height 21
type input "5"
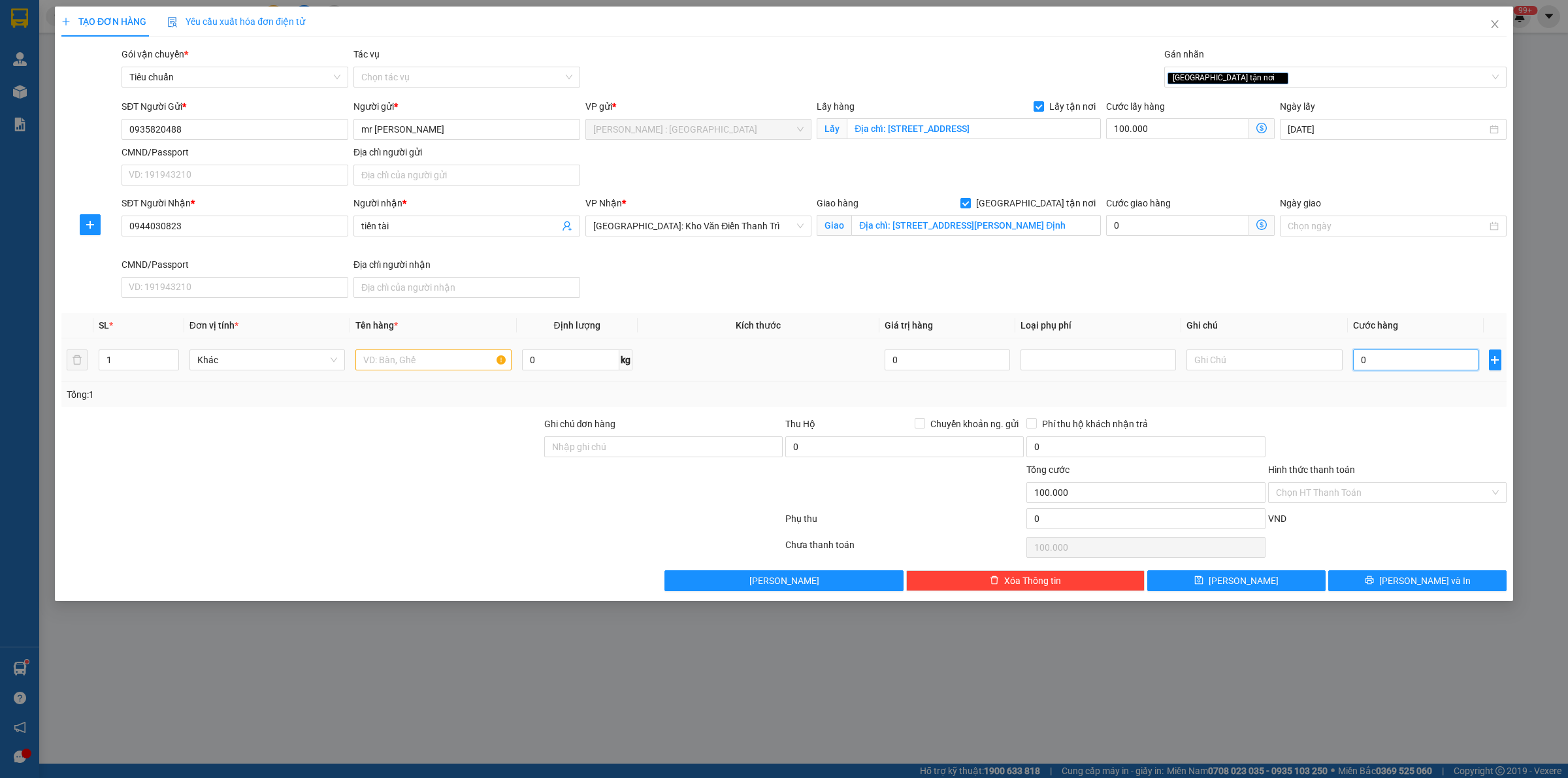
type input "100.005"
type input "51"
type input "100.051"
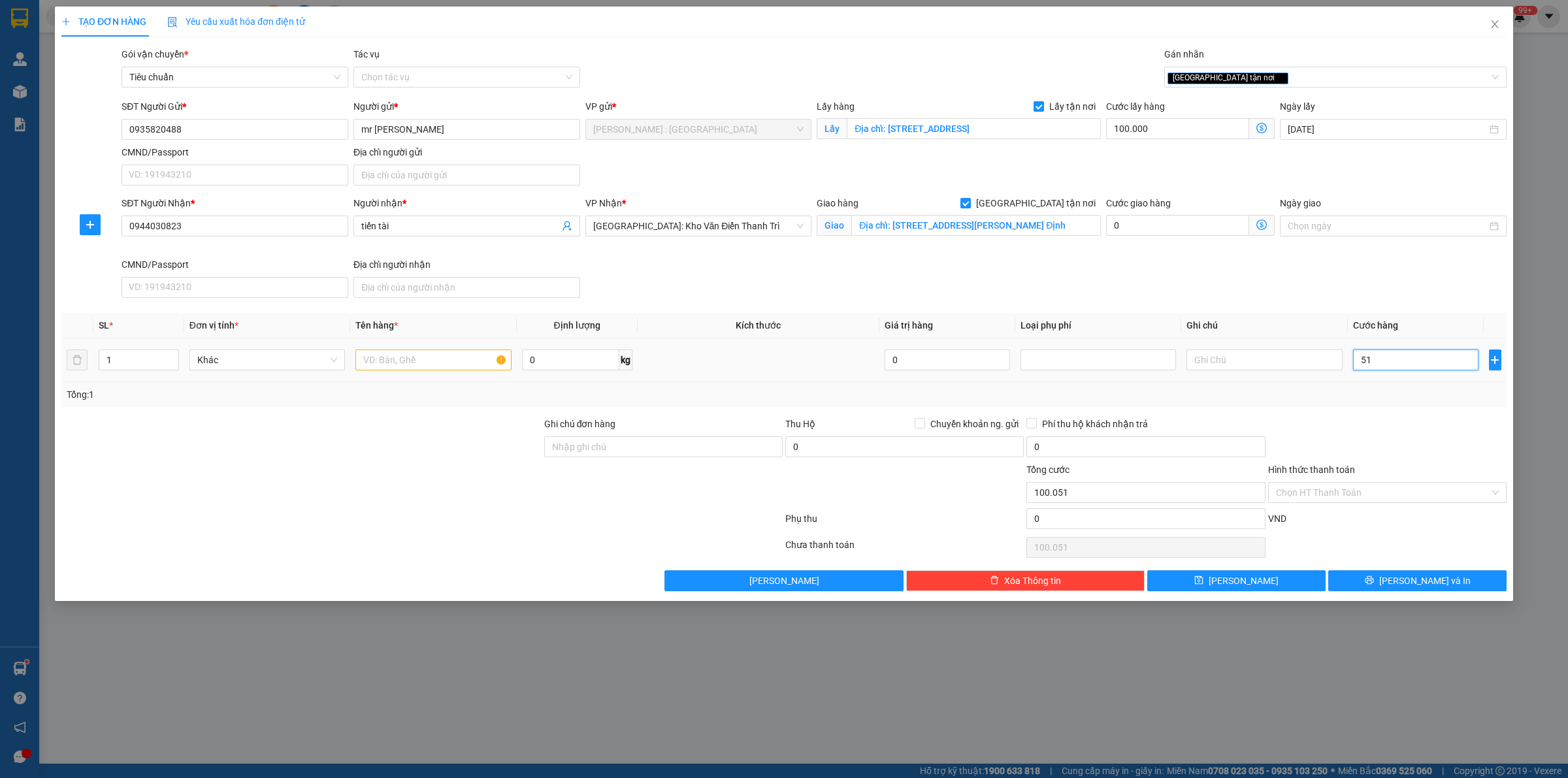
type input "510"
type input "100.510"
type input "510.000"
type input "610.000"
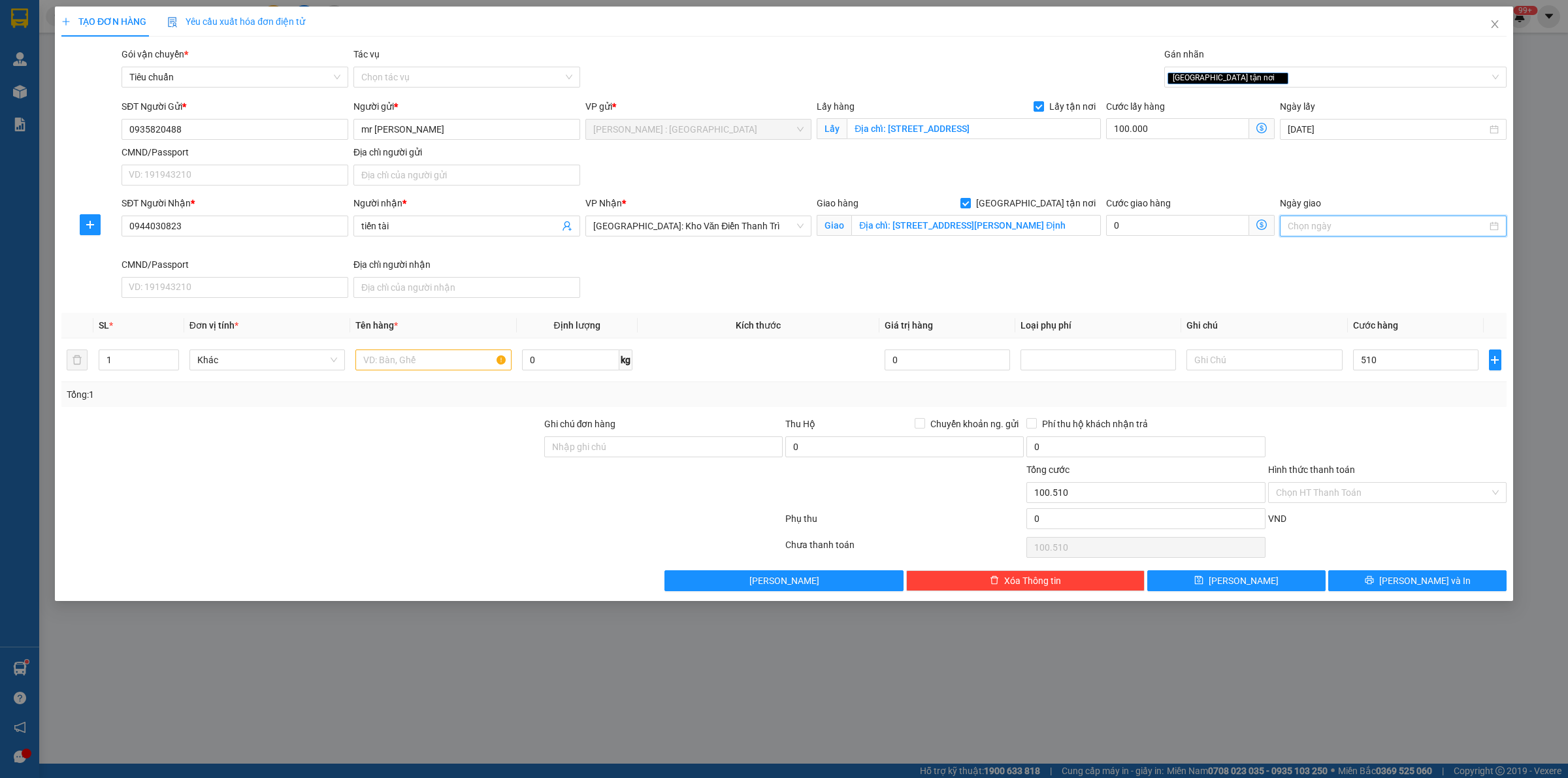
type input "610.000"
click at [1327, 230] on input "Ngày giao" at bounding box center [1388, 225] width 200 height 14
click at [1327, 236] on div at bounding box center [1393, 225] width 227 height 21
click at [1108, 293] on div "SĐT Người Nhận * 0944030823 Người nhận * tiến tài VP Nhận * [GEOGRAPHIC_DATA]: …" at bounding box center [814, 249] width 1390 height 107
click at [412, 361] on input "text" at bounding box center [432, 359] width 155 height 21
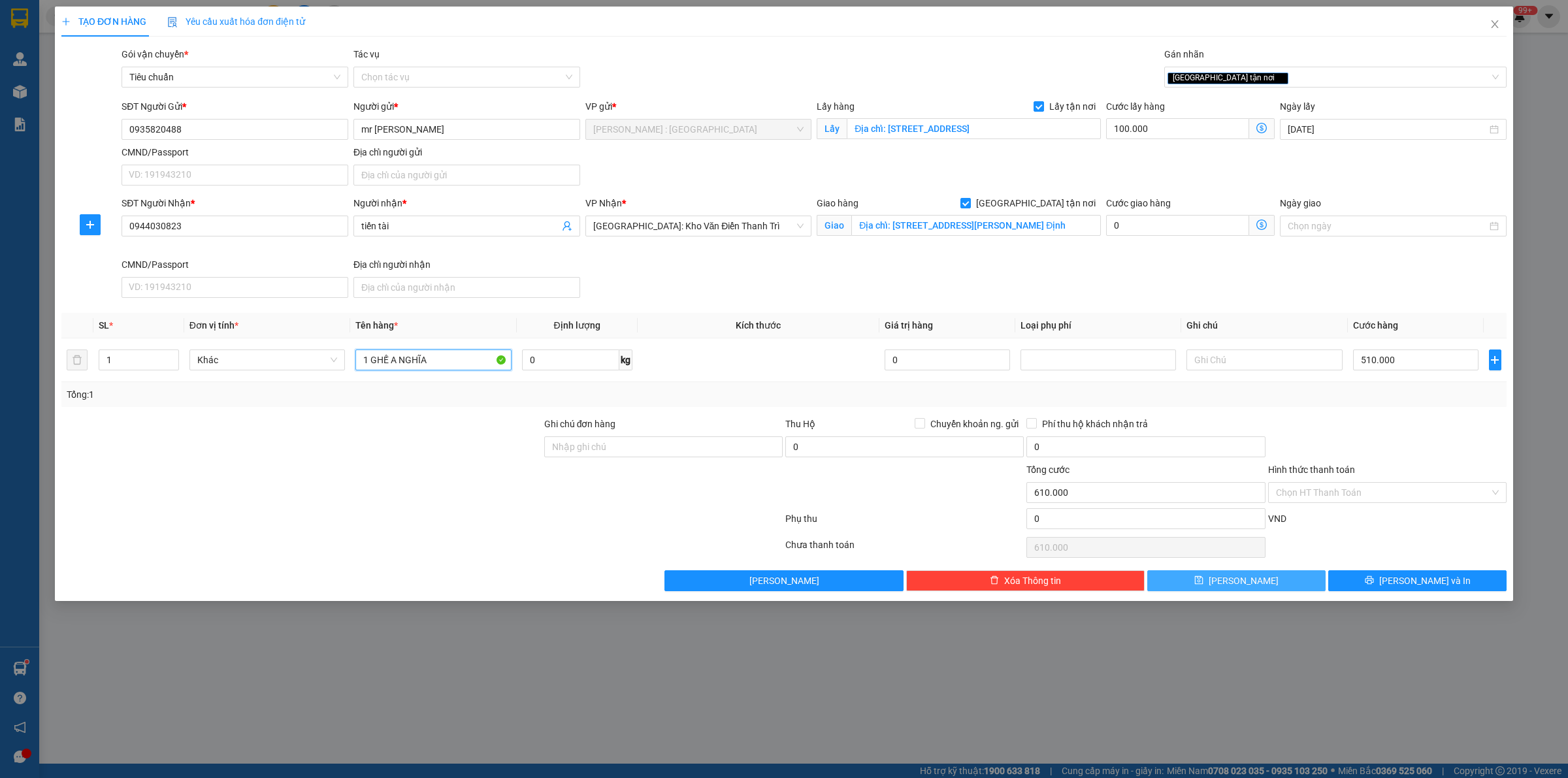
type input "1 GHẾ A NGHĨA"
click at [1294, 591] on button "[PERSON_NAME]" at bounding box center [1236, 580] width 178 height 21
checkbox input "false"
type input "0"
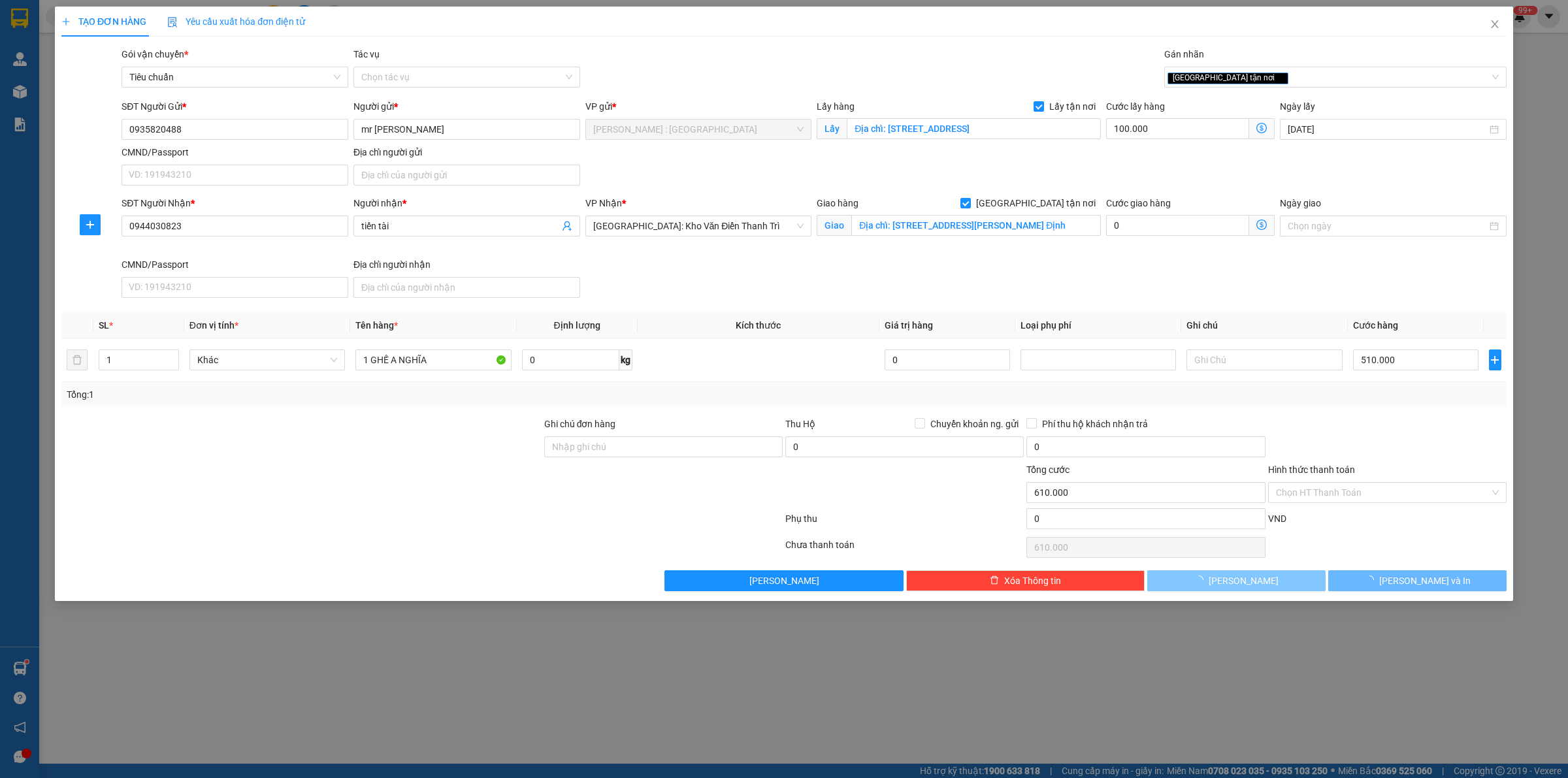
type input "0"
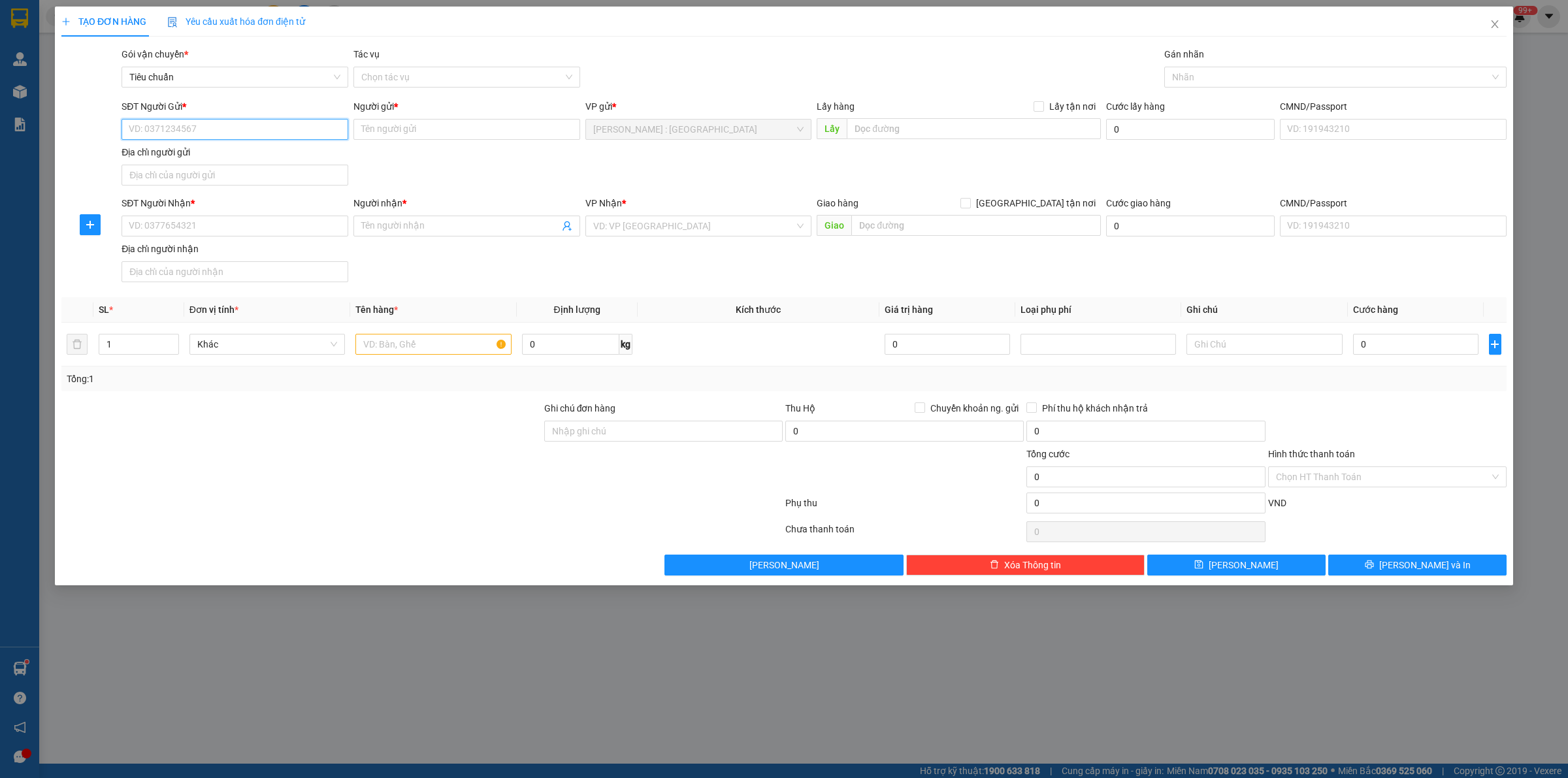
click at [260, 135] on input "SĐT Người Gửi *" at bounding box center [234, 129] width 227 height 21
paste input "0797211709"
type input "0797211709"
click at [263, 229] on input "SĐT Người Nhận *" at bounding box center [234, 225] width 227 height 21
paste input "0972448905"
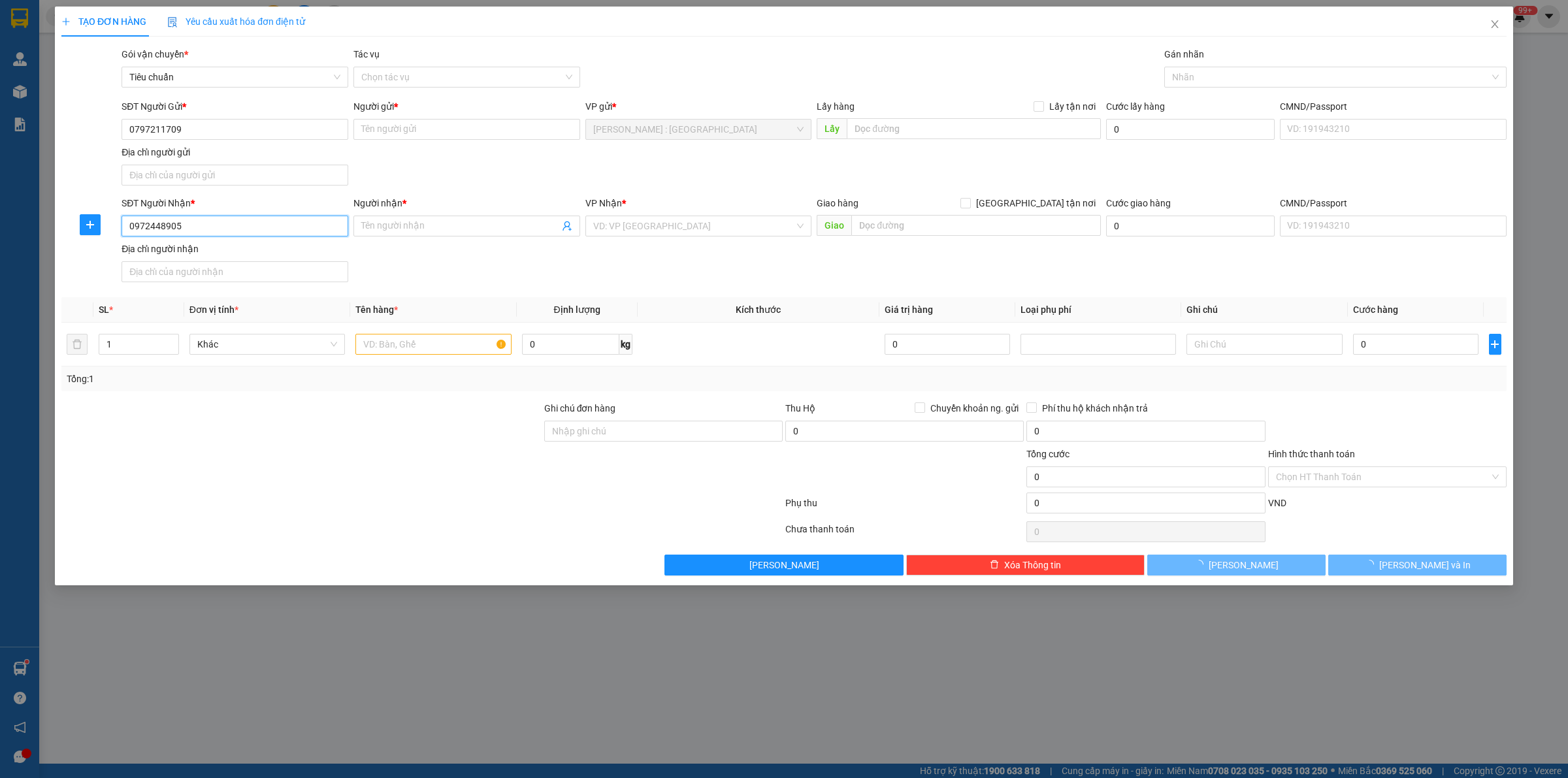
type input "0972448905"
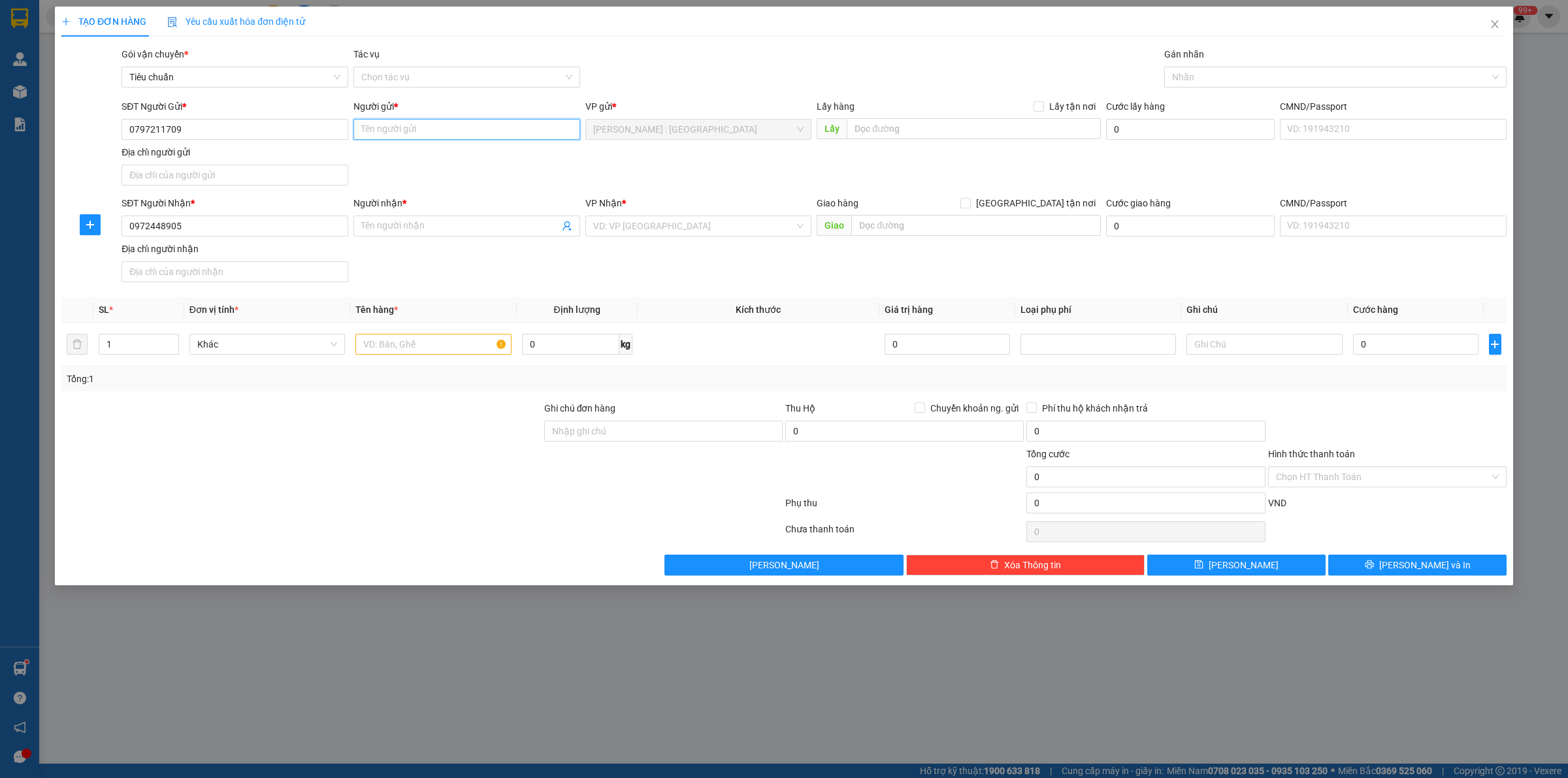
click at [451, 120] on input "Người gửi *" at bounding box center [466, 129] width 227 height 21
paste input "vy"
type input "vy"
click at [412, 229] on input "Người nhận *" at bounding box center [460, 225] width 198 height 14
paste input "anh Hậu"
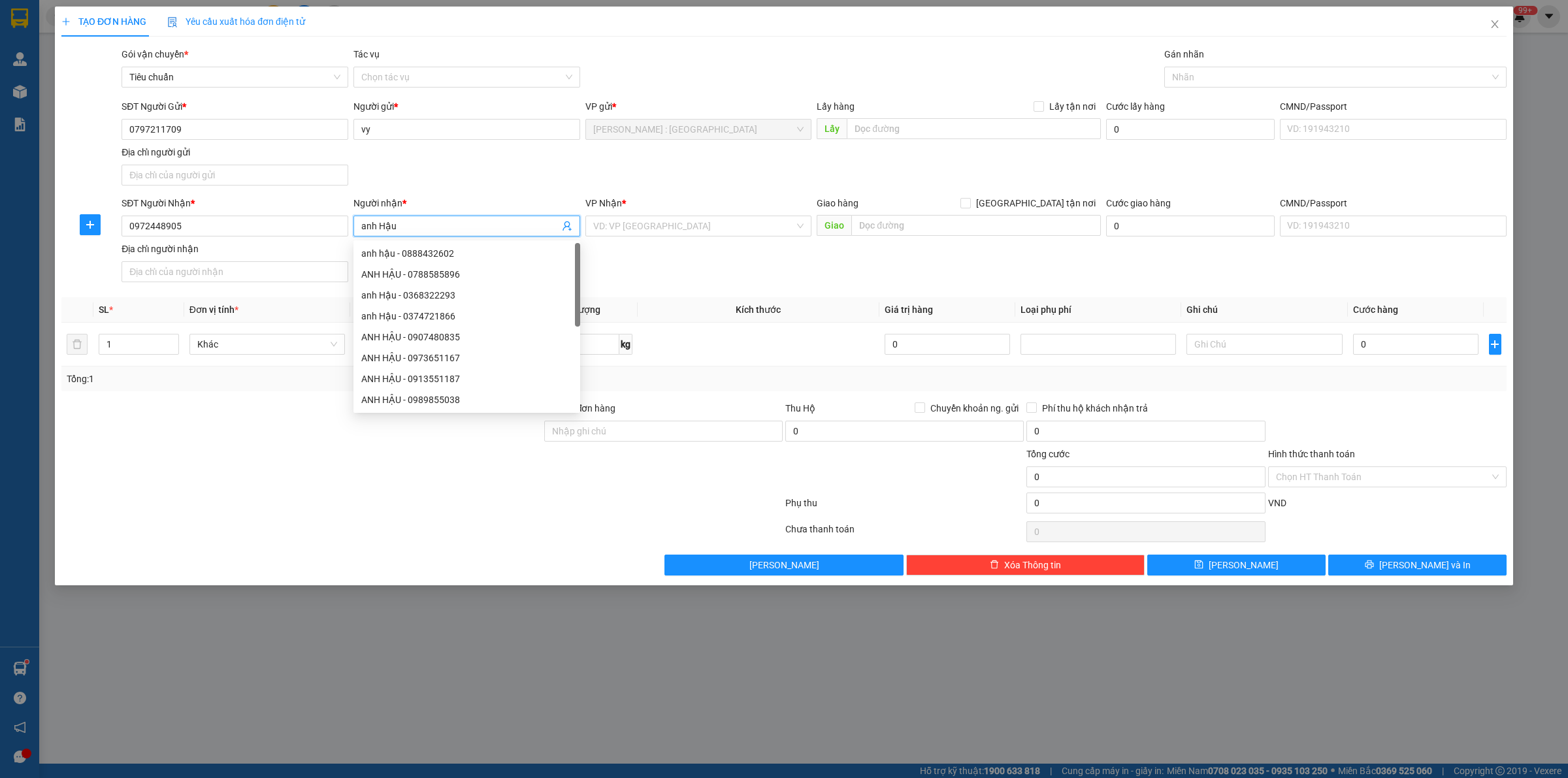
type input "anh Hậu"
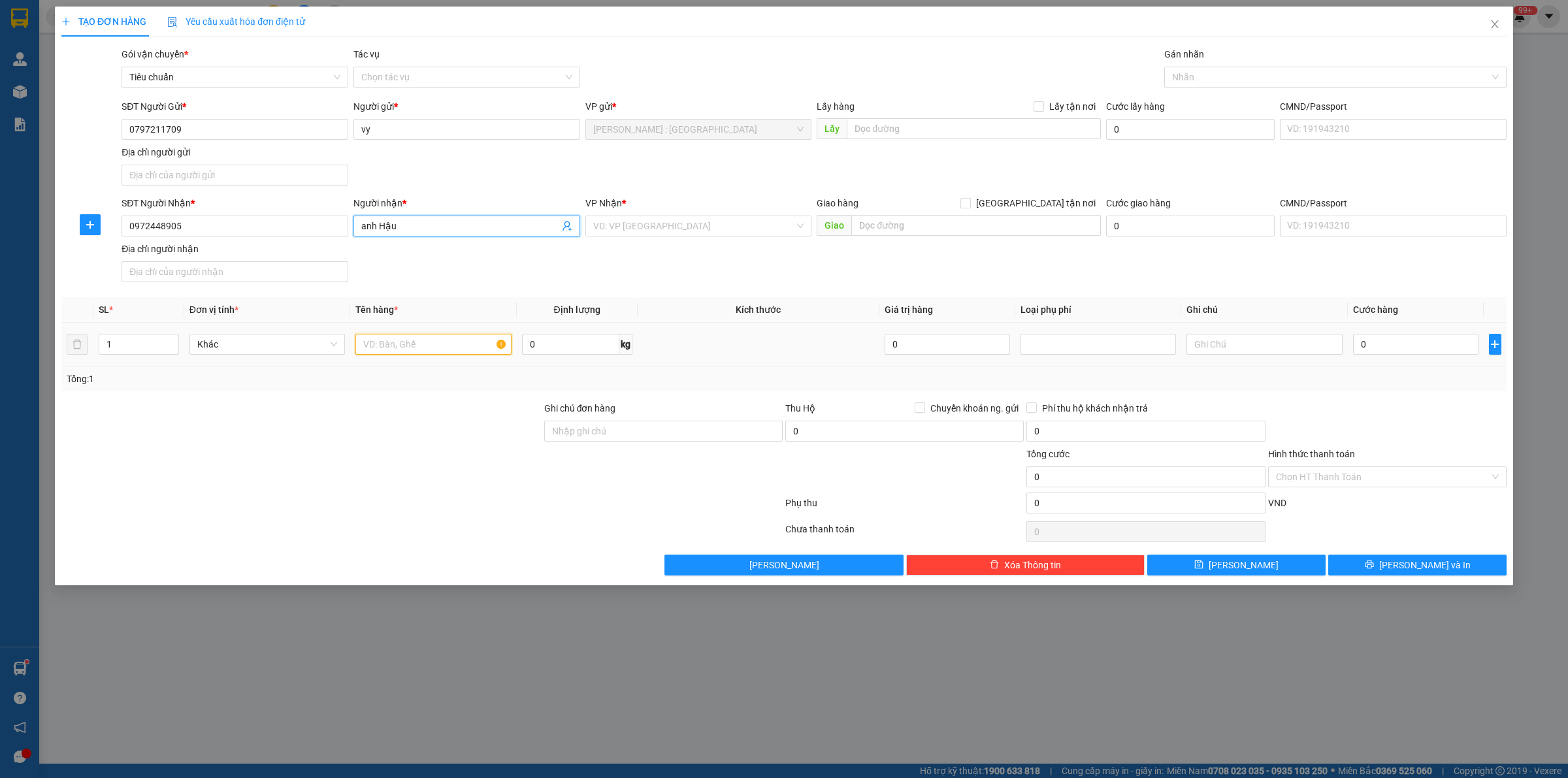
click at [432, 355] on input "text" at bounding box center [432, 343] width 155 height 21
paste input "2,2 khối bàn ghế"
type input "2,2 khối bàn ghế"
click at [1413, 347] on input "0" at bounding box center [1415, 343] width 126 height 21
type input "1"
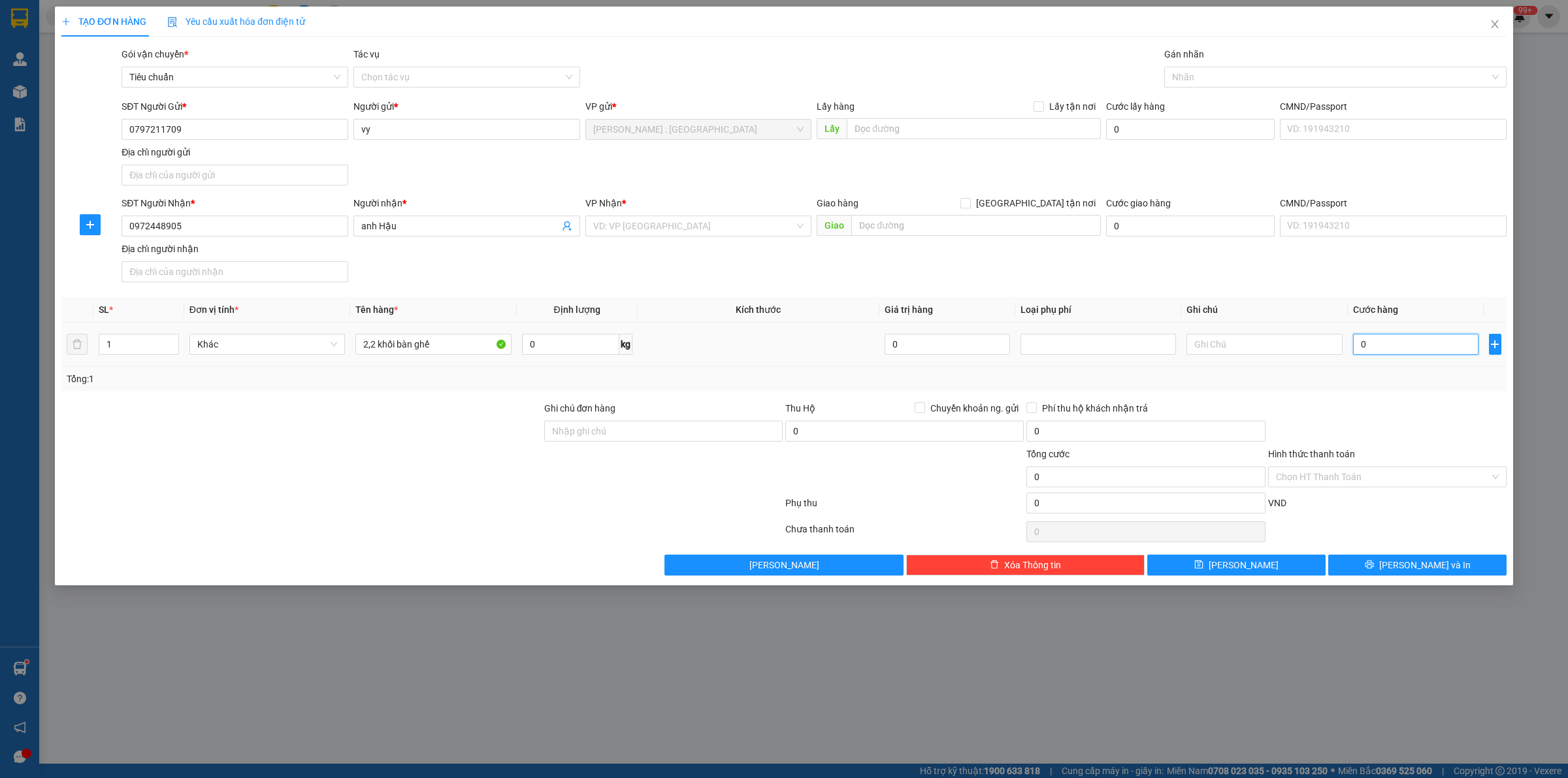
type input "1"
type input "13"
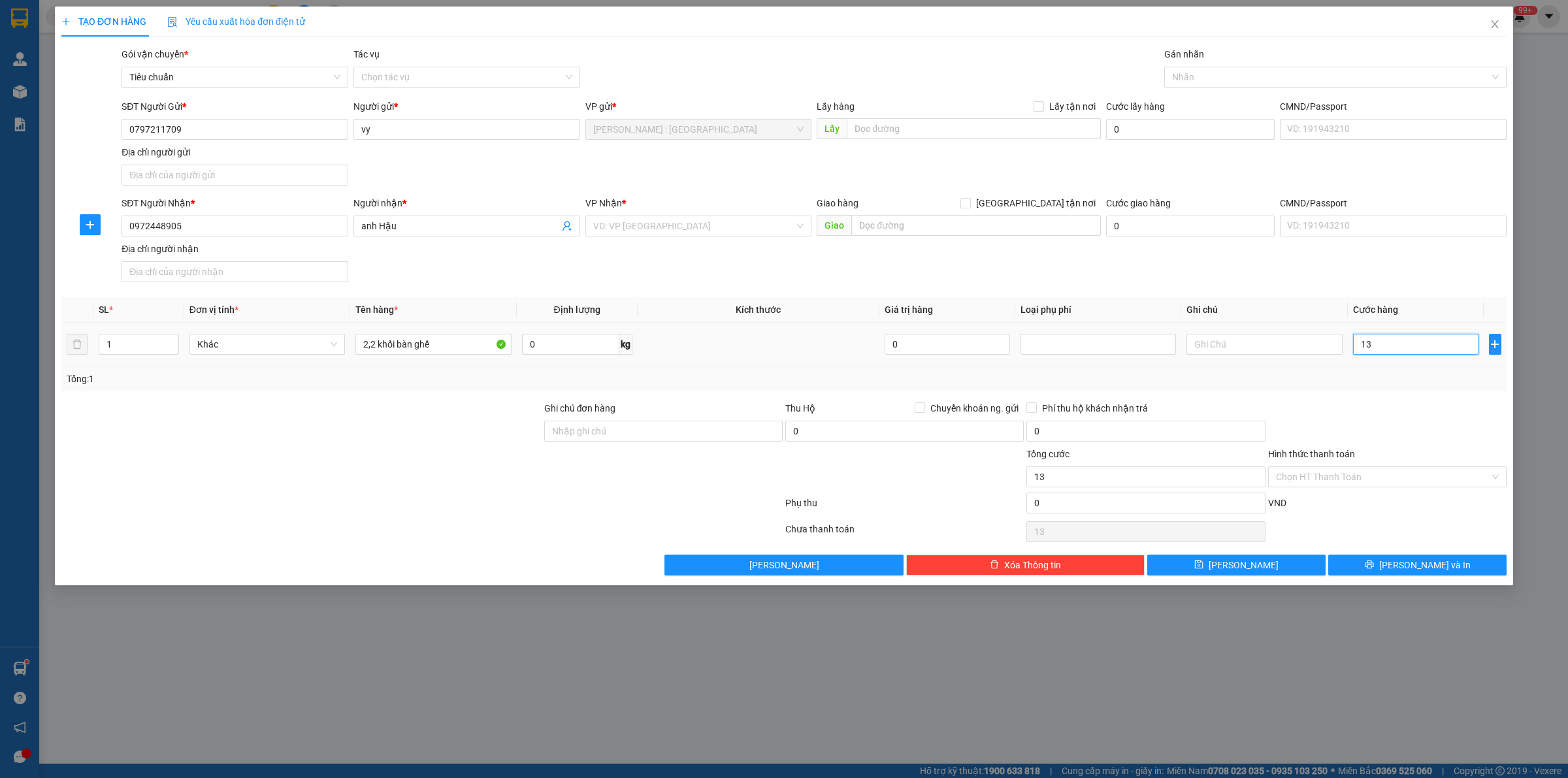
type input "132"
type input "1.320"
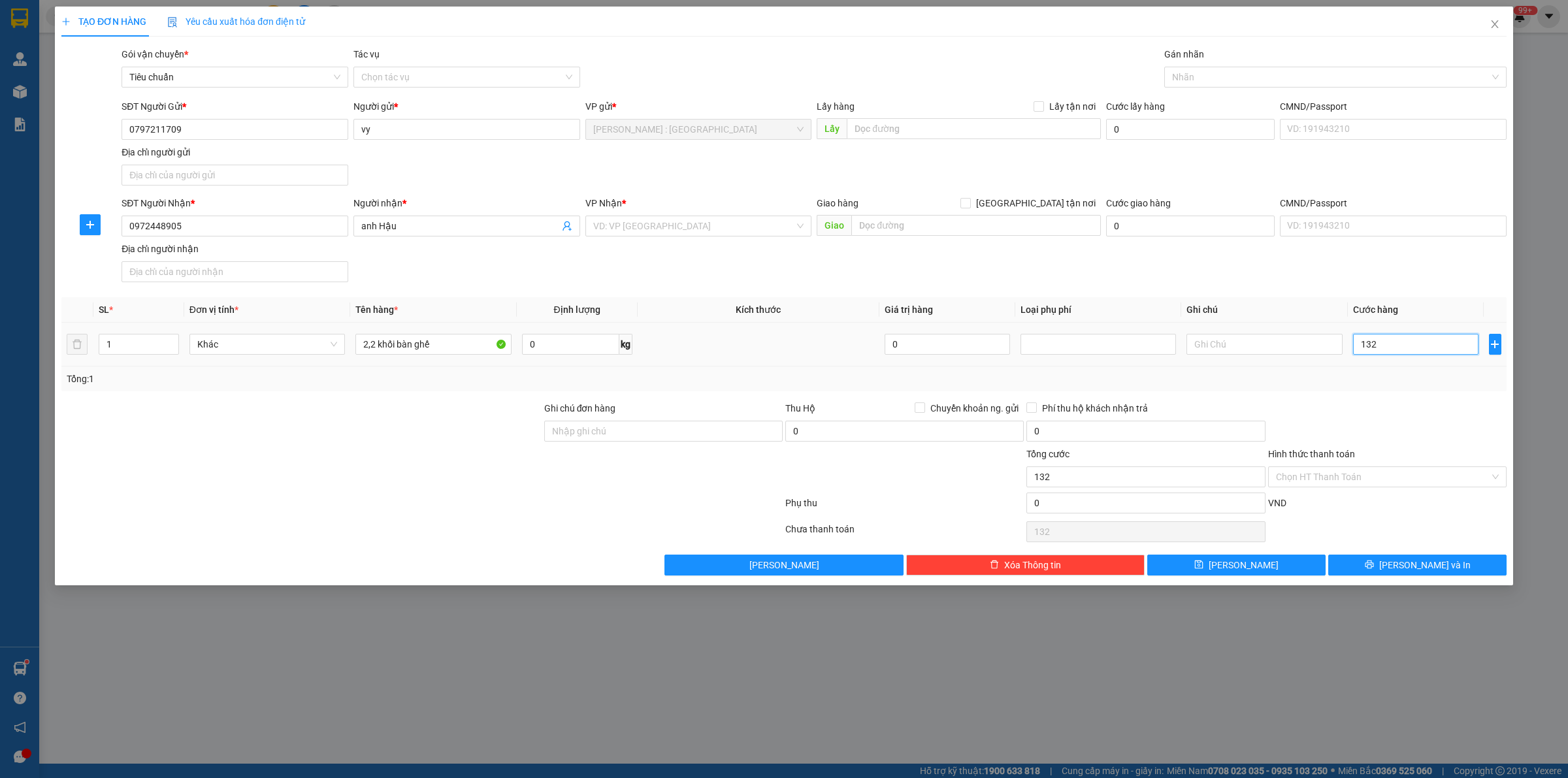
type input "1.320"
type input "1.320.000"
click at [1187, 230] on input "0" at bounding box center [1190, 225] width 169 height 21
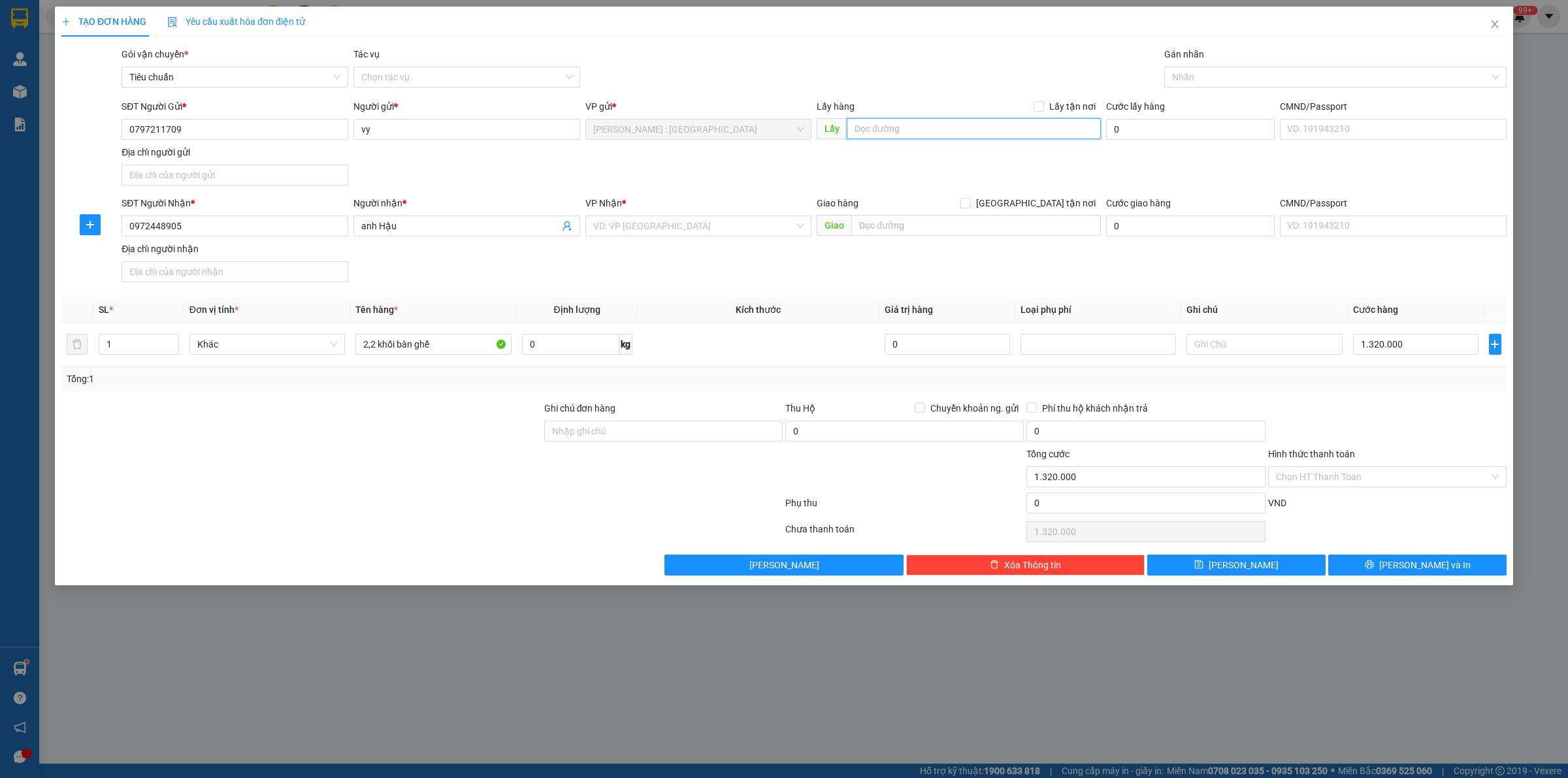
click at [901, 127] on input "text" at bounding box center [974, 128] width 254 height 21
paste input "Đón : [STREET_ADDRESS][PERSON_NAME], [GEOGRAPHIC_DATA], BD"
type input "Đón : [STREET_ADDRESS][PERSON_NAME], [GEOGRAPHIC_DATA], BD"
click at [1043, 106] on span at bounding box center [1038, 106] width 11 height 11
click at [1043, 106] on input "Lấy tận nơi" at bounding box center [1038, 106] width 9 height 9
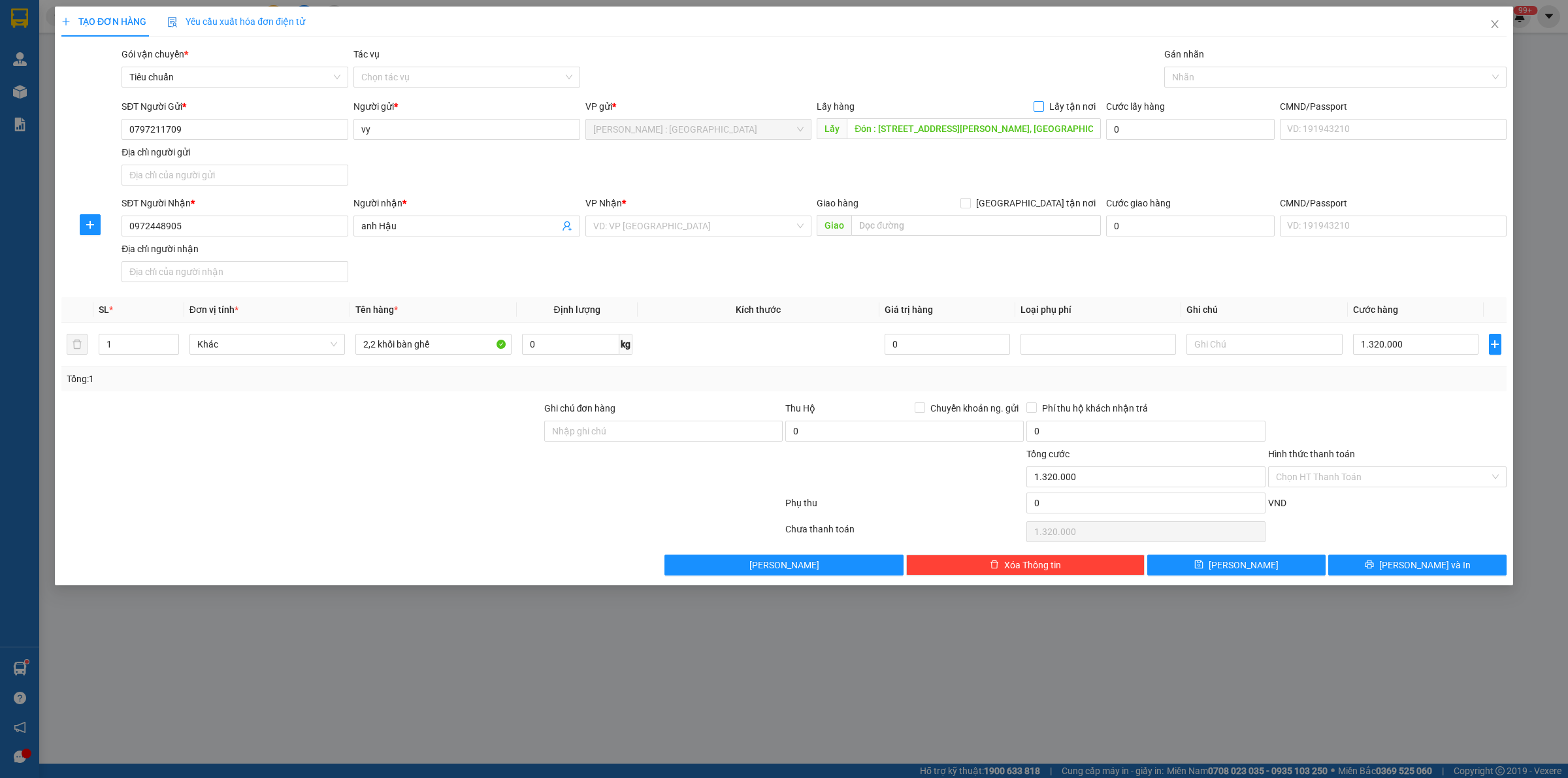
checkbox input "true"
click at [1034, 229] on input "text" at bounding box center [976, 224] width 249 height 21
paste input "Trả : [PERSON_NAME][GEOGRAPHIC_DATA]"
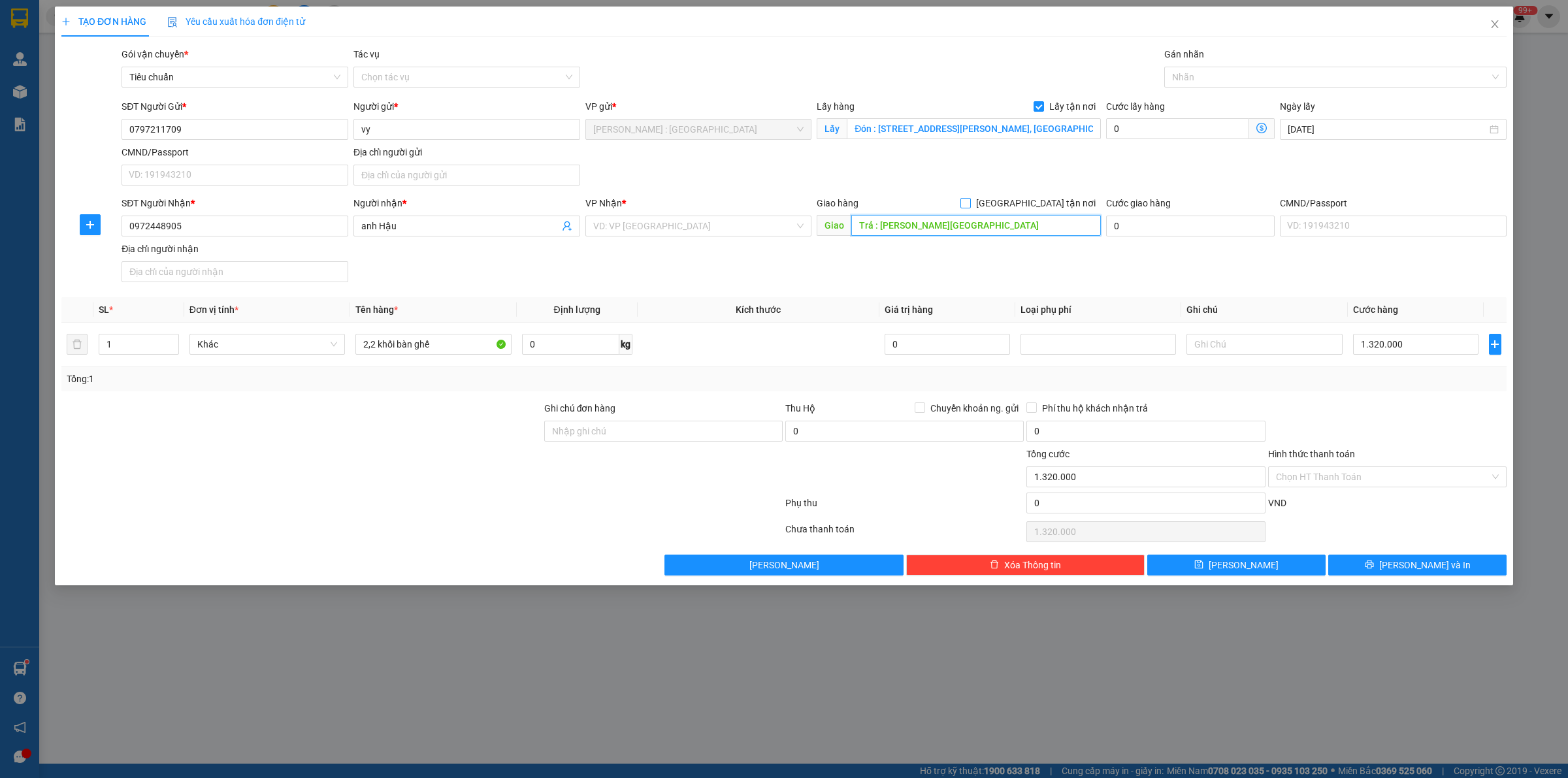
type input "Trả : [PERSON_NAME][GEOGRAPHIC_DATA]"
click at [969, 199] on input "[GEOGRAPHIC_DATA] tận nơi" at bounding box center [964, 202] width 9 height 9
checkbox input "true"
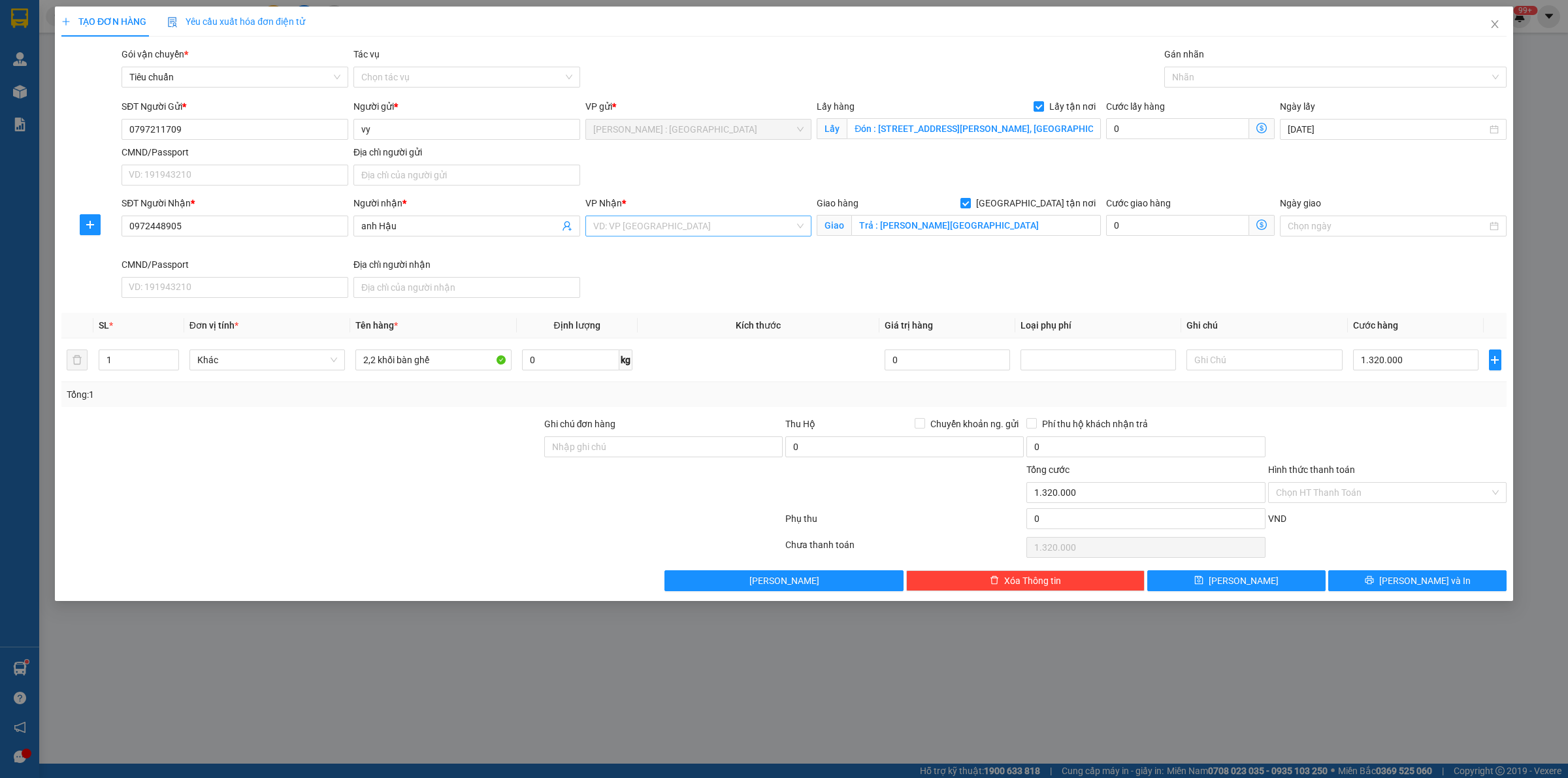
click at [648, 226] on input "search" at bounding box center [693, 226] width 202 height 20
type input "N"
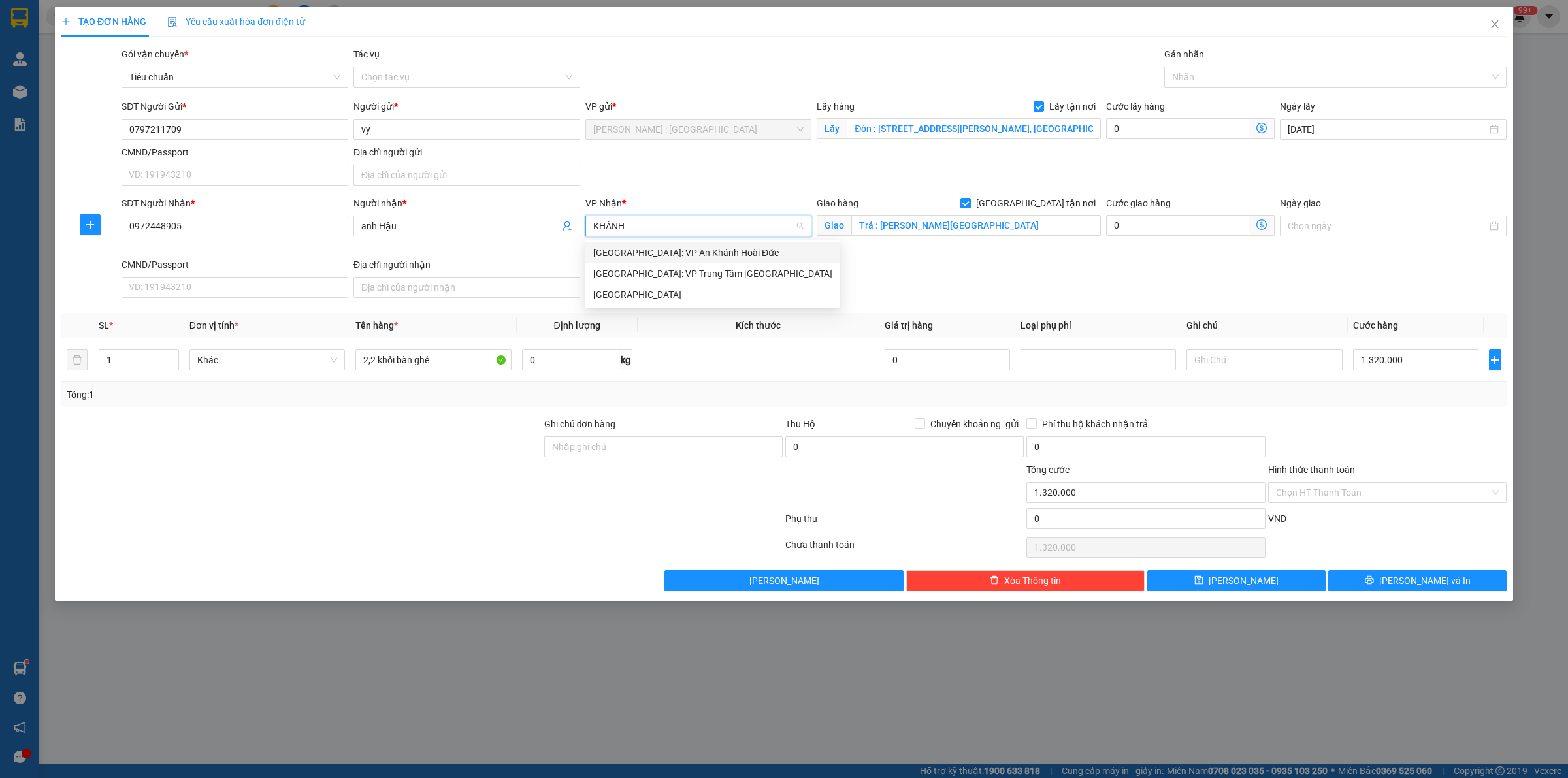
type input "KHÁNH"
click at [681, 289] on div "[GEOGRAPHIC_DATA]" at bounding box center [713, 294] width 239 height 14
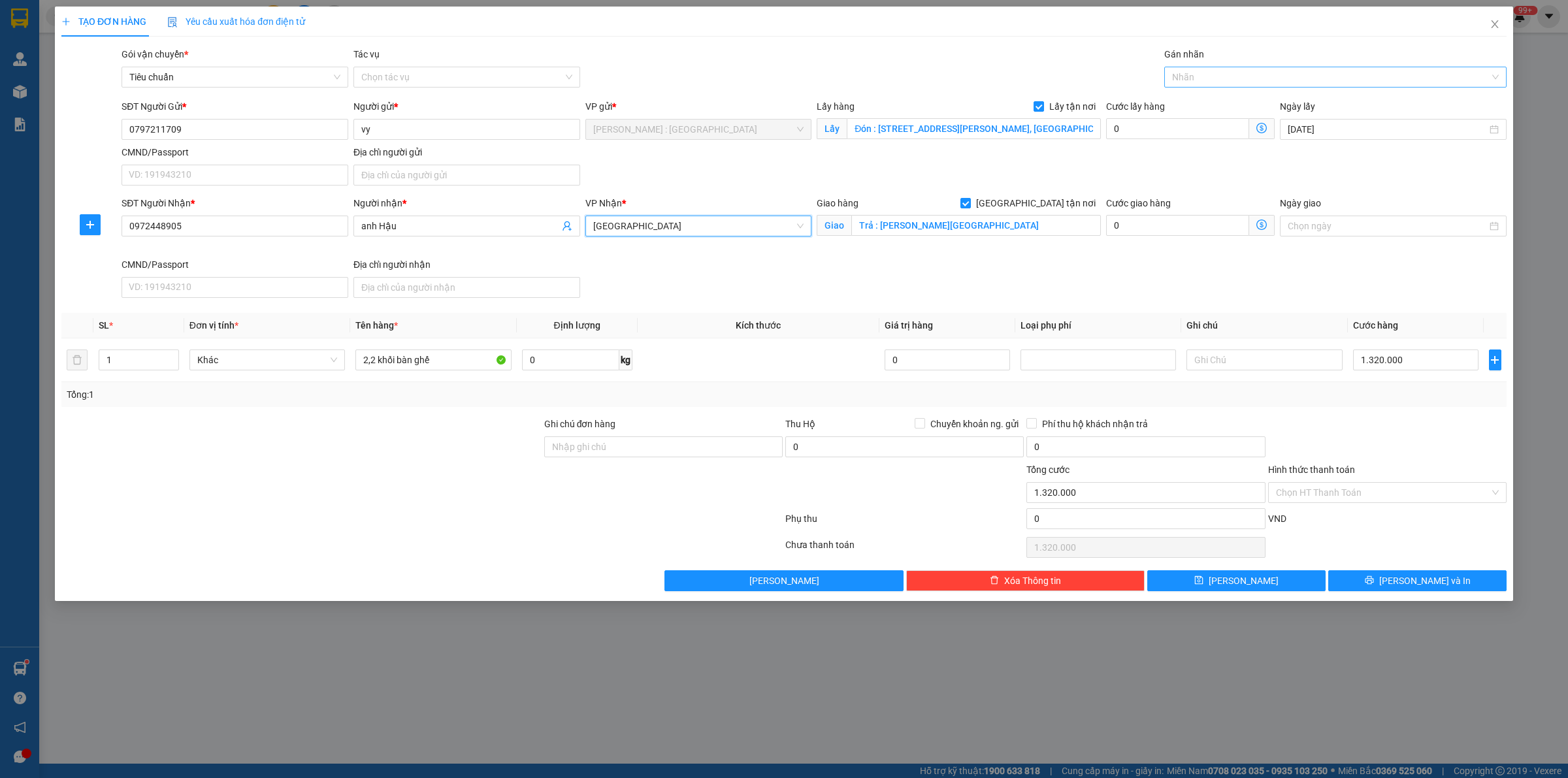
click at [1277, 84] on div at bounding box center [1329, 76] width 323 height 16
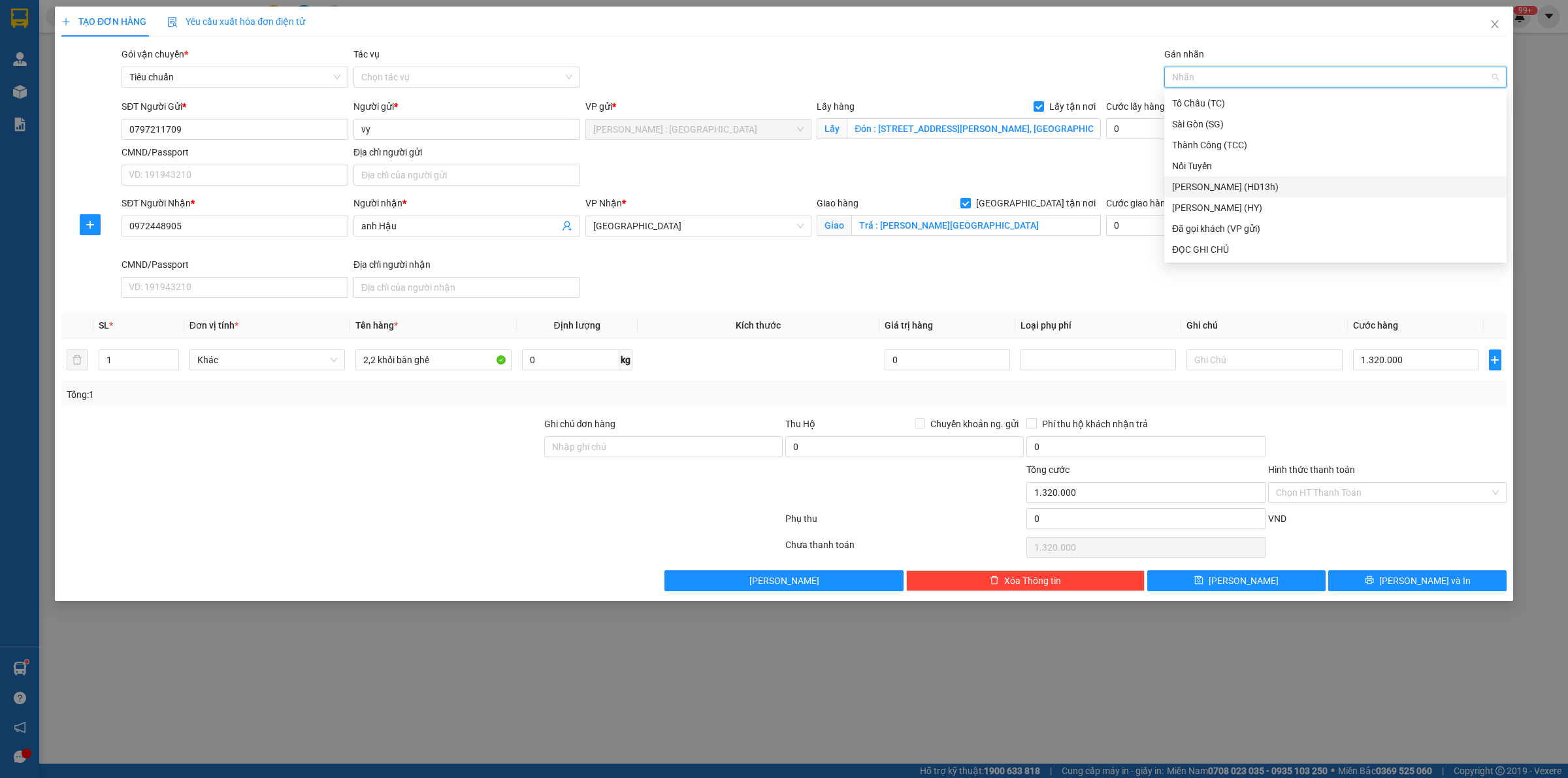
click at [1047, 282] on div "SĐT Người Nhận * 0972448905 Người nhận * anh Hậu VP Nhận * Khánh Hòa Giao hàng …" at bounding box center [814, 249] width 1390 height 107
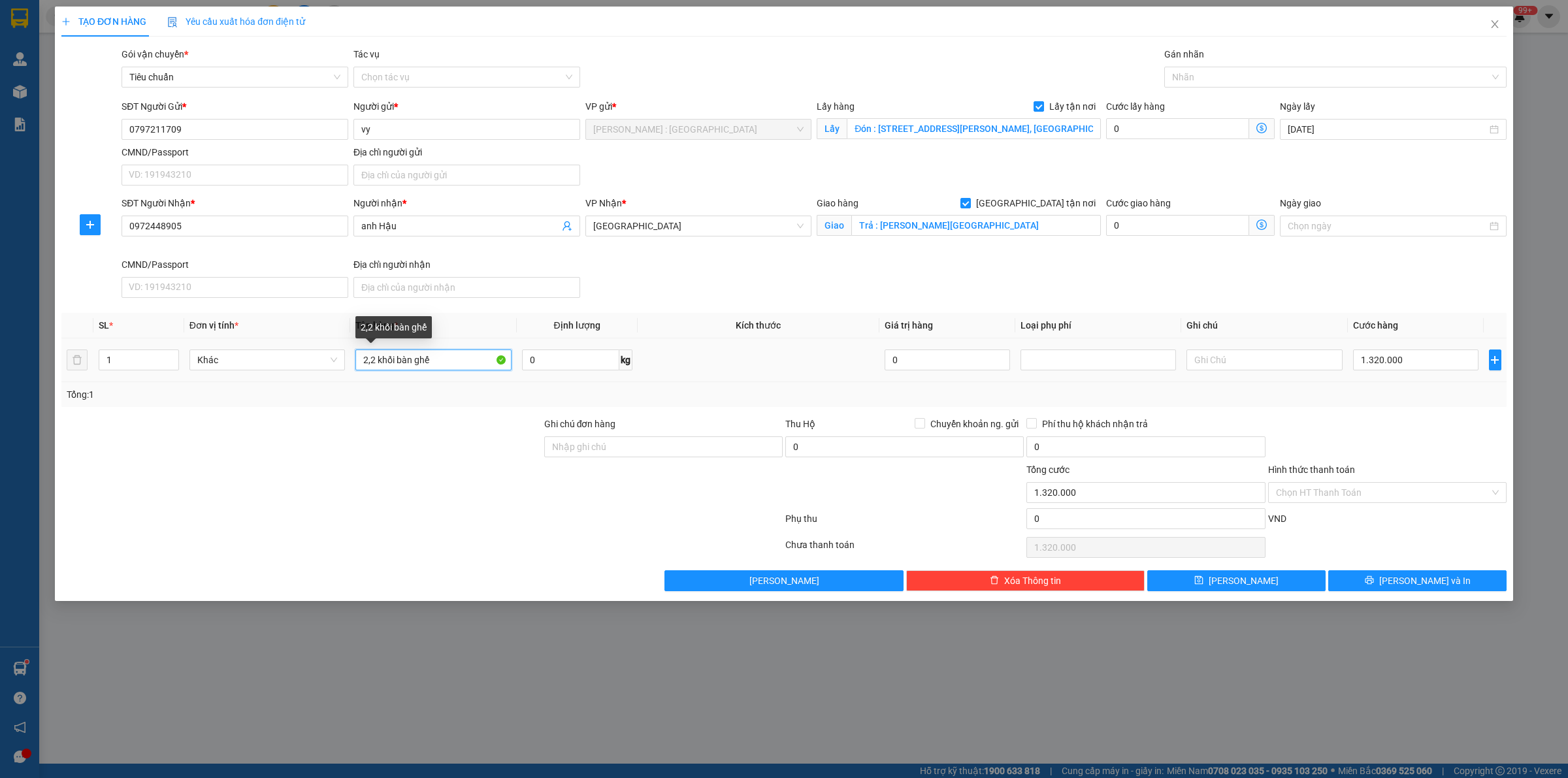
click at [440, 362] on input "2,2 khối bàn ghế" at bounding box center [432, 359] width 155 height 21
type input "2,2 khối bàn ghế A TRÍ"
click at [1248, 588] on span "[PERSON_NAME]" at bounding box center [1243, 580] width 70 height 14
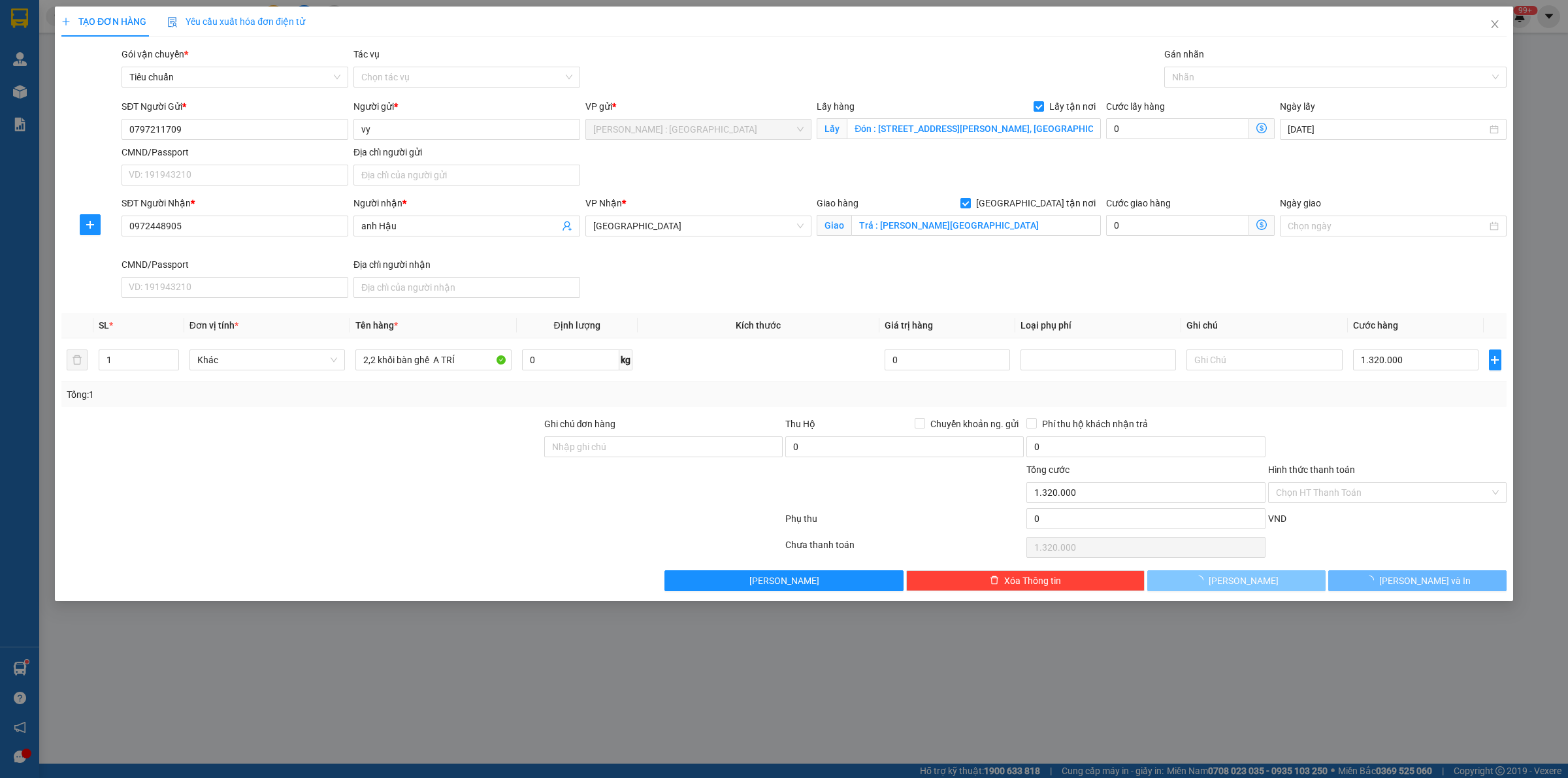
checkbox input "false"
type input "0"
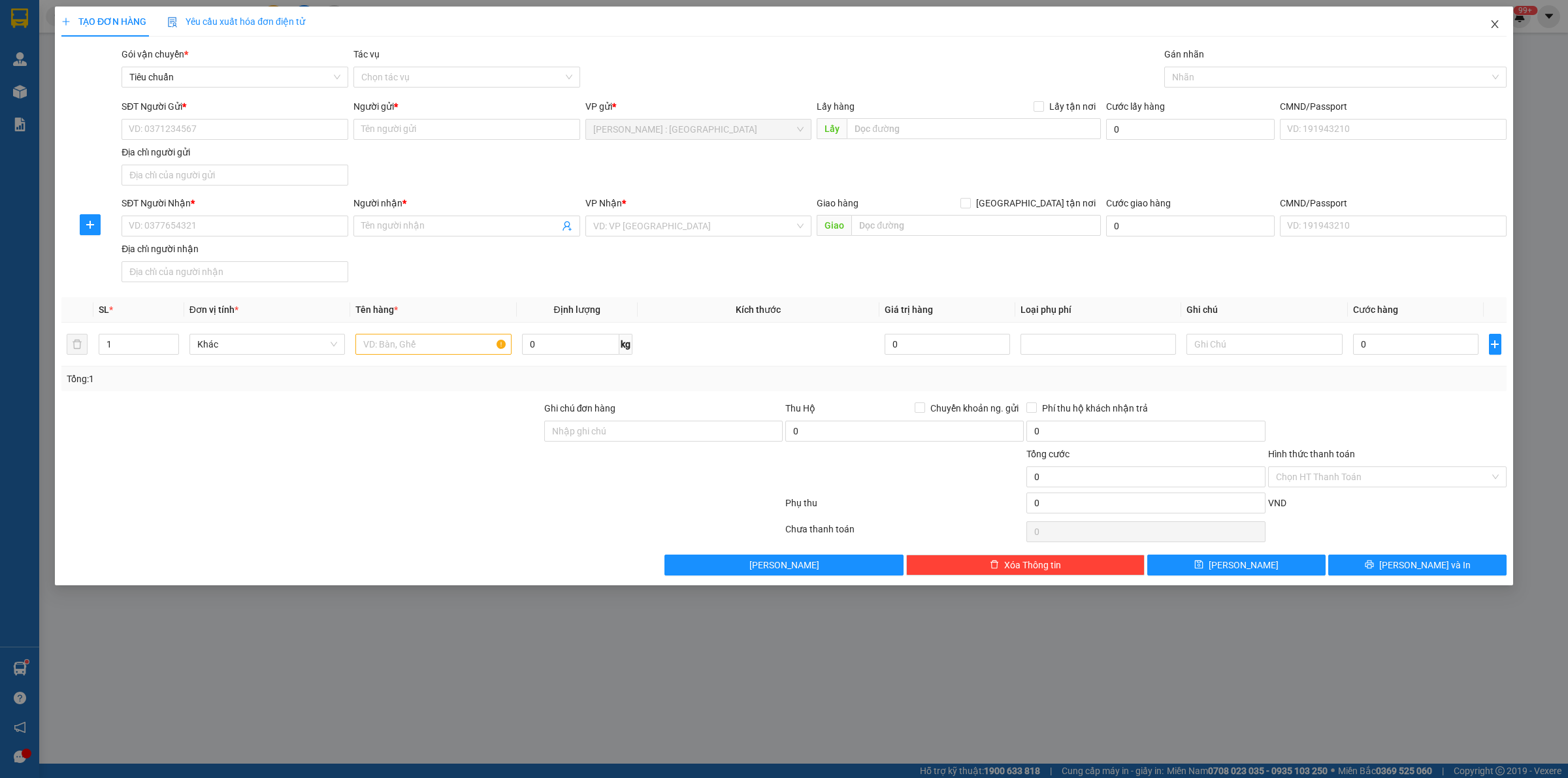
click at [1500, 22] on span "Close" at bounding box center [1495, 25] width 37 height 37
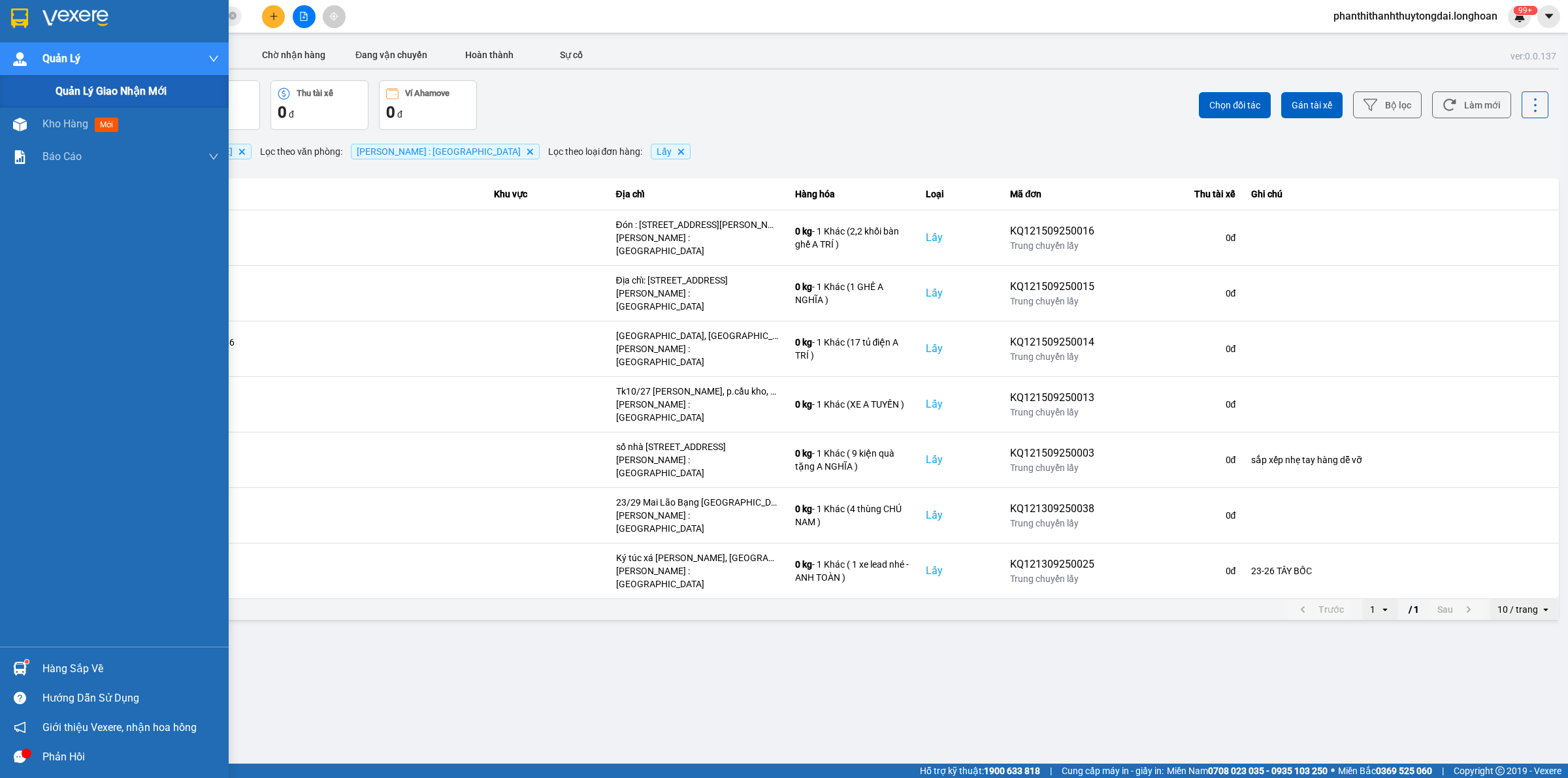
click at [44, 85] on div "Quản lý giao nhận mới" at bounding box center [114, 91] width 229 height 32
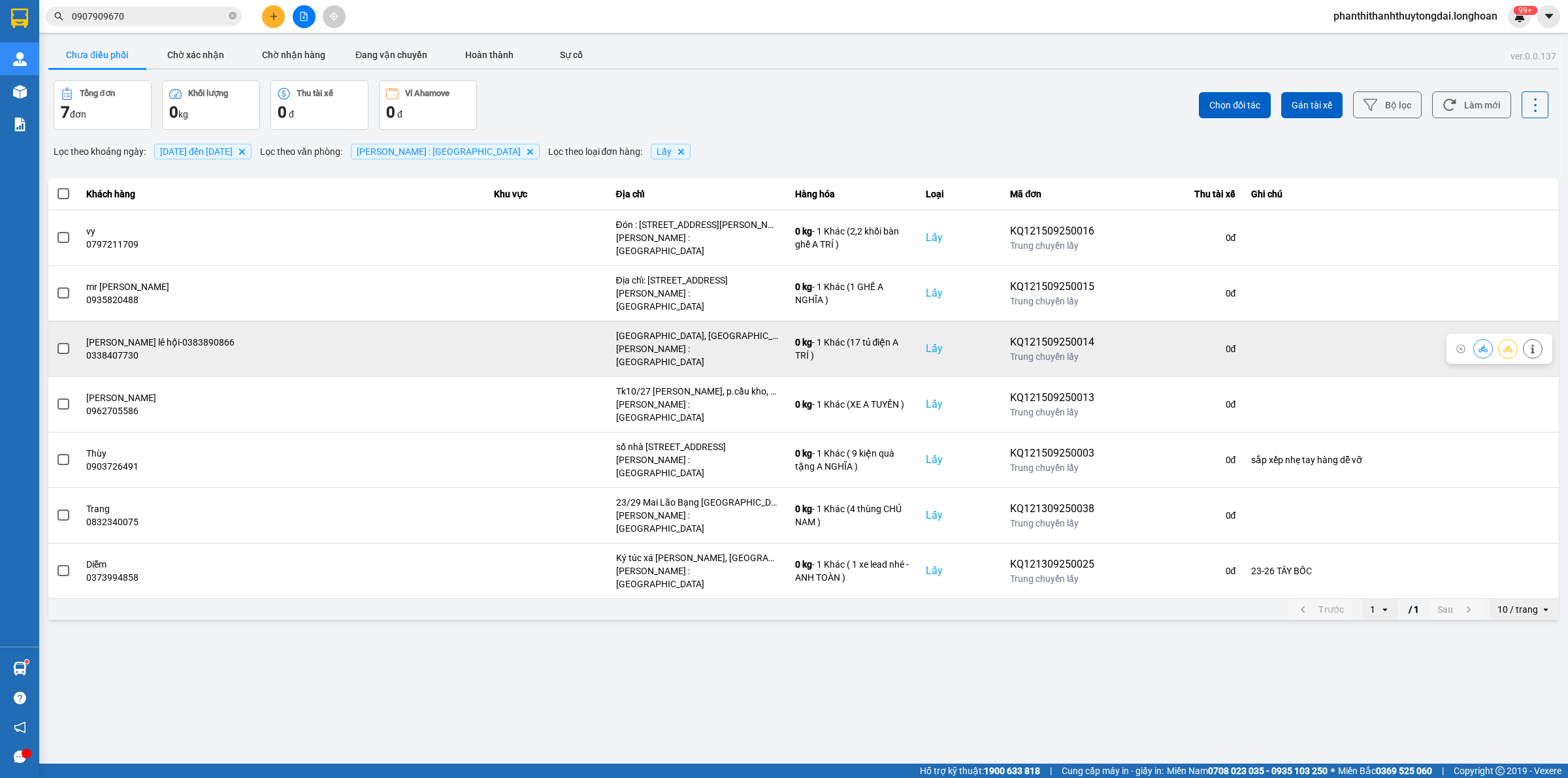
click at [57, 342] on label at bounding box center [63, 348] width 14 height 14
click at [57, 342] on input "checkbox" at bounding box center [57, 342] width 0 height 0
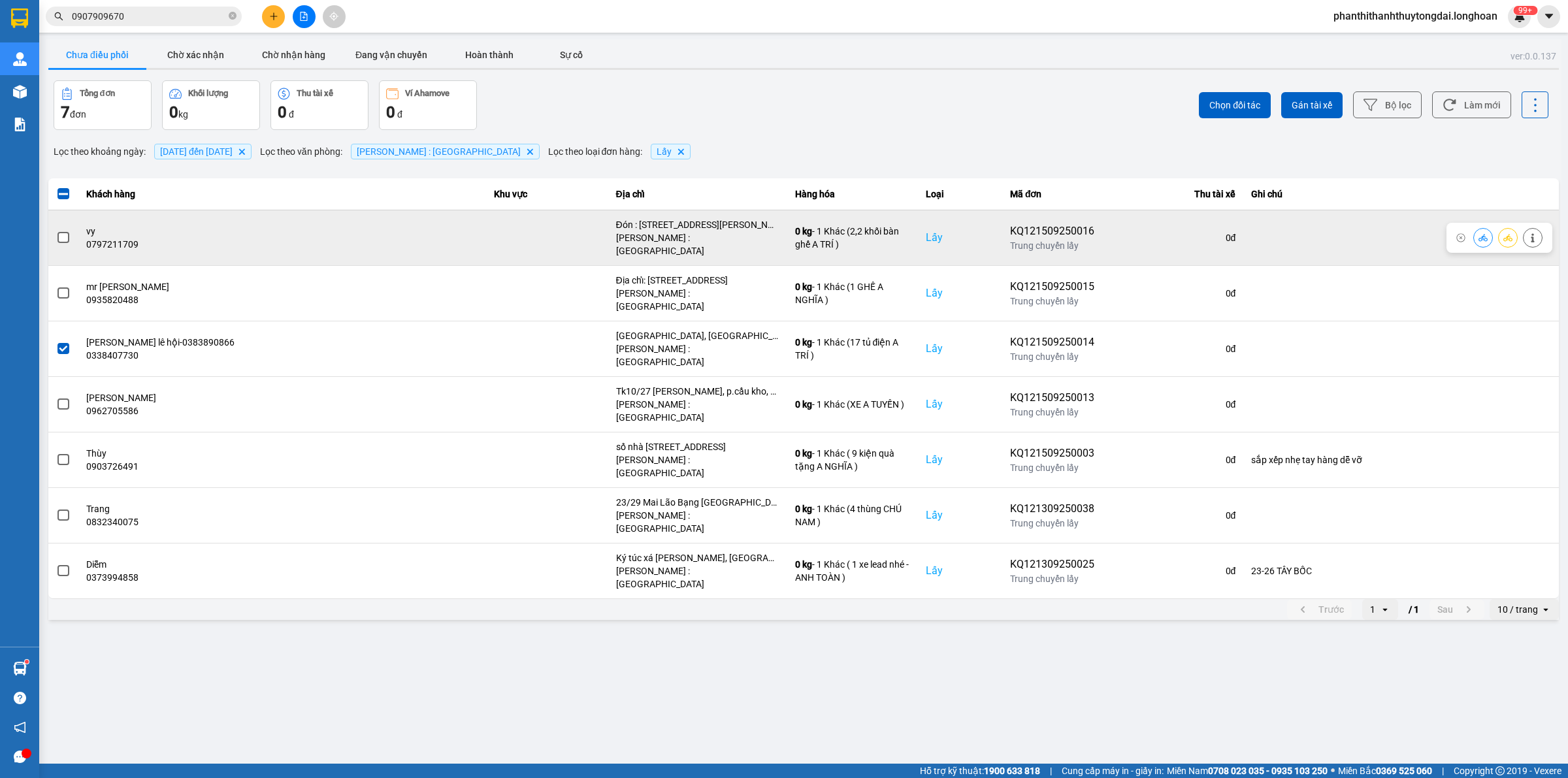
click at [59, 234] on span at bounding box center [63, 238] width 12 height 12
click at [57, 230] on input "checkbox" at bounding box center [57, 230] width 0 height 0
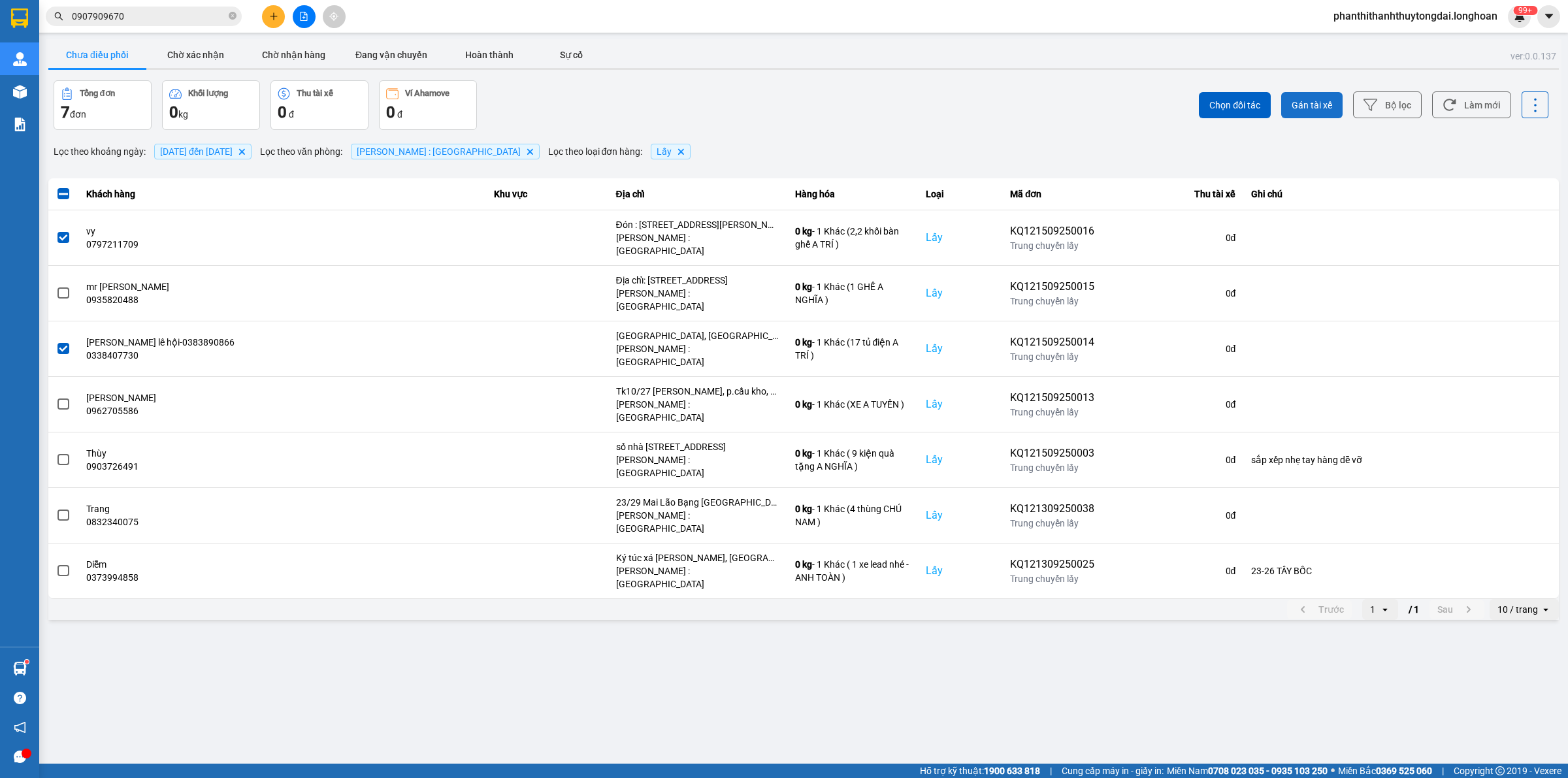
click at [1321, 106] on span "Gán tài xế" at bounding box center [1311, 106] width 41 height 13
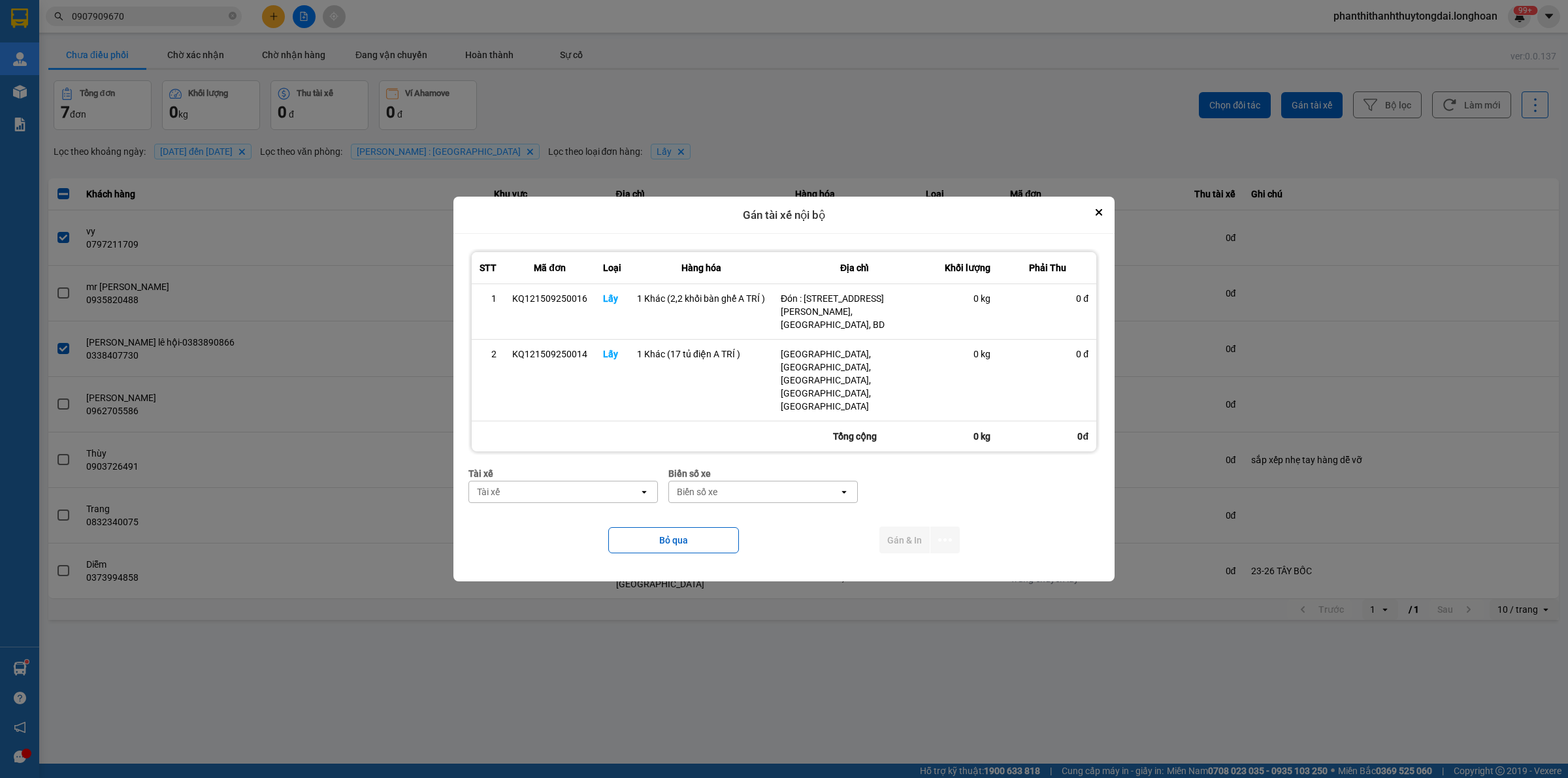
click at [500, 485] on div "Tài xế" at bounding box center [488, 492] width 22 height 13
type input "TRÍ"
click at [611, 511] on span "0762111247 - [PERSON_NAME] 0762111247" at bounding box center [566, 524] width 173 height 26
click at [823, 481] on div "Biển số xe" at bounding box center [791, 491] width 170 height 21
type input "0832"
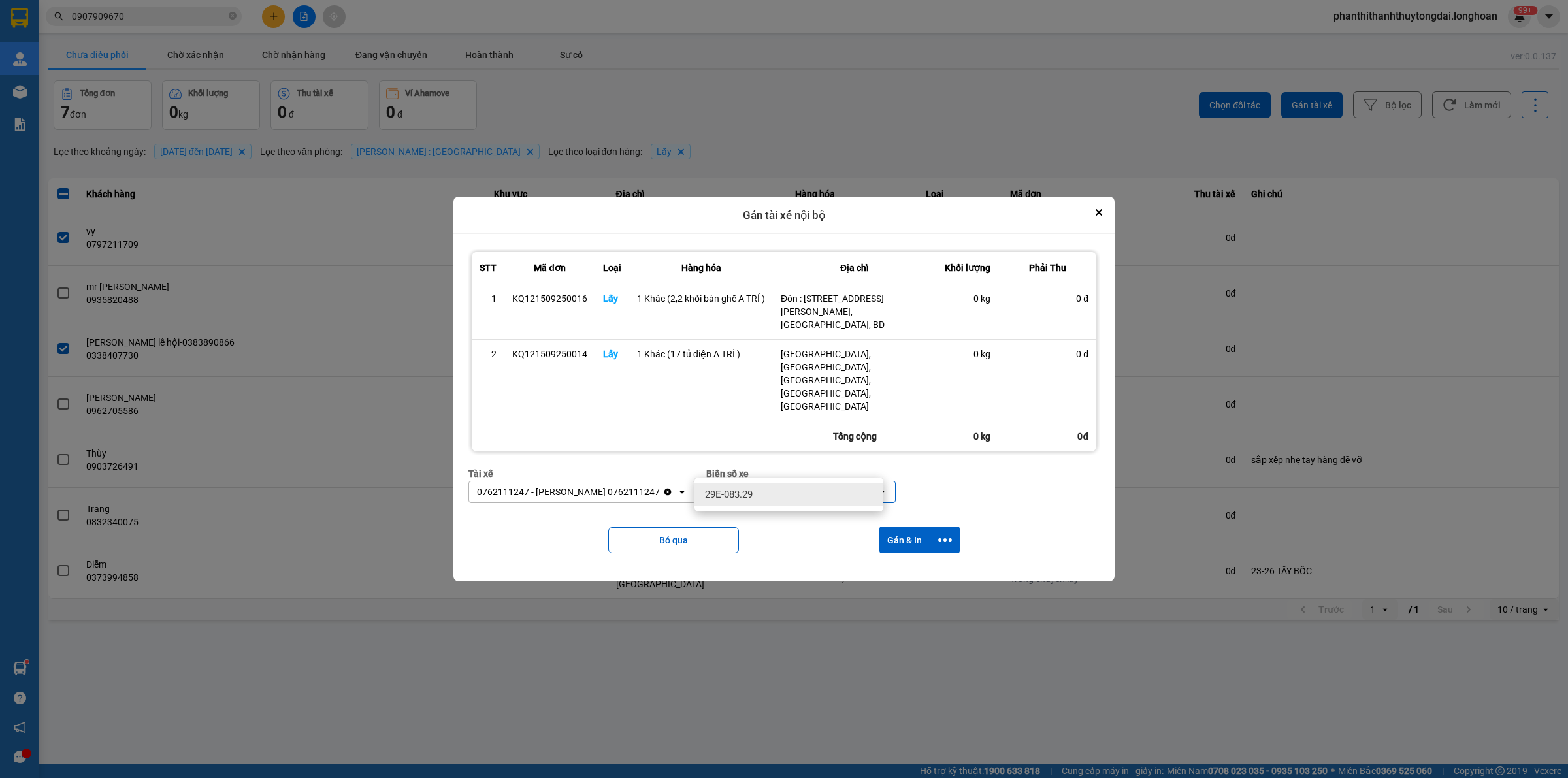
click at [840, 501] on div "29E-083.29" at bounding box center [788, 495] width 189 height 23
click at [938, 538] on icon "dialog" at bounding box center [944, 539] width 13 height 3
click at [913, 549] on span "Chỉ gán tài" at bounding box center [893, 550] width 43 height 13
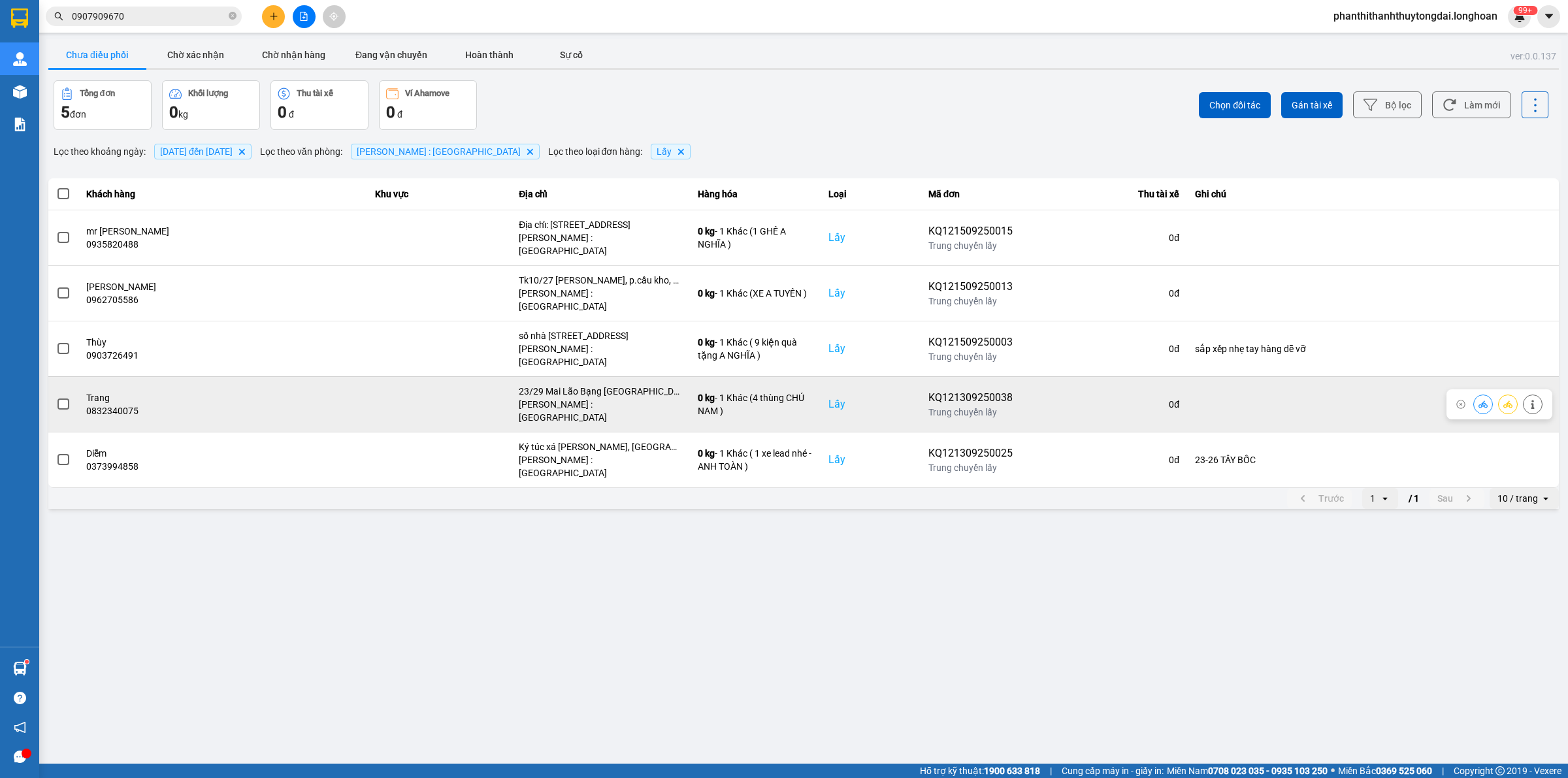
click at [62, 398] on span at bounding box center [63, 404] width 12 height 12
click at [57, 397] on input "checkbox" at bounding box center [57, 397] width 0 height 0
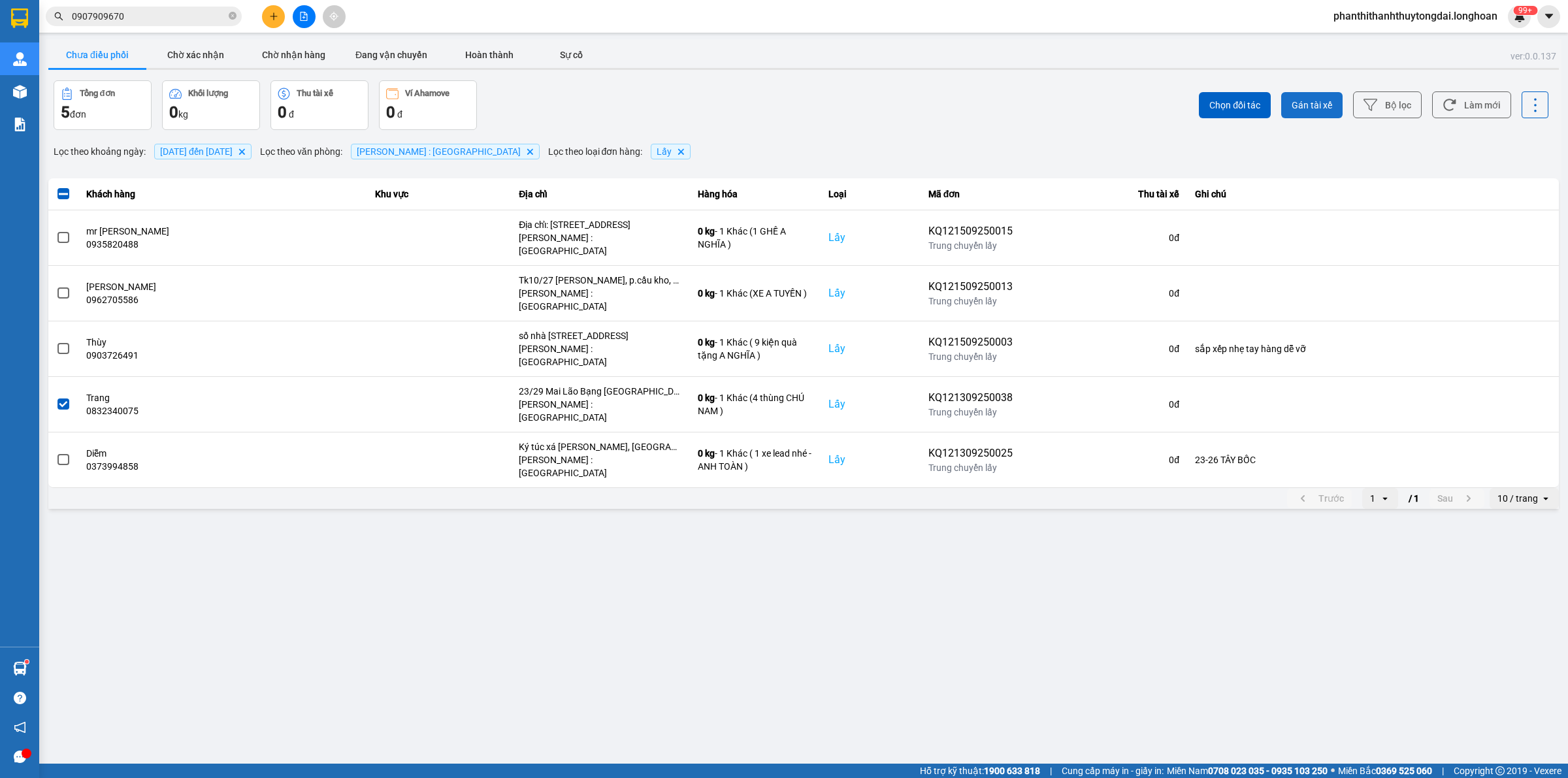
click at [1311, 102] on span "Gán tài xế" at bounding box center [1311, 106] width 41 height 13
click at [1305, 95] on button "Gán tài xế" at bounding box center [1312, 105] width 62 height 26
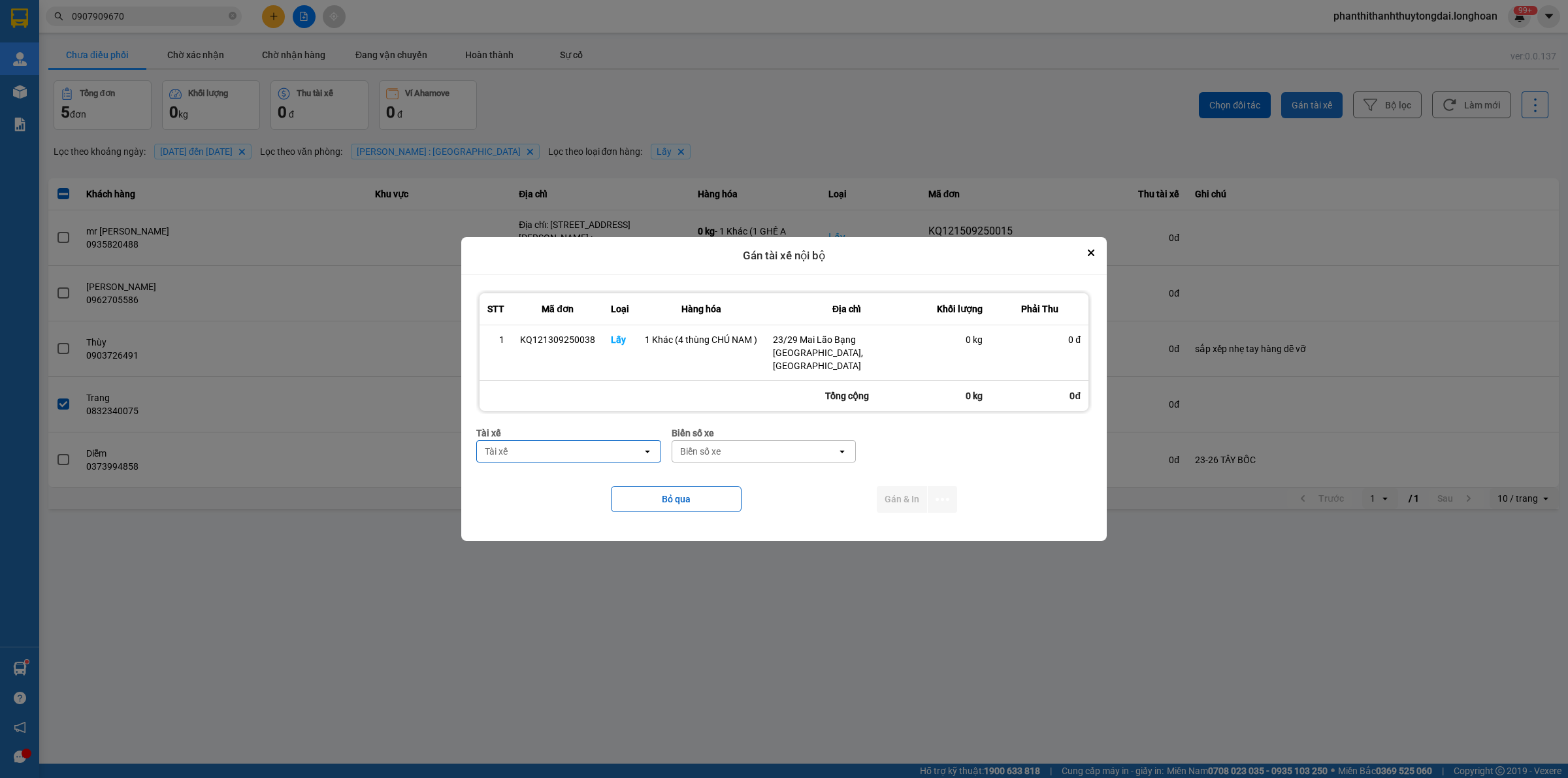
drag, startPoint x: 1305, startPoint y: 101, endPoint x: 1295, endPoint y: 113, distance: 15.6
click at [1311, 105] on div "ver: 0.0.137 Chưa điều phối Chờ xác nhận Chờ nhận hàng Đang vận chuyển Hoàn thà…" at bounding box center [803, 275] width 1516 height 472
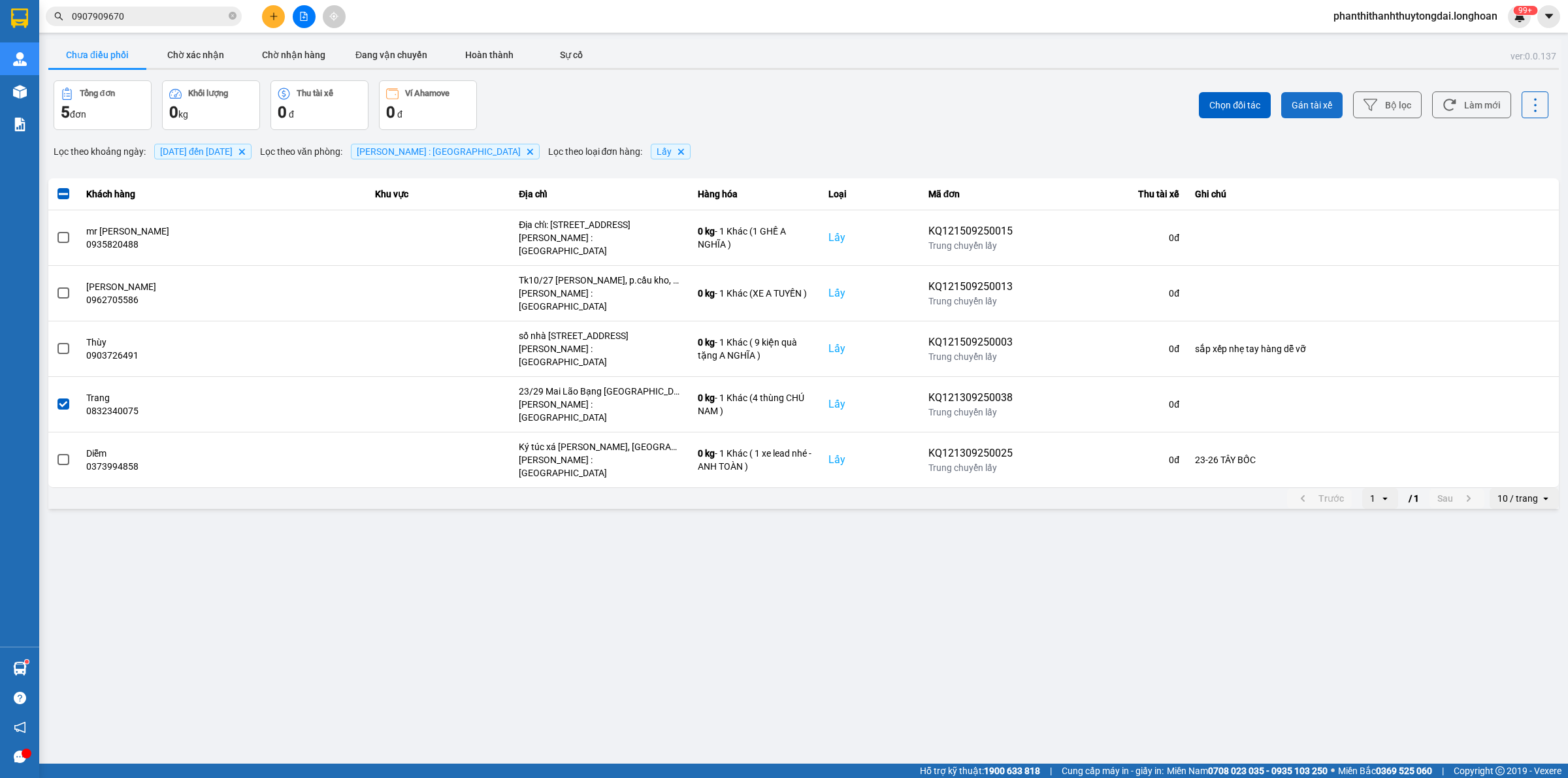
click at [1321, 112] on button "Gán tài xế" at bounding box center [1312, 105] width 62 height 26
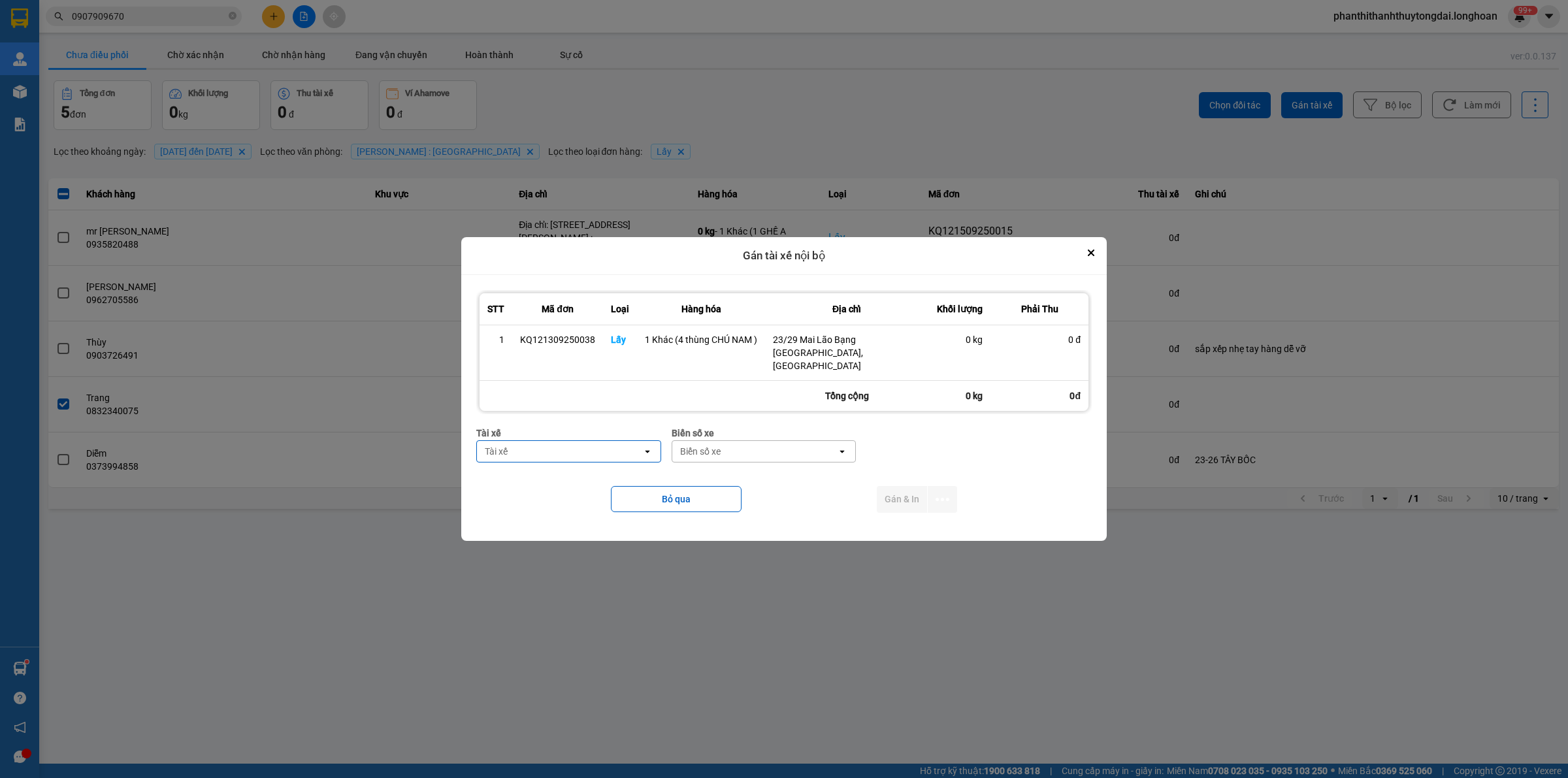
click at [598, 444] on div "Tài xế" at bounding box center [560, 451] width 165 height 21
type input "LÂN"
click at [624, 514] on span "0364555247 - [PERSON_NAME] SG 0979998361" at bounding box center [571, 515] width 169 height 26
click at [827, 452] on div "Biển số xe" at bounding box center [811, 451] width 165 height 21
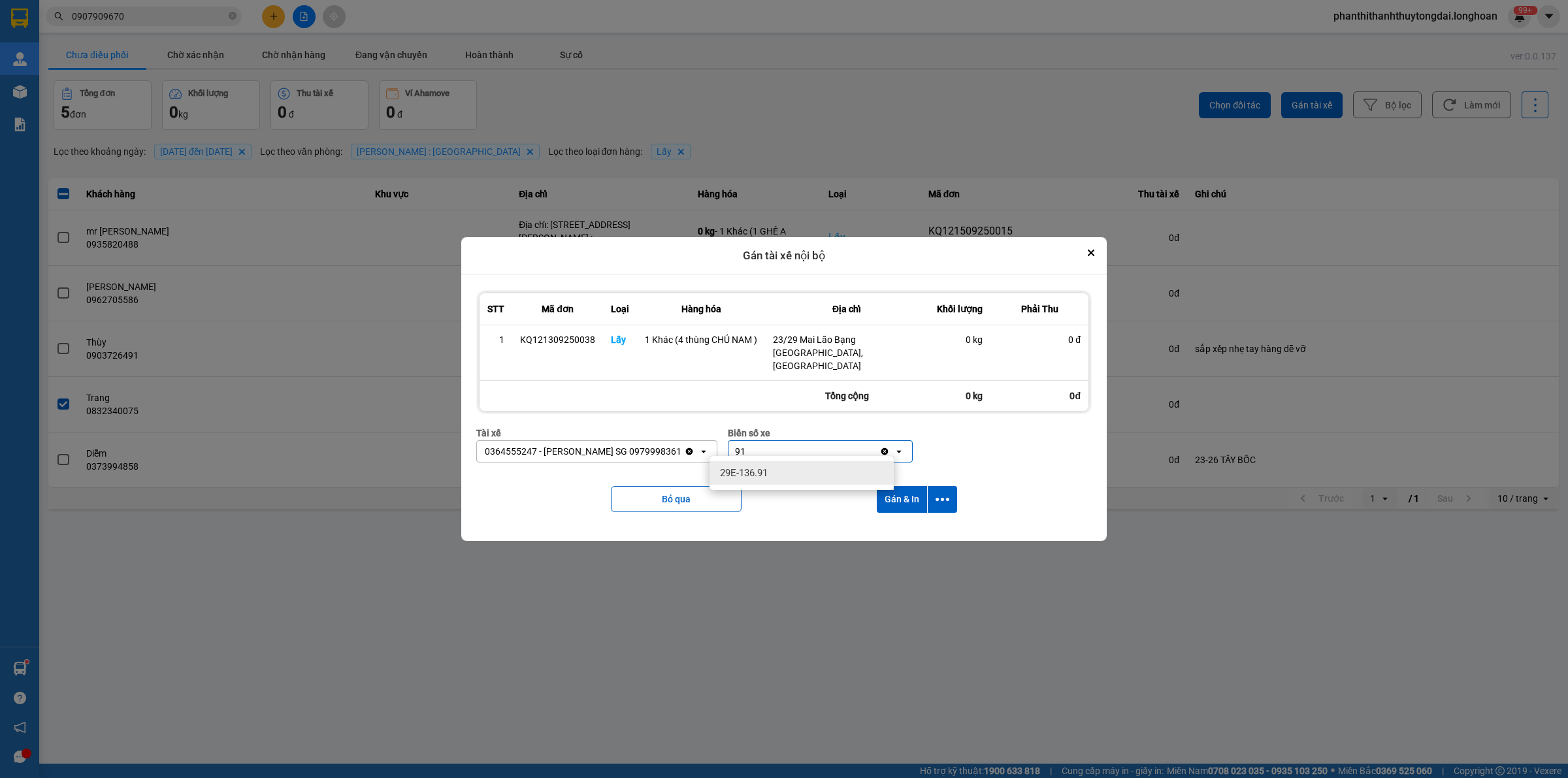
type input "91"
click at [831, 474] on div "29E-136.91" at bounding box center [801, 473] width 185 height 23
click at [943, 492] on icon "dialog" at bounding box center [942, 499] width 13 height 13
click at [934, 523] on div "Chỉ gán tài" at bounding box center [906, 529] width 77 height 13
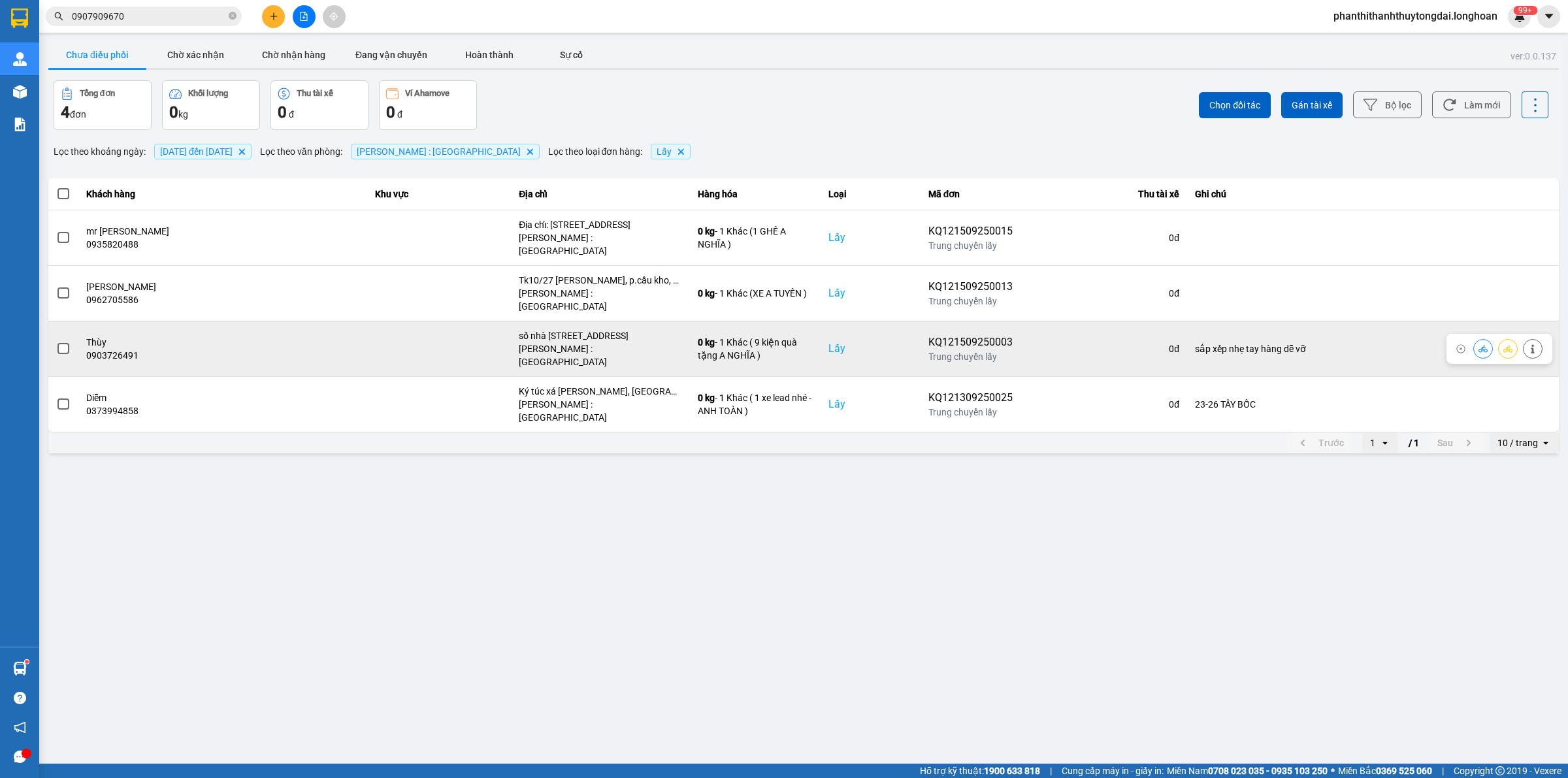
click at [62, 342] on span at bounding box center [63, 348] width 12 height 12
click at [57, 342] on input "checkbox" at bounding box center [57, 342] width 0 height 0
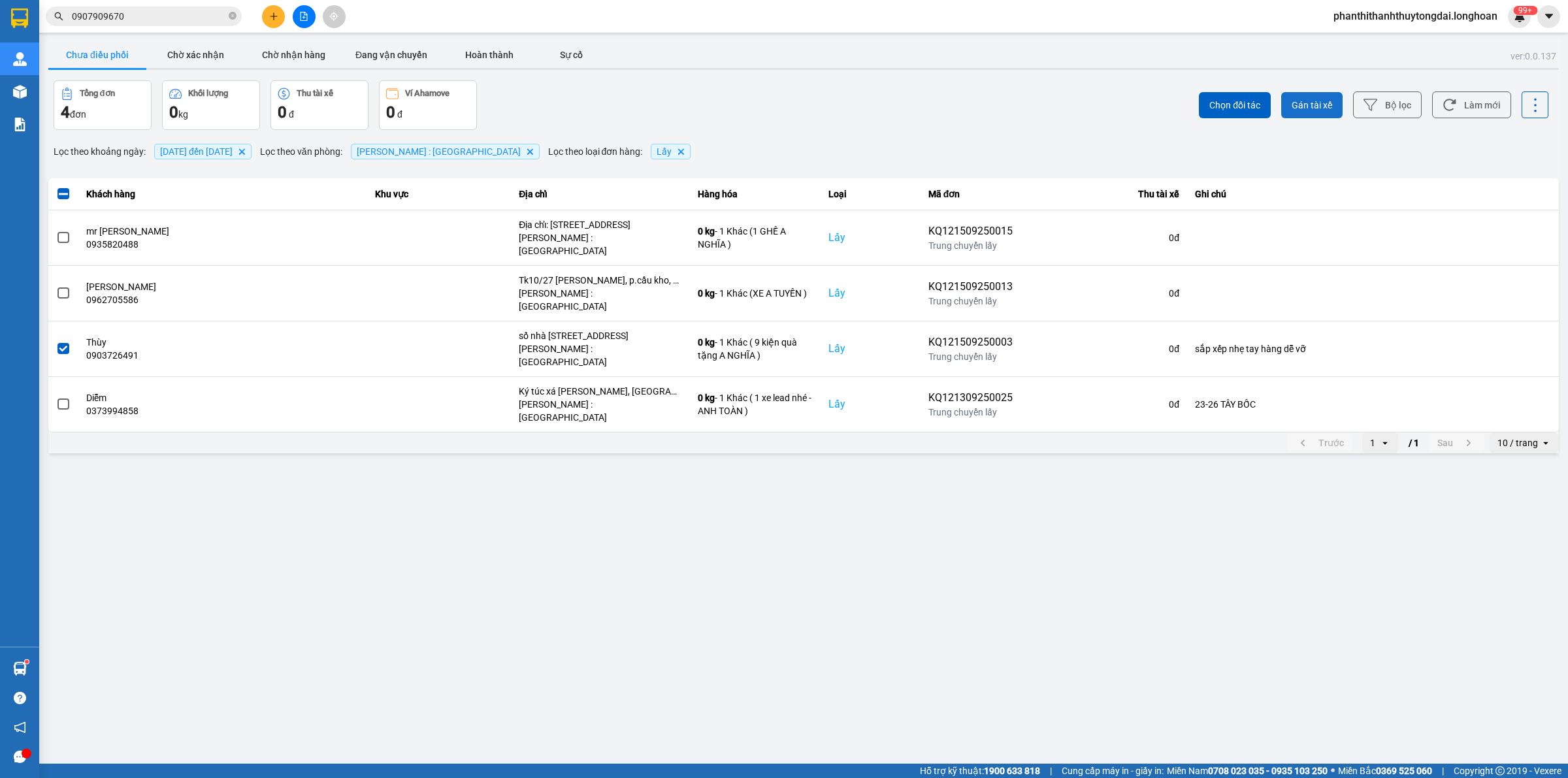
click at [1319, 96] on button "Gán tài xế" at bounding box center [1312, 105] width 62 height 26
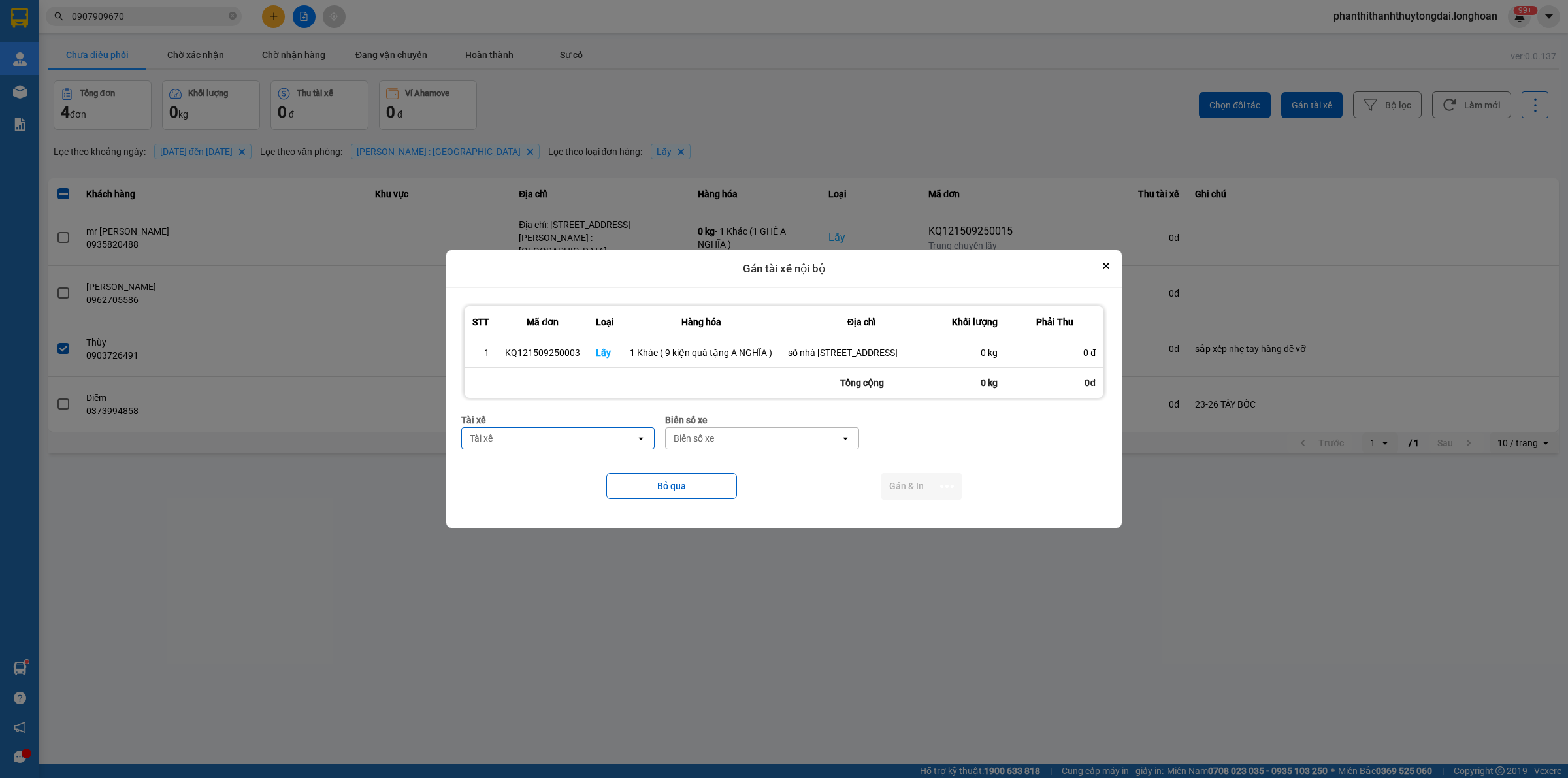
click at [617, 449] on div "Tài xế" at bounding box center [548, 438] width 174 height 21
type input "NGHĨA"
click at [594, 481] on span "0796111247 - [PERSON_NAME]" at bounding box center [540, 480] width 136 height 13
click at [680, 445] on div "Biển số xe" at bounding box center [693, 438] width 41 height 13
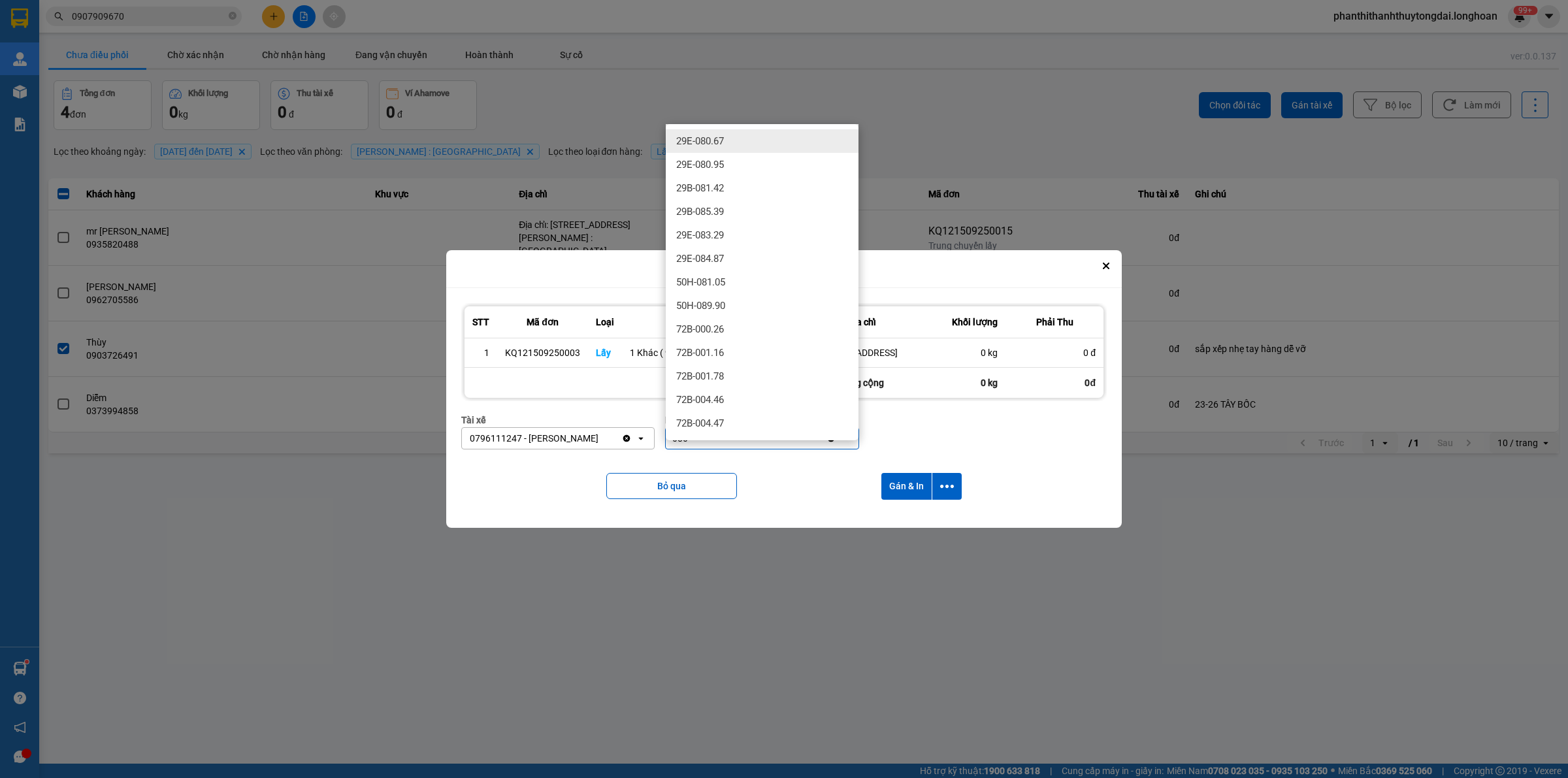
type input "080"
click at [745, 145] on div "29E-080.67" at bounding box center [762, 141] width 193 height 23
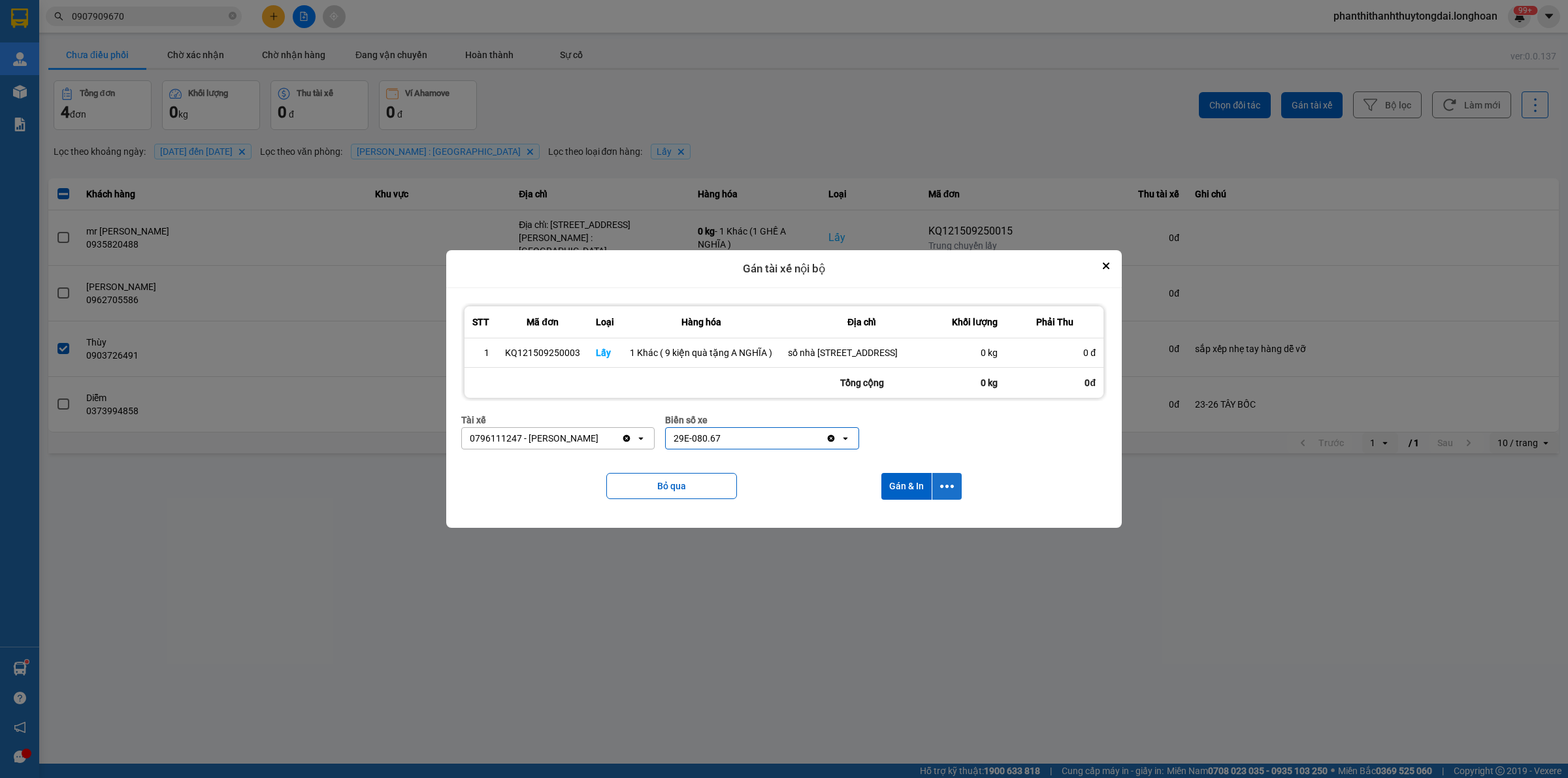
click at [950, 493] on icon "dialog" at bounding box center [947, 486] width 13 height 13
click at [940, 532] on div "Chỉ gán tài" at bounding box center [911, 535] width 77 height 13
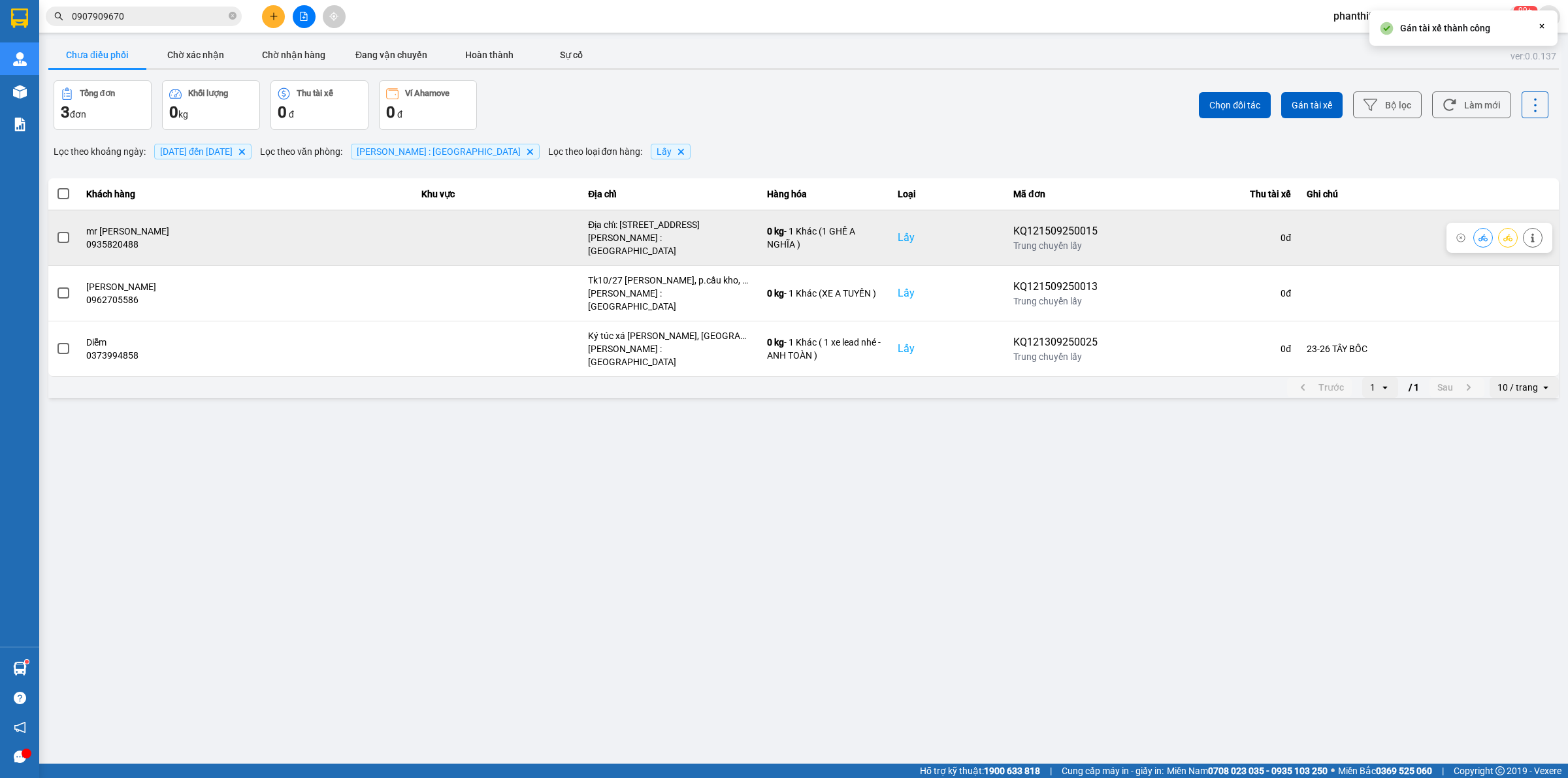
click at [59, 235] on span at bounding box center [63, 238] width 12 height 12
click at [57, 230] on input "checkbox" at bounding box center [57, 230] width 0 height 0
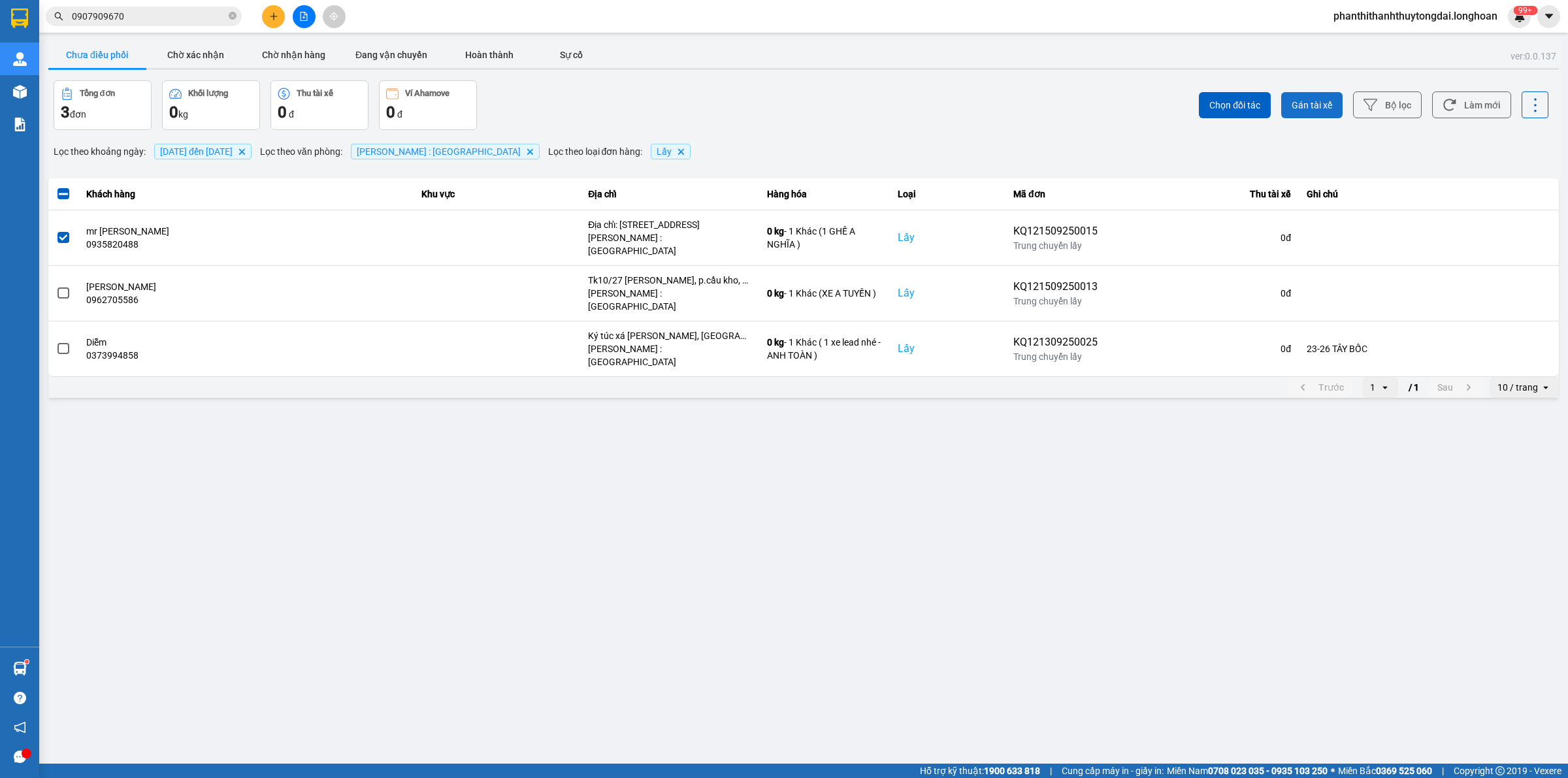
click at [1308, 108] on span "Gán tài xế" at bounding box center [1311, 106] width 41 height 13
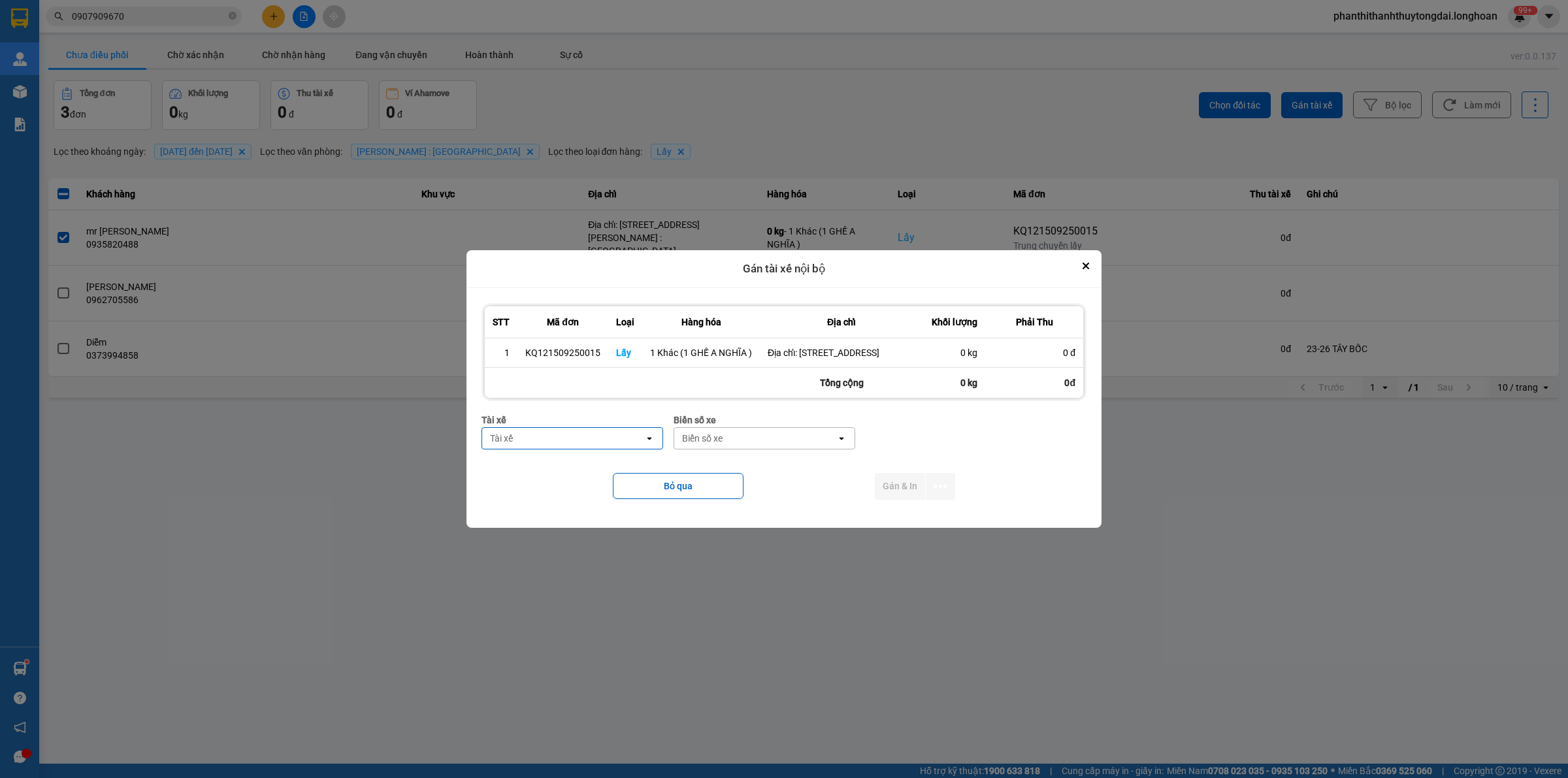
click at [570, 444] on div "Tài xế" at bounding box center [563, 438] width 162 height 21
type input "NGHĨA"
click at [580, 474] on span "0796111247 - [PERSON_NAME]" at bounding box center [560, 473] width 136 height 13
click at [723, 449] on div "Biển số xe" at bounding box center [755, 438] width 162 height 21
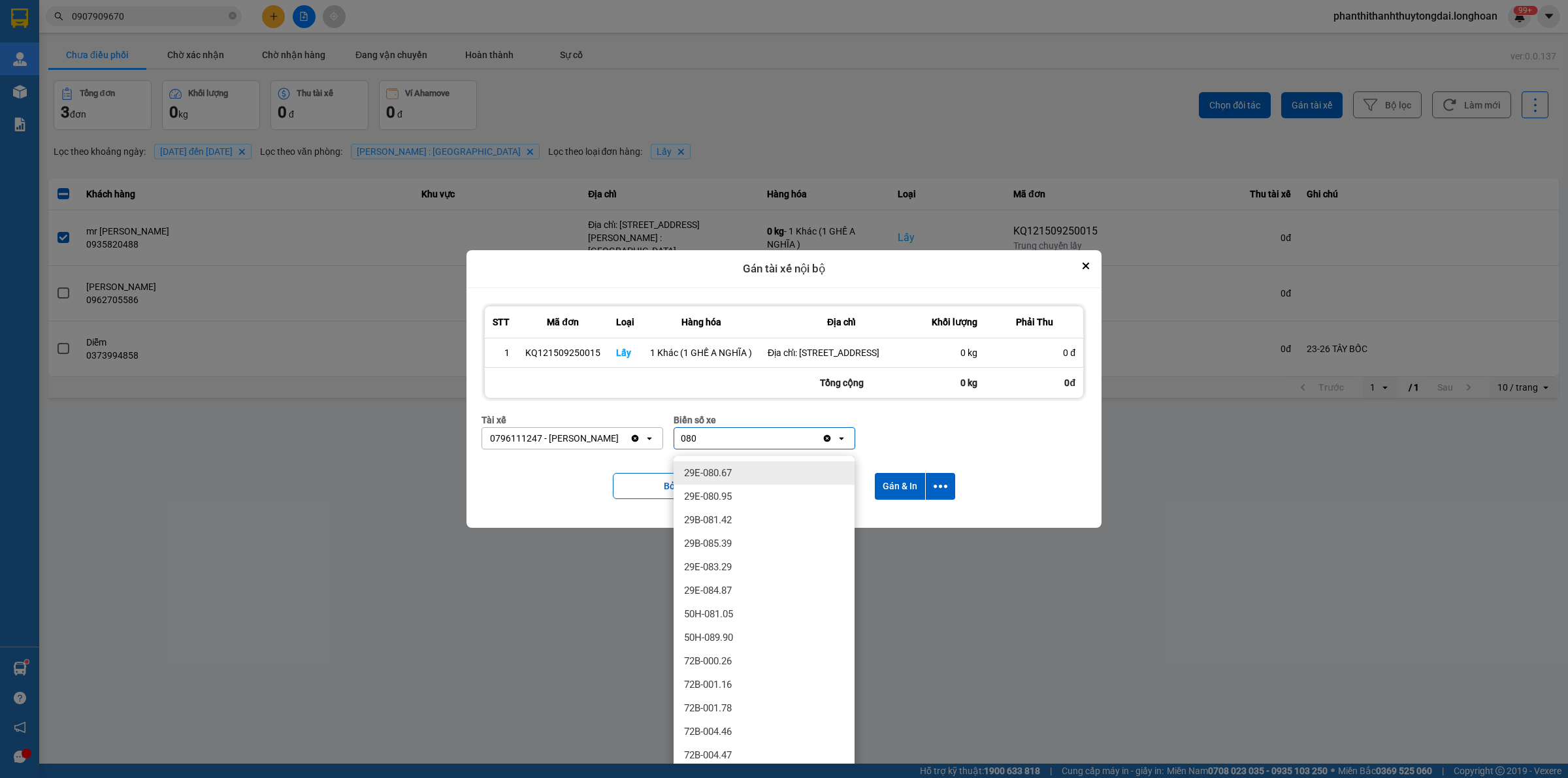
type input "080"
click at [787, 465] on div "29E-080.67" at bounding box center [764, 473] width 181 height 23
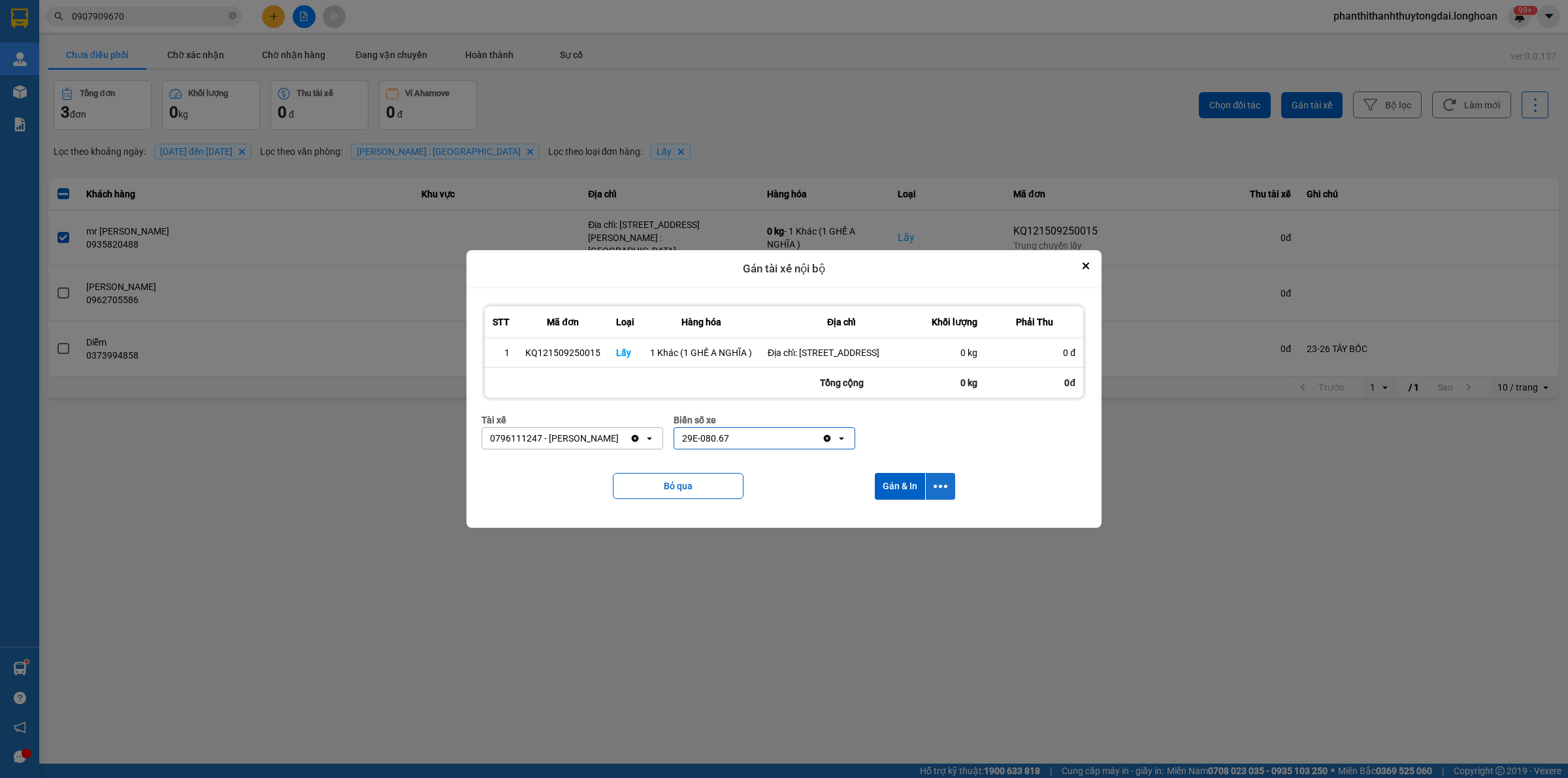
click at [938, 493] on icon "dialog" at bounding box center [940, 486] width 13 height 13
click at [921, 525] on div "Chỉ gán tài" at bounding box center [905, 529] width 77 height 13
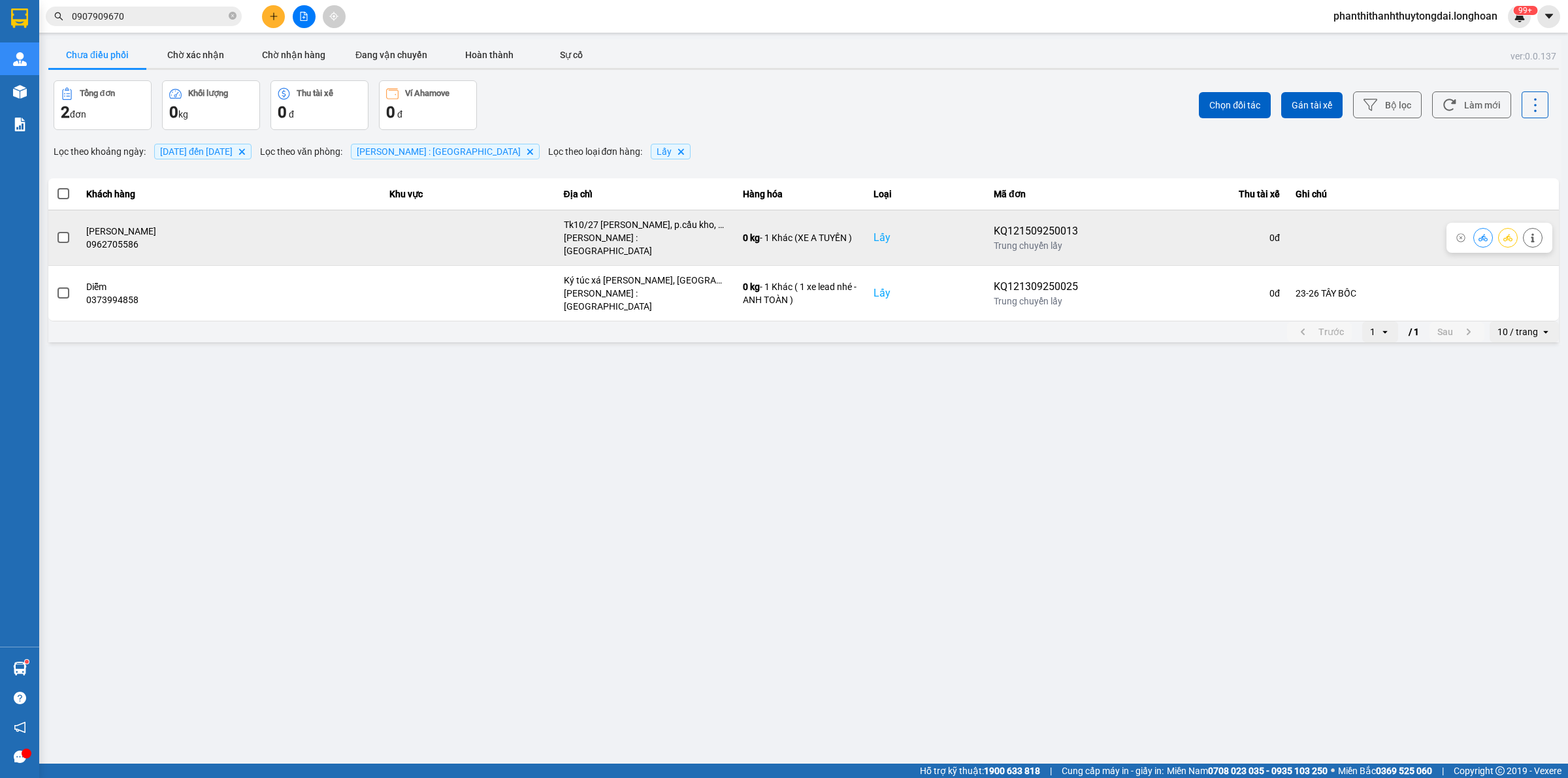
click at [60, 232] on span at bounding box center [63, 238] width 12 height 12
click at [57, 230] on input "checkbox" at bounding box center [57, 230] width 0 height 0
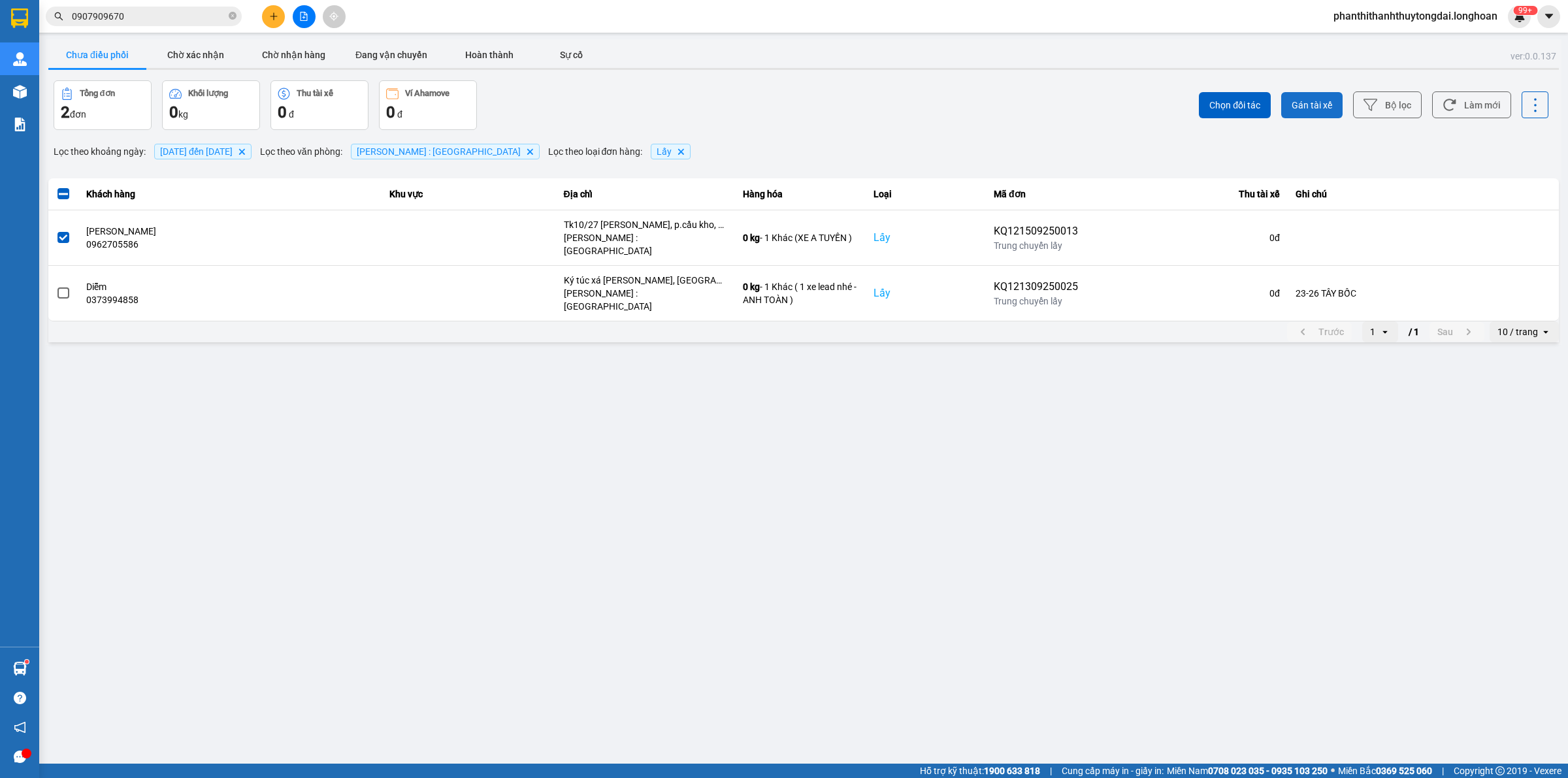
drag, startPoint x: 1300, startPoint y: 93, endPoint x: 1304, endPoint y: 106, distance: 13.6
click at [1301, 95] on button "Gán tài xế" at bounding box center [1312, 105] width 62 height 26
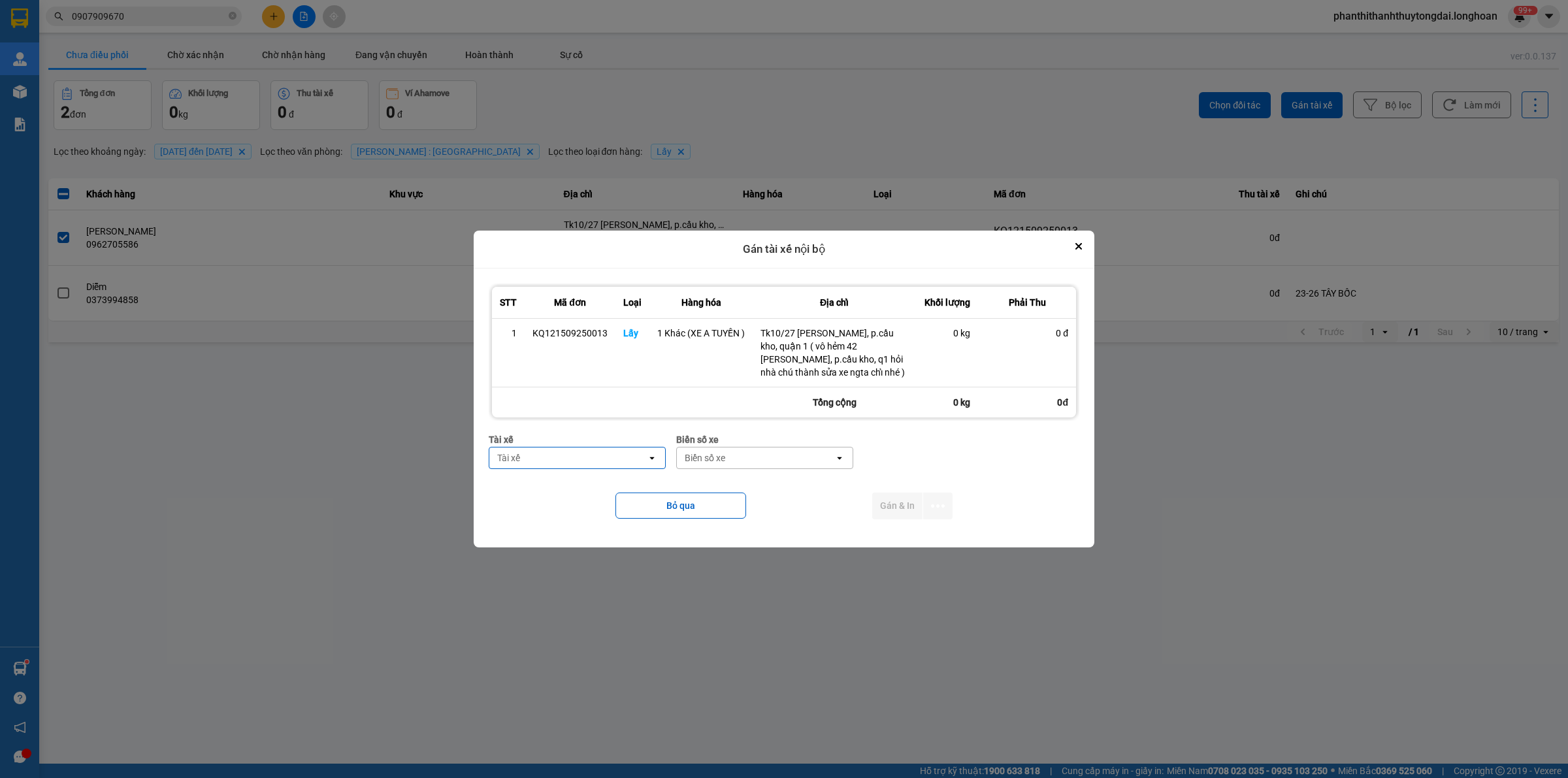
click at [626, 465] on div "Tài xế" at bounding box center [567, 457] width 157 height 21
click at [599, 504] on span "0766000247 - [PERSON_NAME] 0766000247" at bounding box center [579, 492] width 160 height 26
click at [764, 457] on div "Biển số xe" at bounding box center [755, 458] width 41 height 13
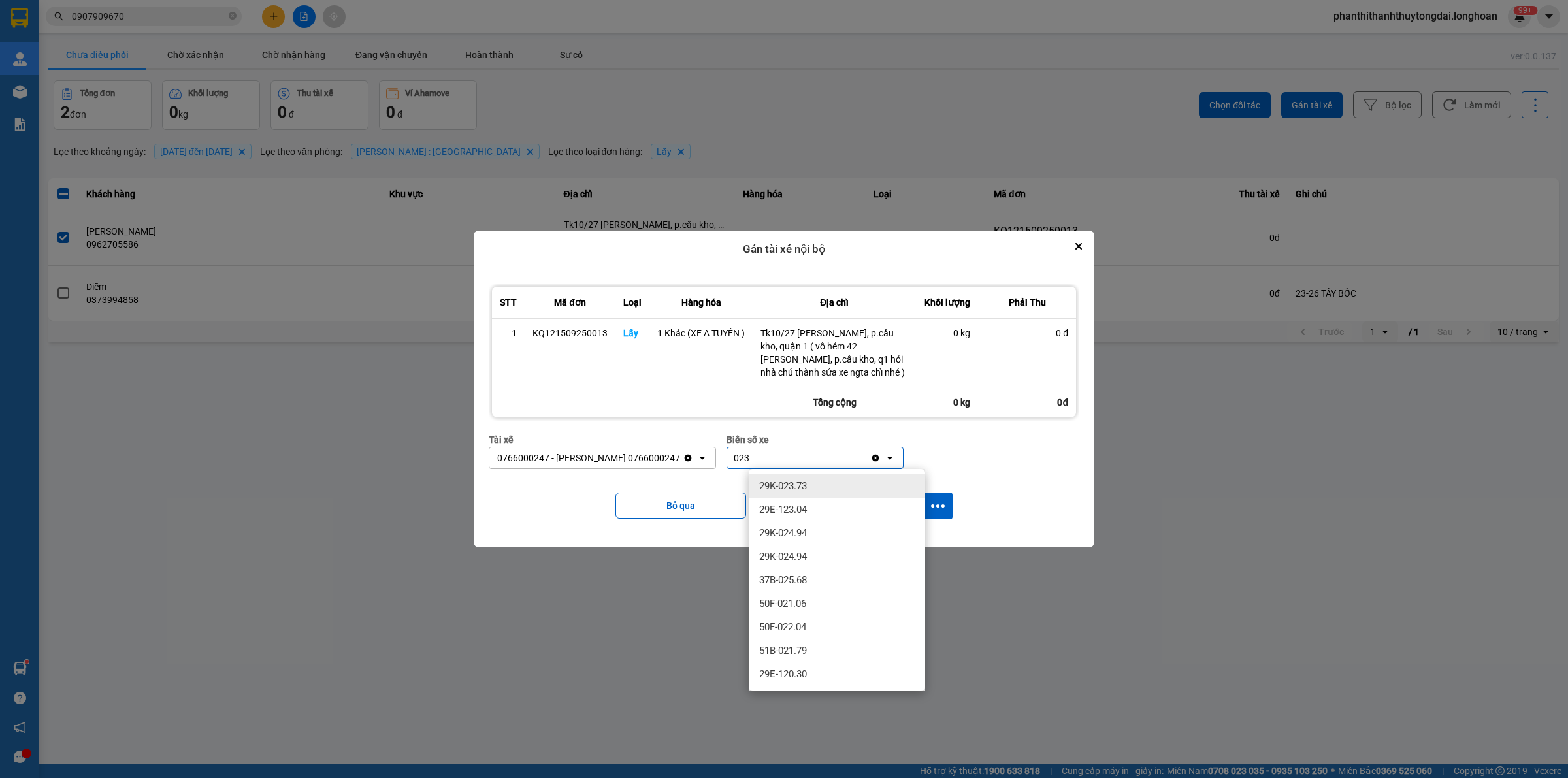
click at [815, 495] on div "29K-023.73" at bounding box center [836, 485] width 176 height 23
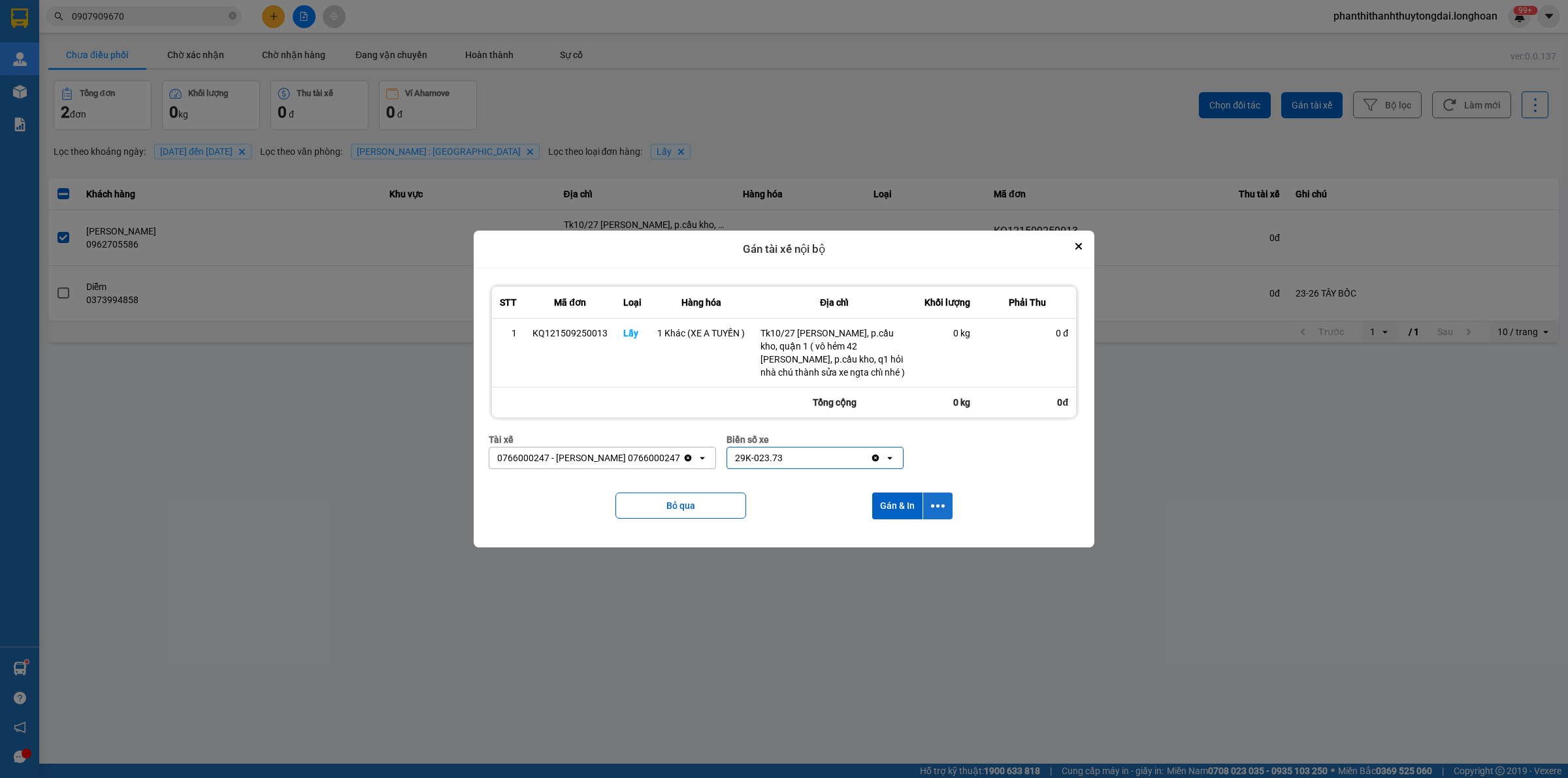
drag, startPoint x: 949, startPoint y: 507, endPoint x: 940, endPoint y: 515, distance: 12.0
click at [947, 507] on button "dialog" at bounding box center [937, 505] width 29 height 27
click at [939, 542] on div "Chỉ gán tài" at bounding box center [902, 541] width 77 height 13
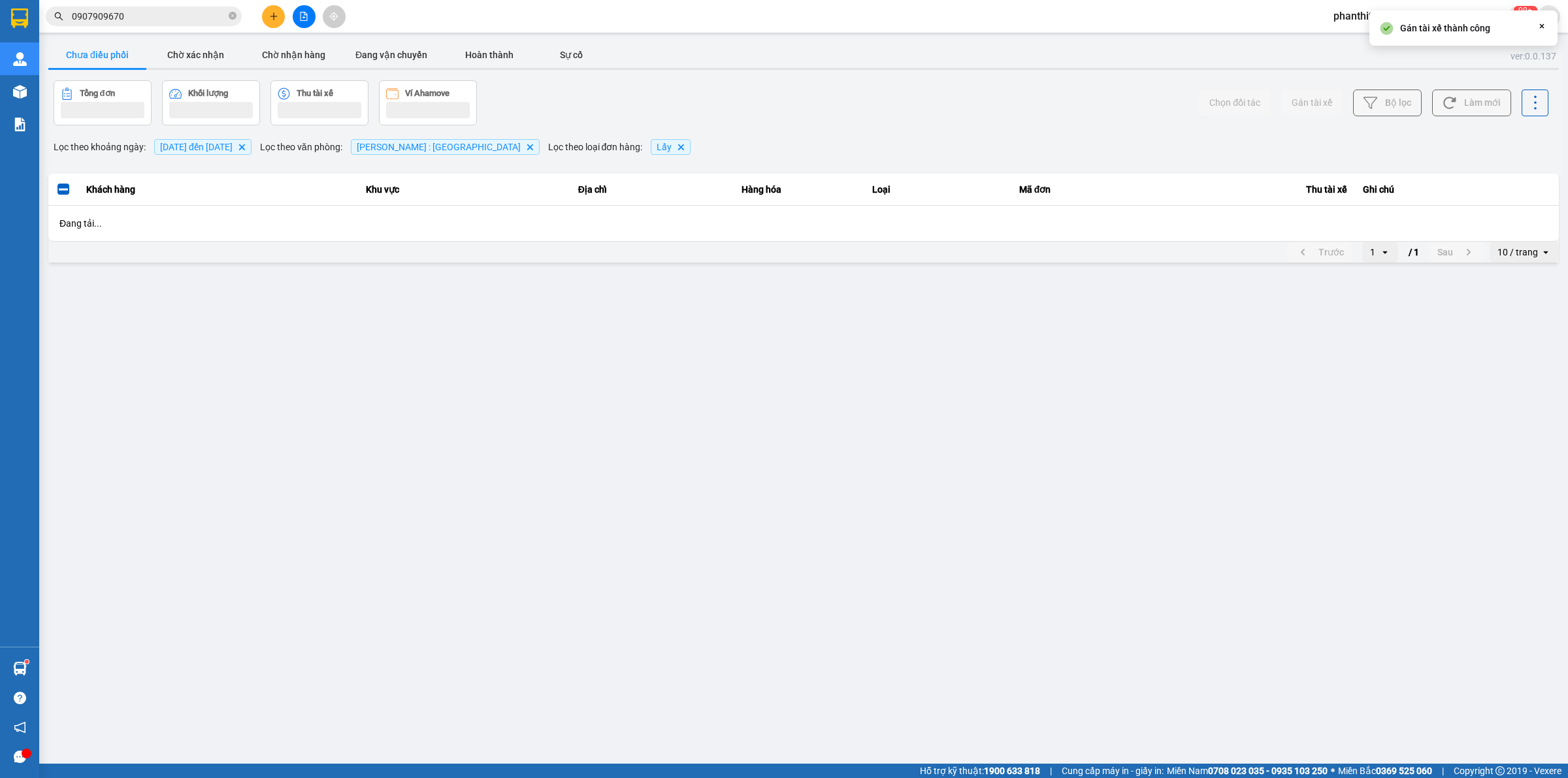
click at [1246, 578] on main "ver: 0.0.137 Chưa điều phối Chờ xác nhận Chờ nhận hàng Đang vận chuyển Hoàn thà…" at bounding box center [784, 382] width 1568 height 763
click at [1245, 578] on main "ver: 0.0.137 Chưa điều phối Chờ xác nhận Chờ nhận hàng Đang vận chuyển Hoàn thà…" at bounding box center [784, 382] width 1568 height 763
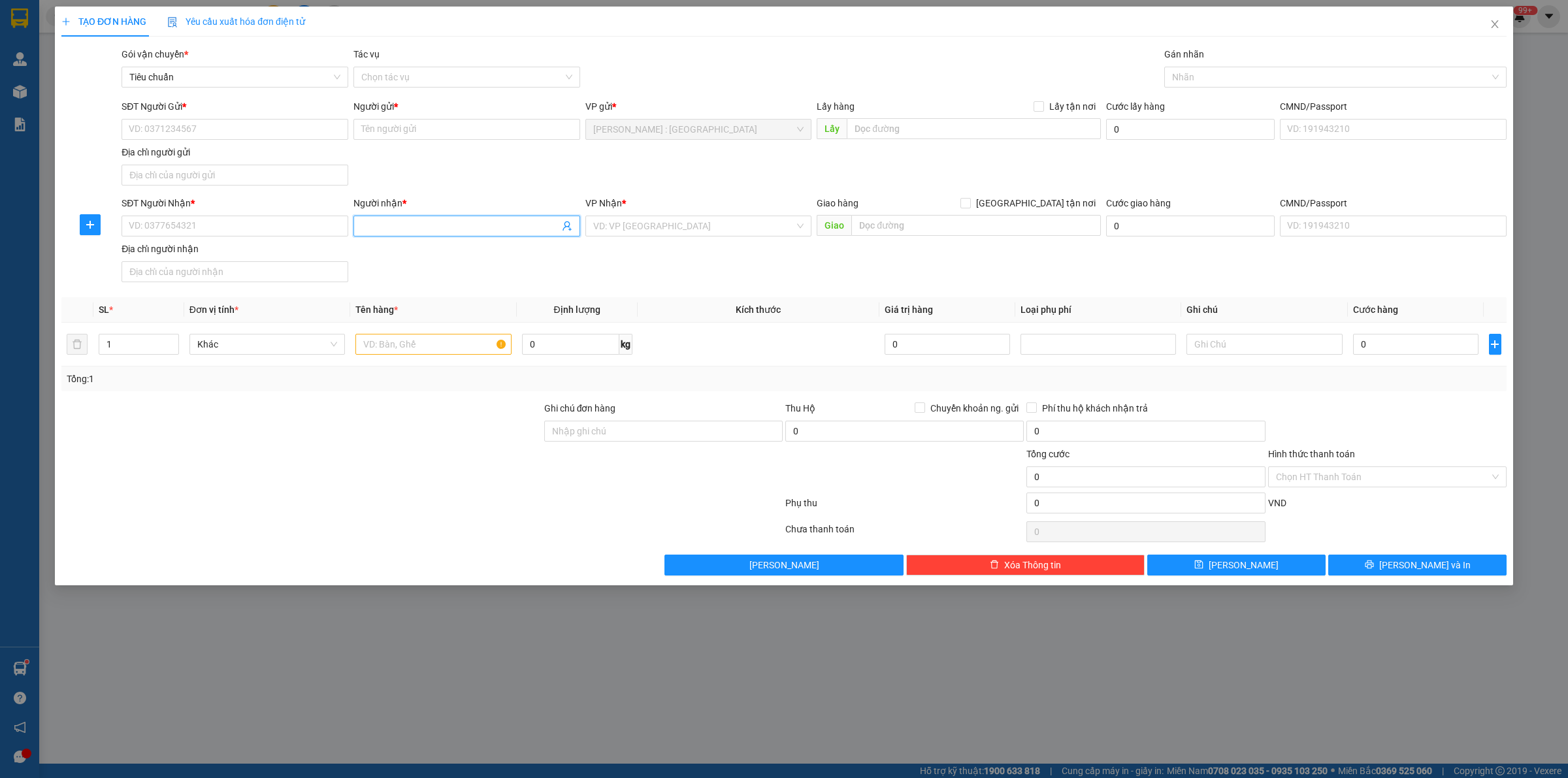
click at [399, 220] on input "Người nhận *" at bounding box center [460, 225] width 198 height 14
type input "("
click at [500, 229] on input "(" at bounding box center [460, 225] width 198 height 14
